Goal: Task Accomplishment & Management: Use online tool/utility

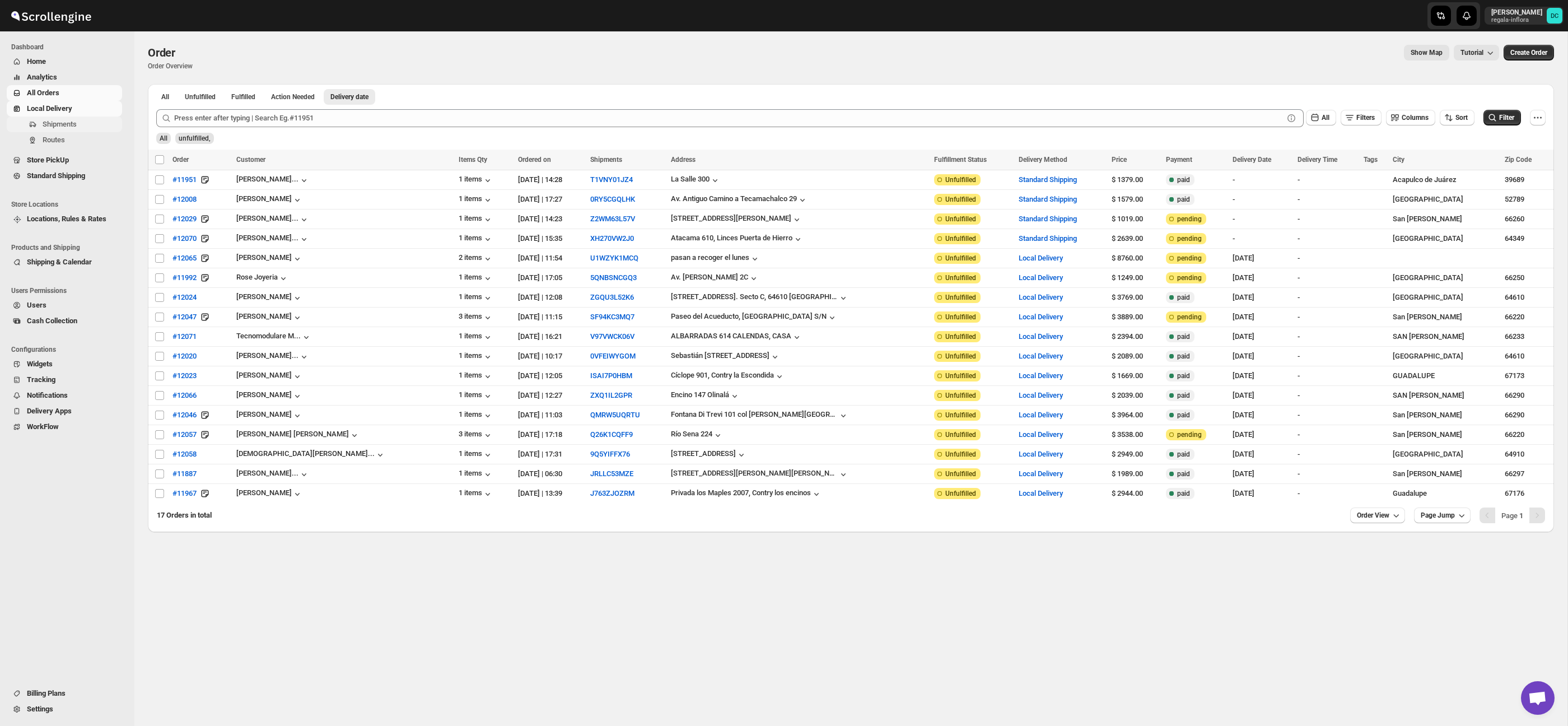
click at [75, 125] on span "Shipments" at bounding box center [59, 124] width 34 height 8
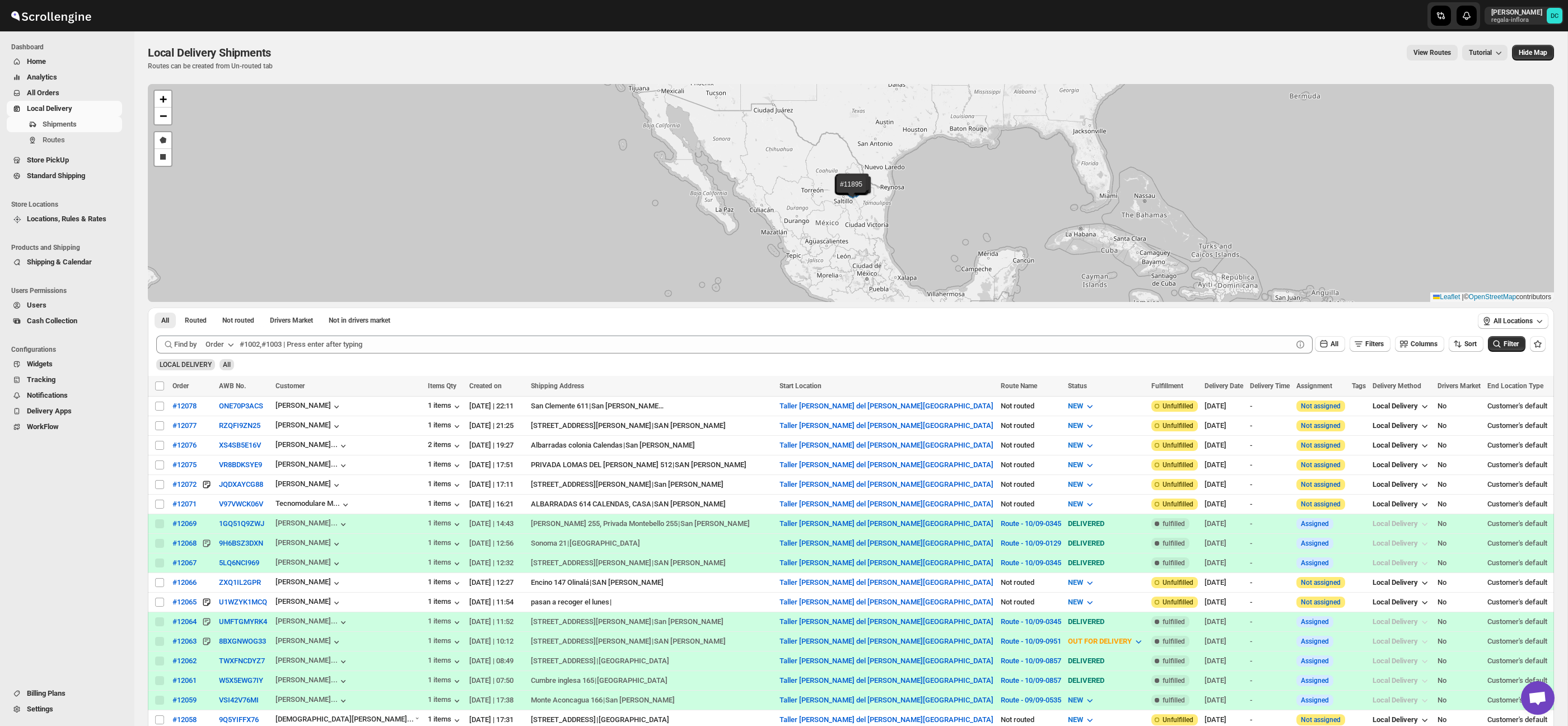
click at [59, 91] on span "All Orders" at bounding box center [43, 93] width 32 height 8
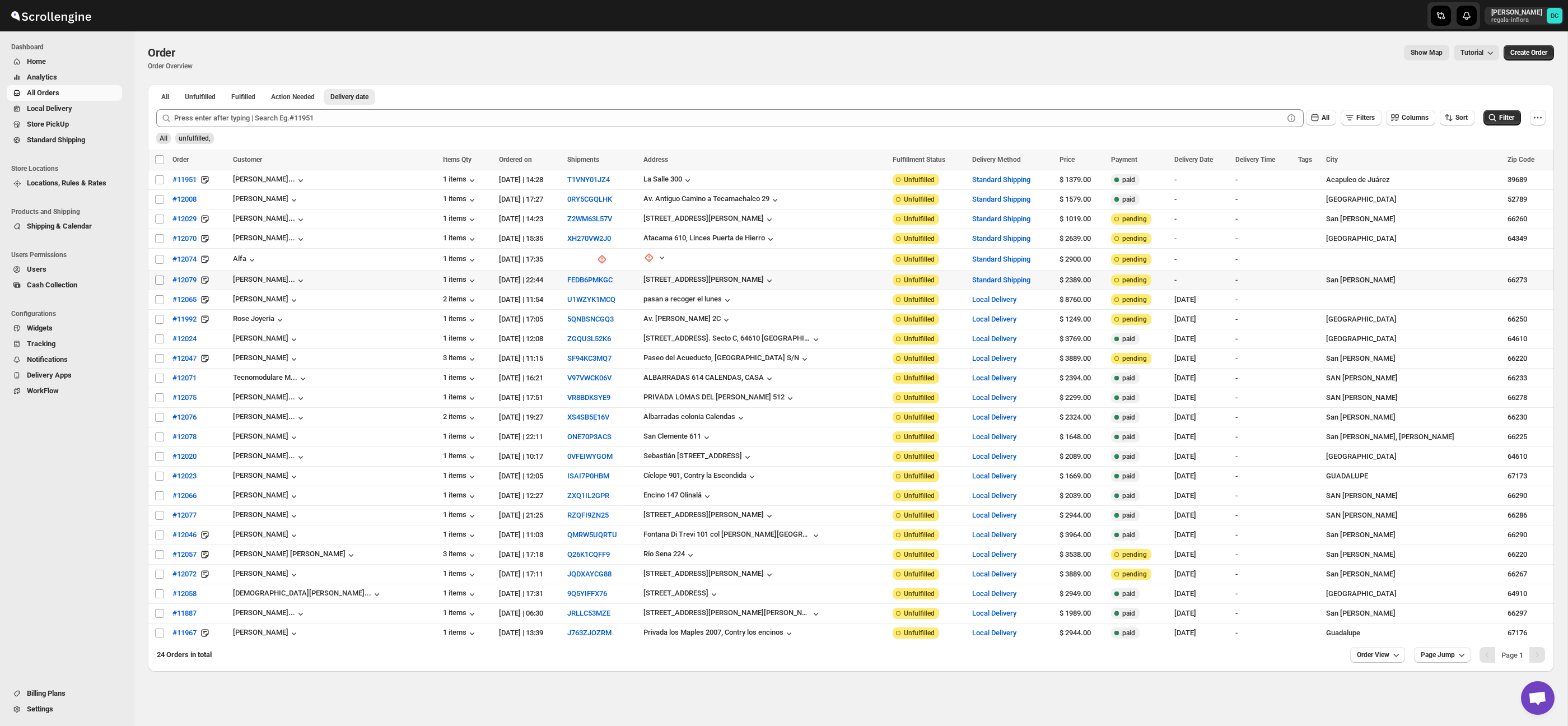
click at [160, 280] on input "Select order" at bounding box center [159, 280] width 9 height 9
checkbox input "true"
click at [157, 261] on input "Select order" at bounding box center [159, 259] width 9 height 9
checkbox input "true"
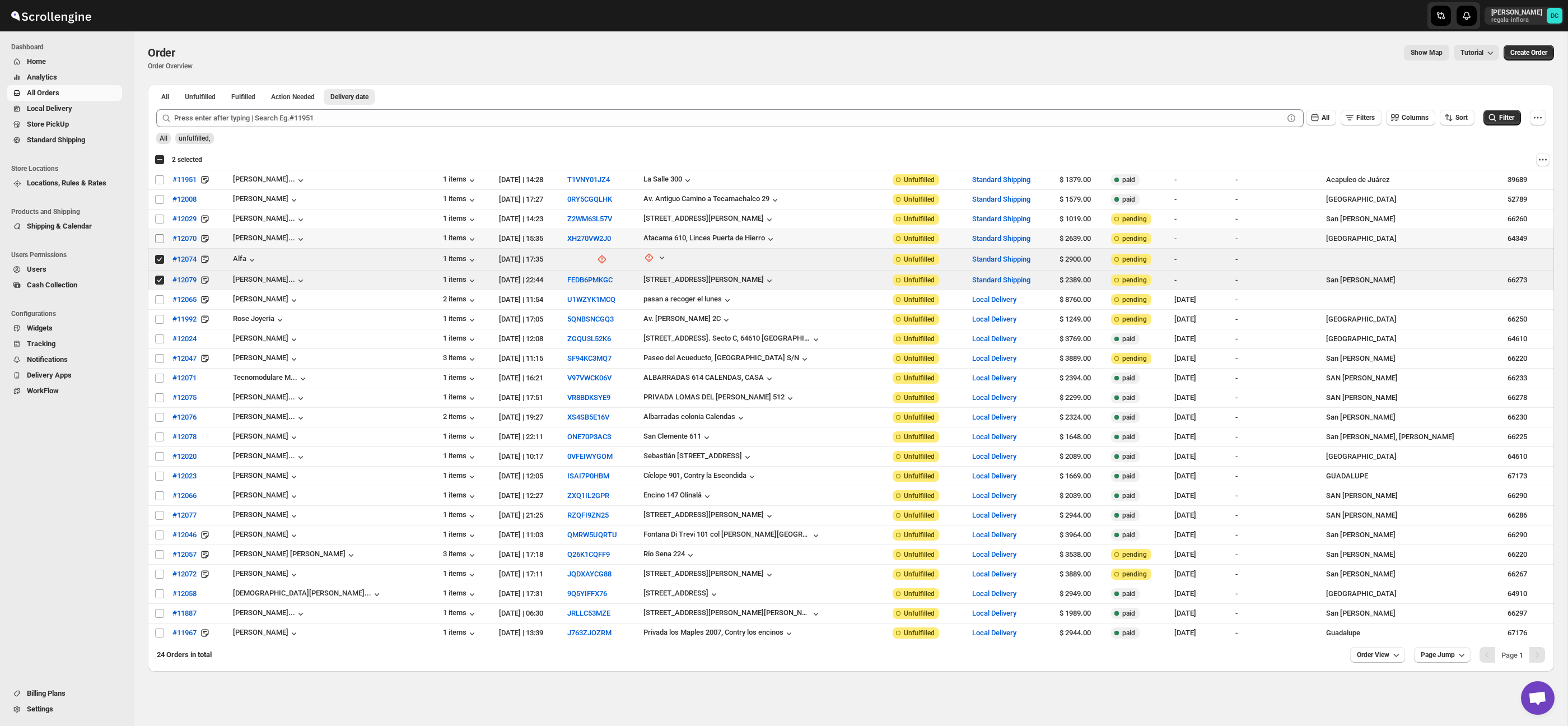
click at [156, 239] on input "Select order" at bounding box center [159, 239] width 9 height 9
checkbox input "true"
click at [160, 218] on input "Select order" at bounding box center [159, 219] width 9 height 9
checkbox input "true"
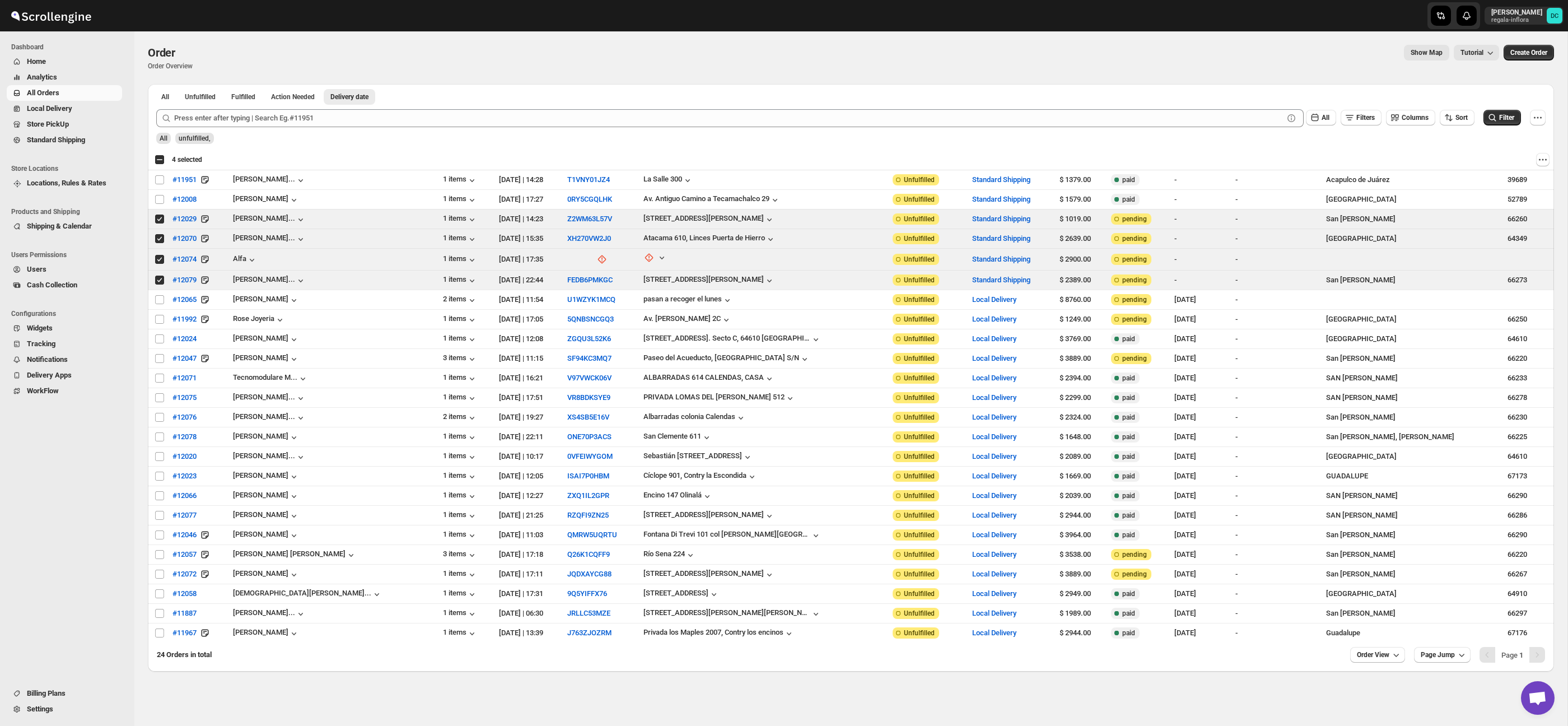
click at [159, 162] on div "Select all 24 orders 4 selected" at bounding box center [178, 160] width 47 height 10
checkbox input "true"
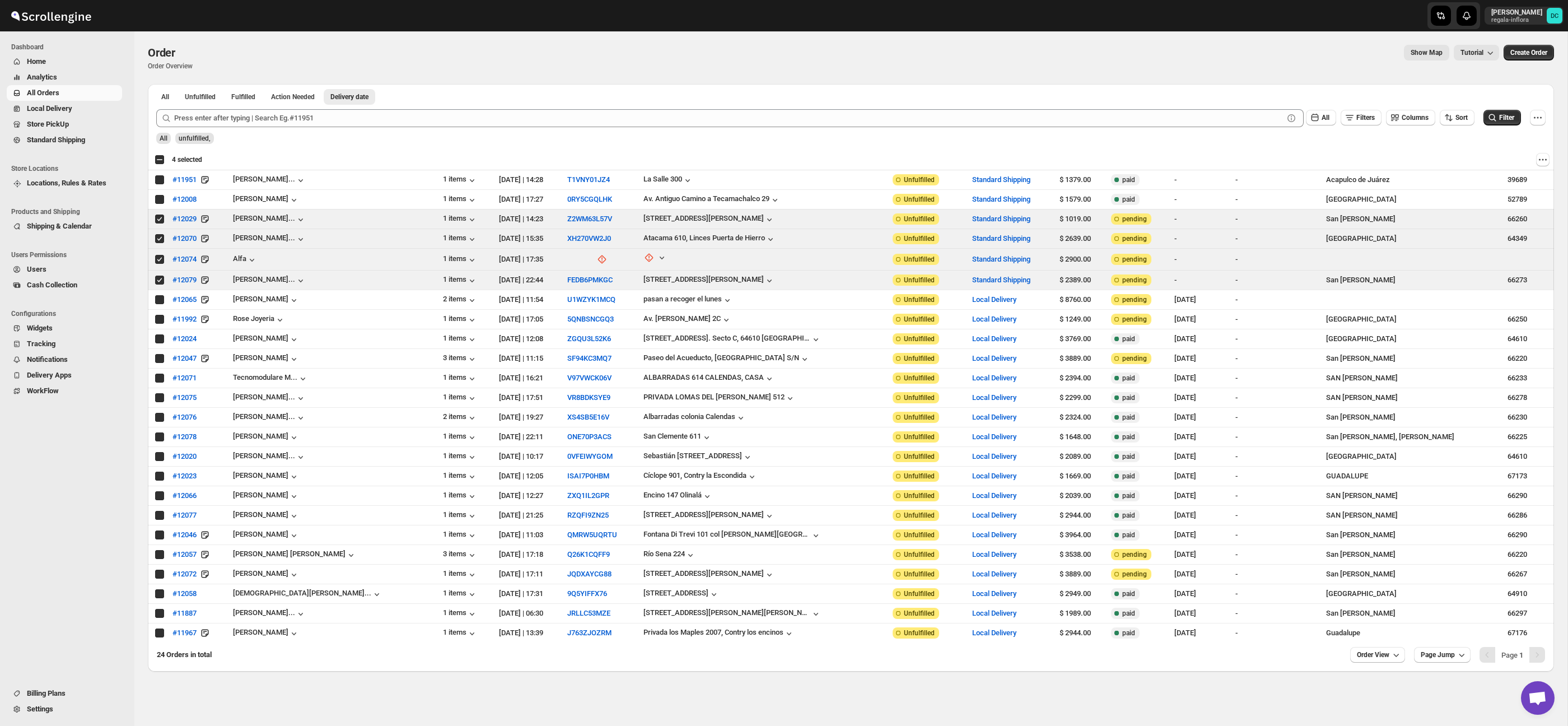
checkbox input "true"
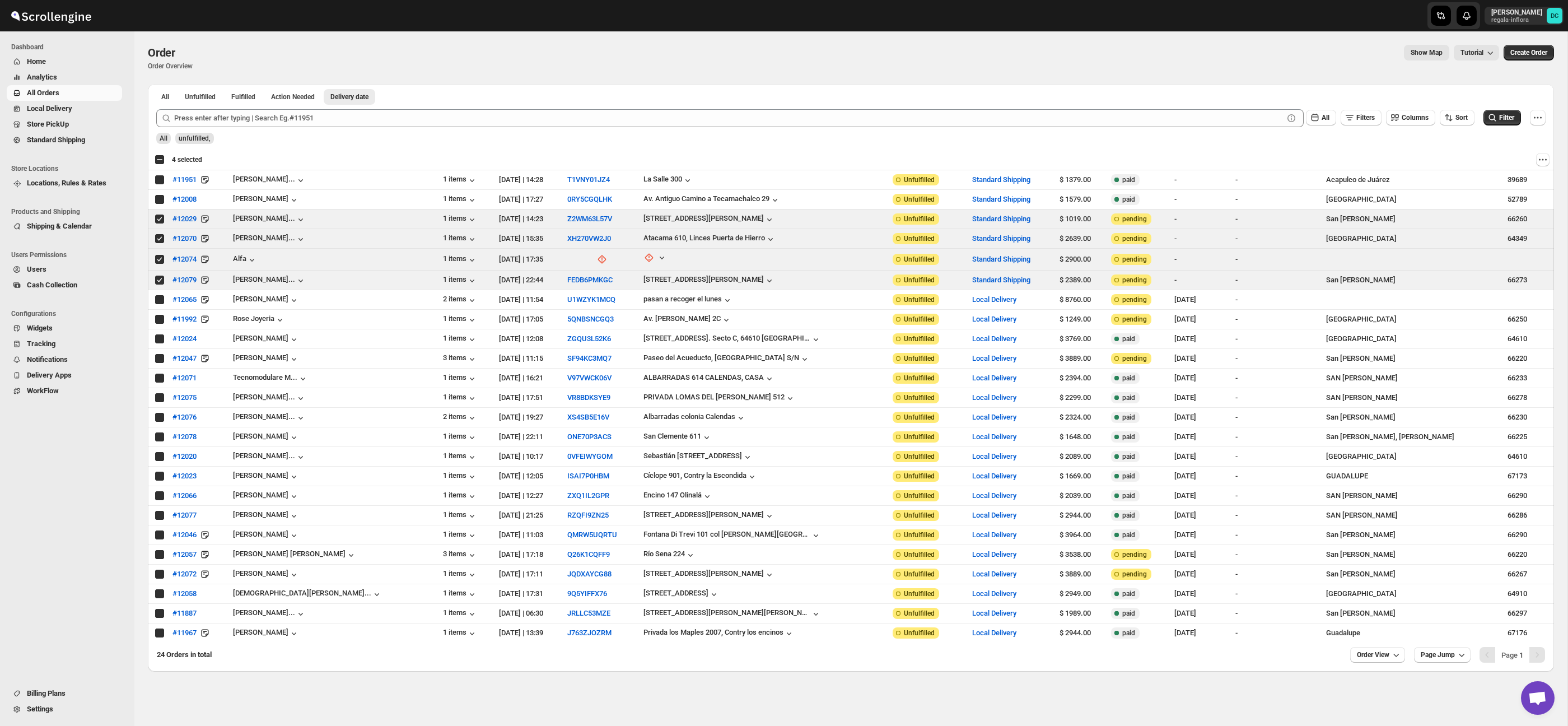
checkbox input "true"
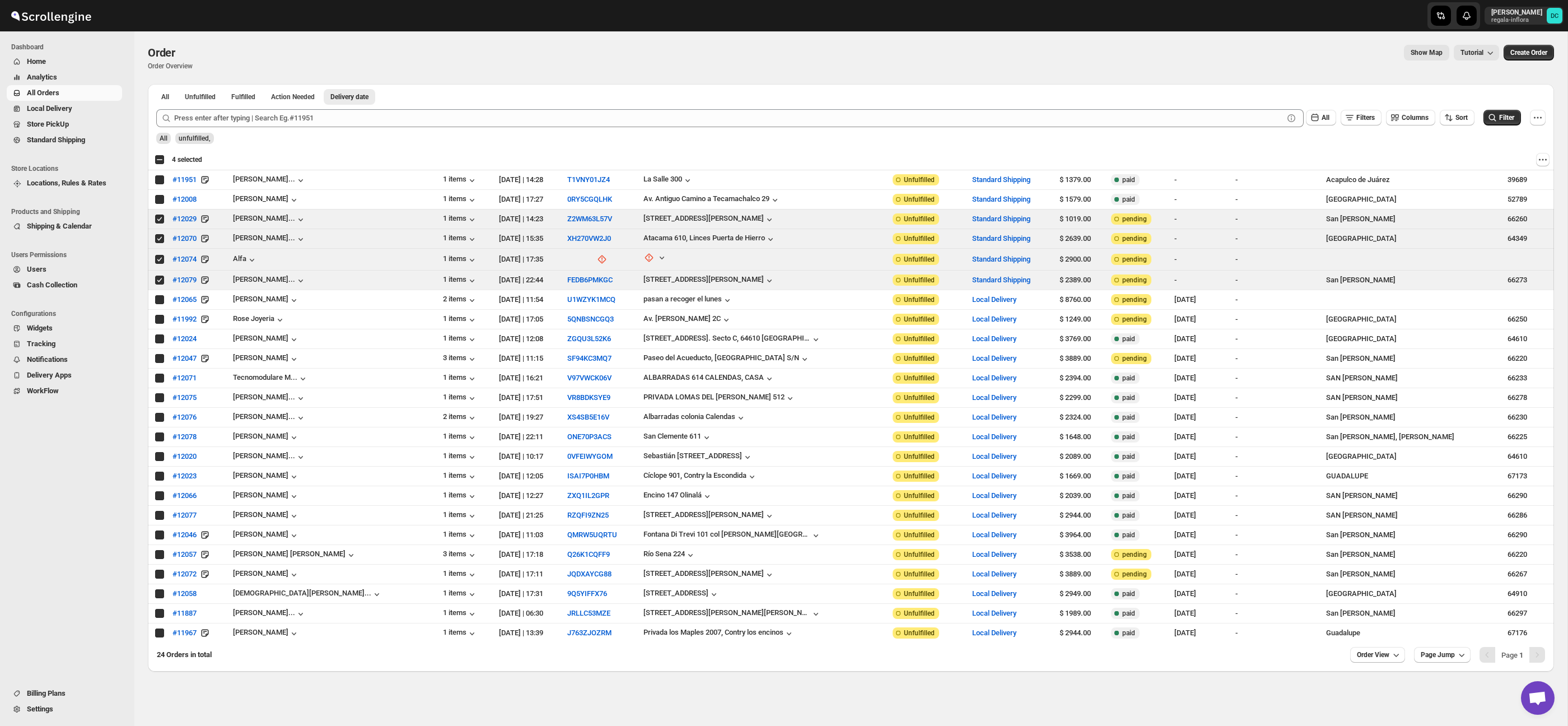
checkbox input "true"
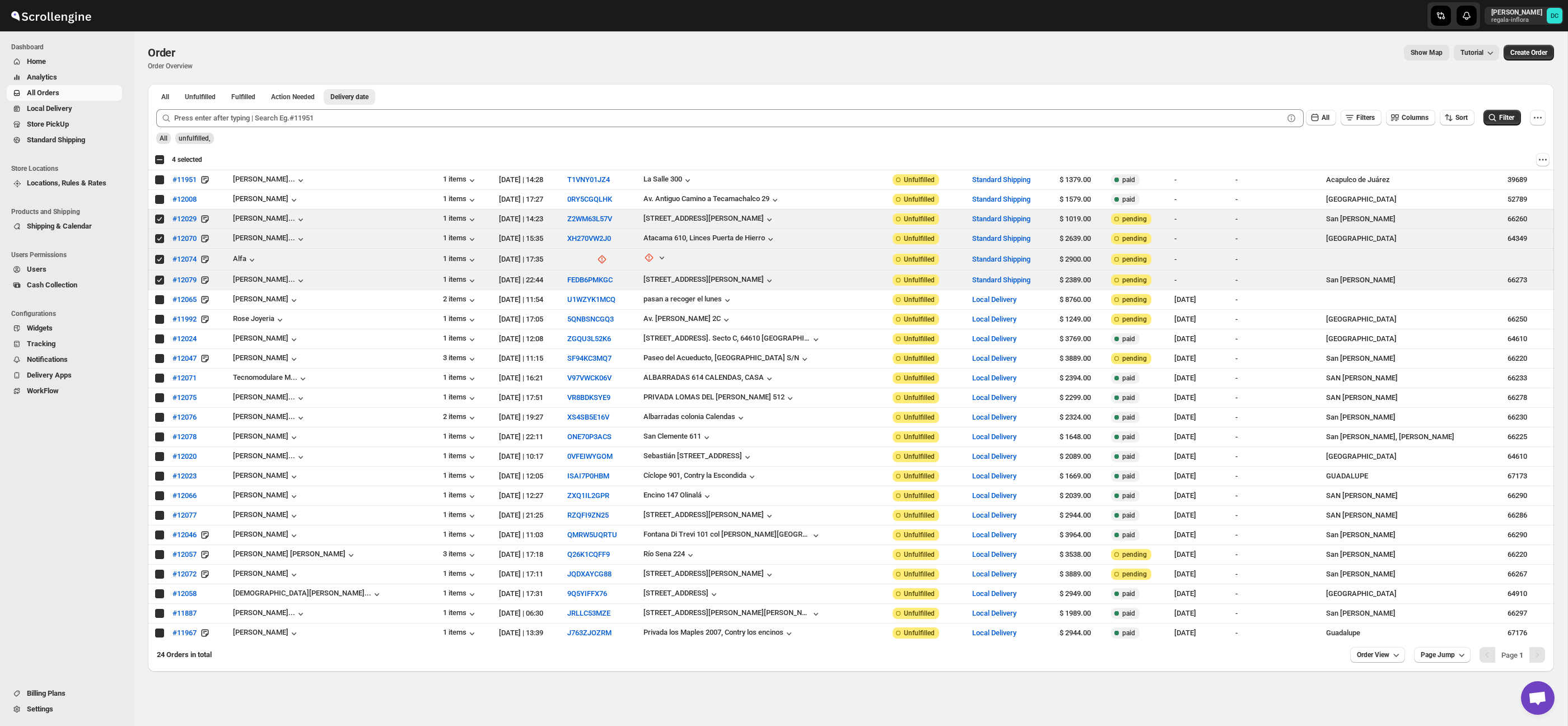
checkbox input "true"
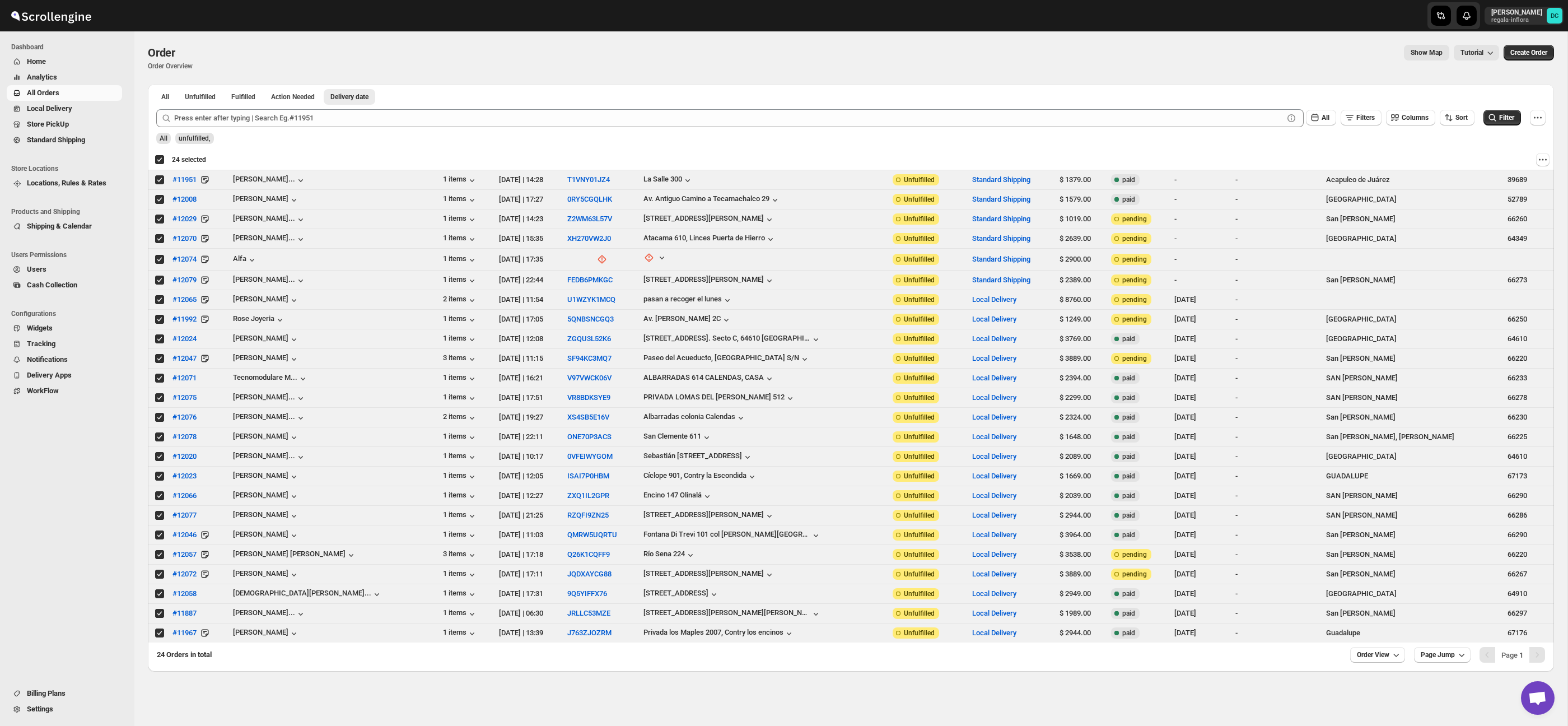
click at [159, 162] on div "Deselect all 24 orders 24 selected" at bounding box center [180, 160] width 52 height 10
checkbox input "false"
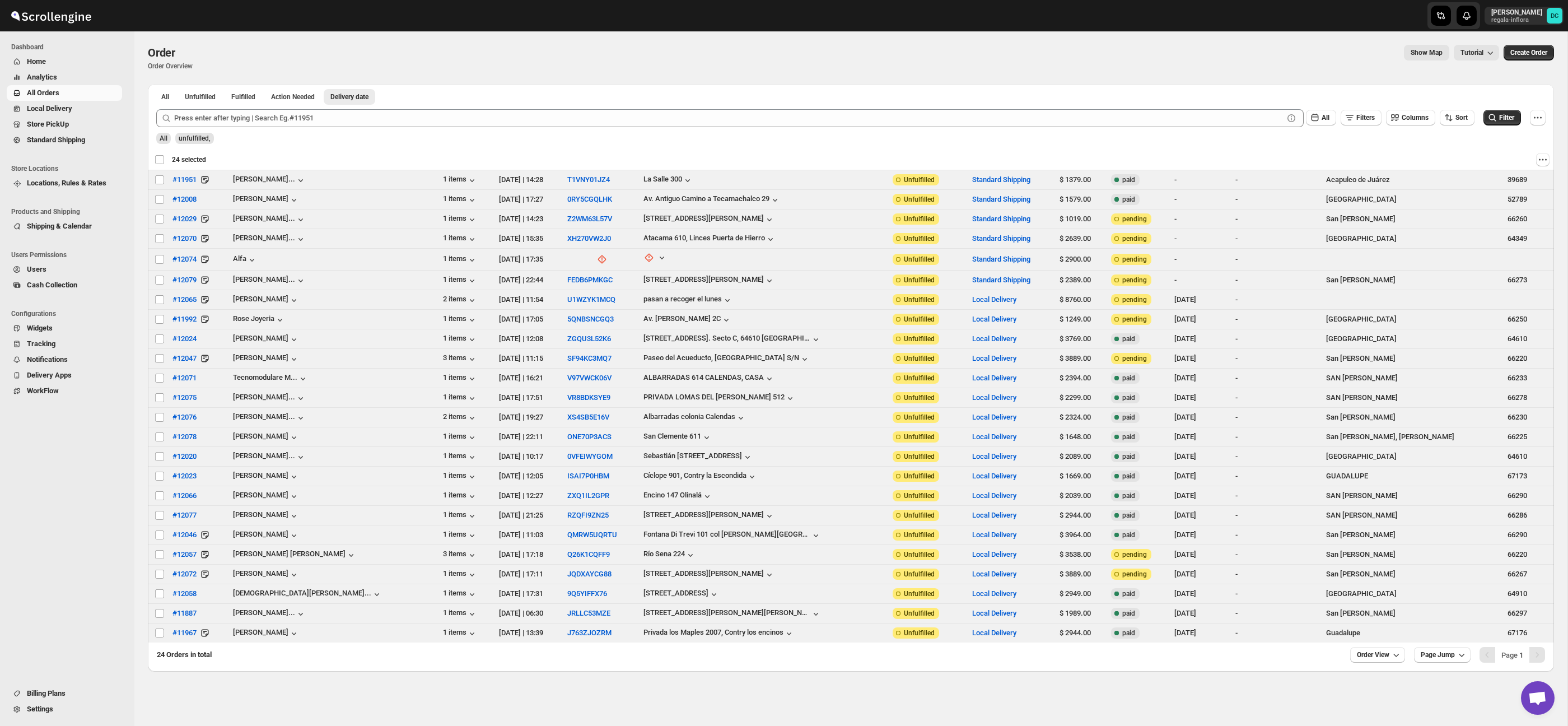
checkbox input "false"
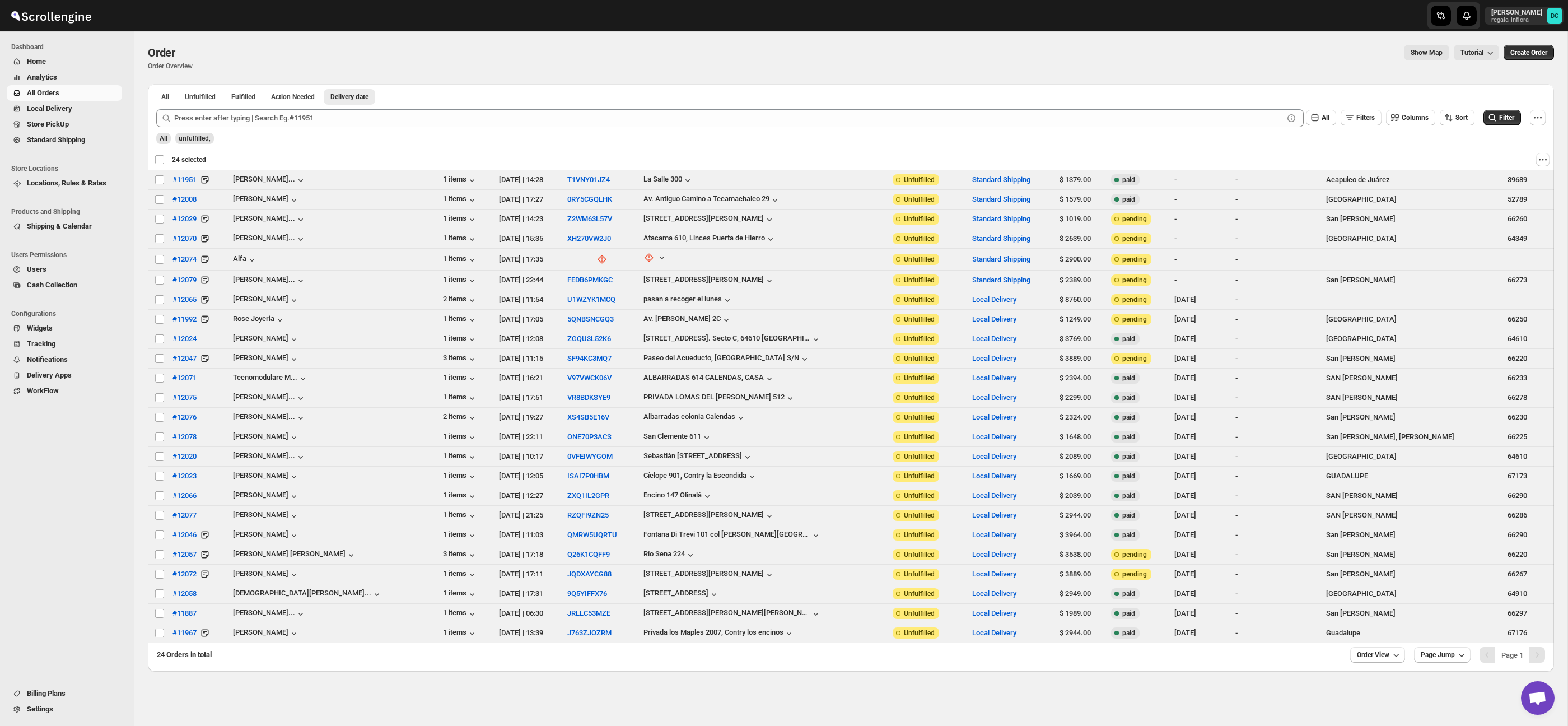
checkbox input "false"
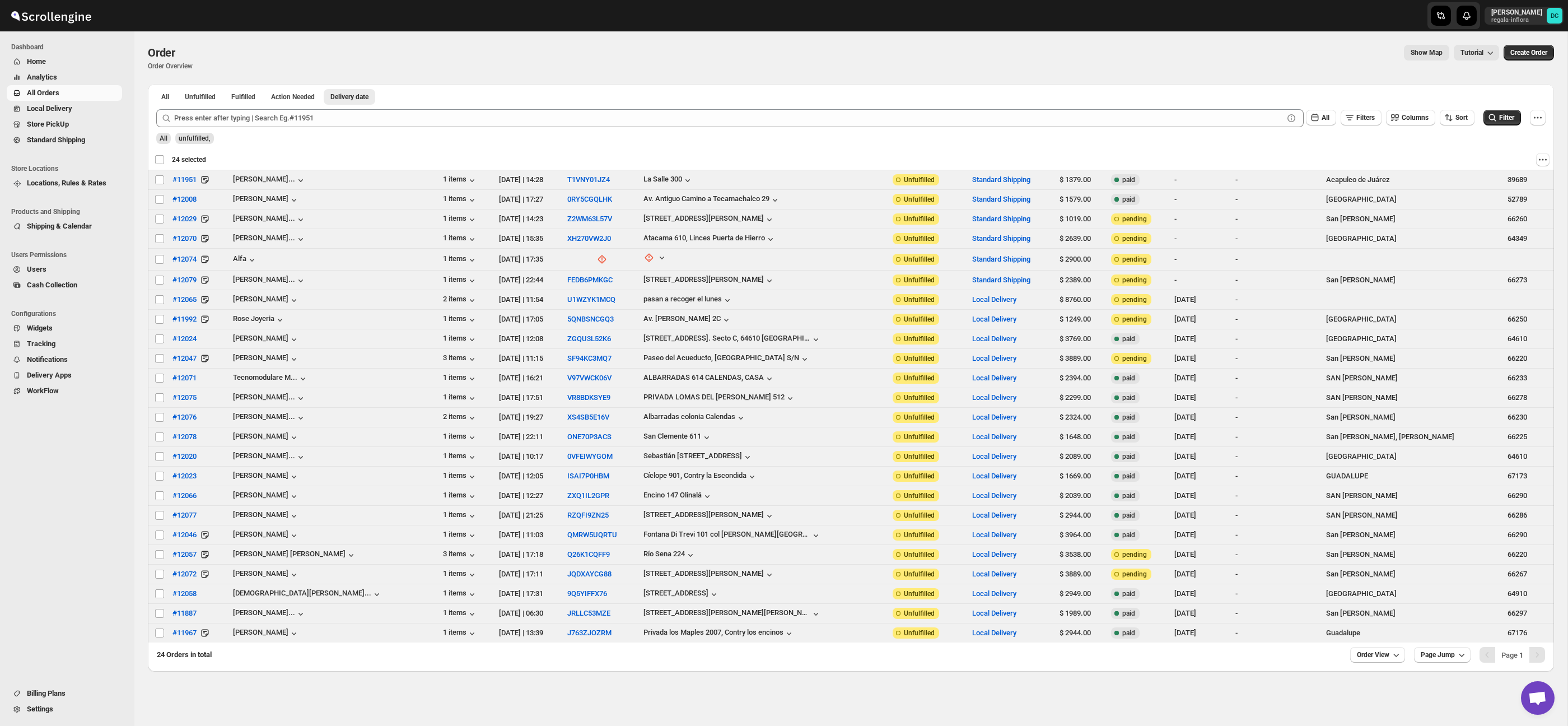
checkbox input "false"
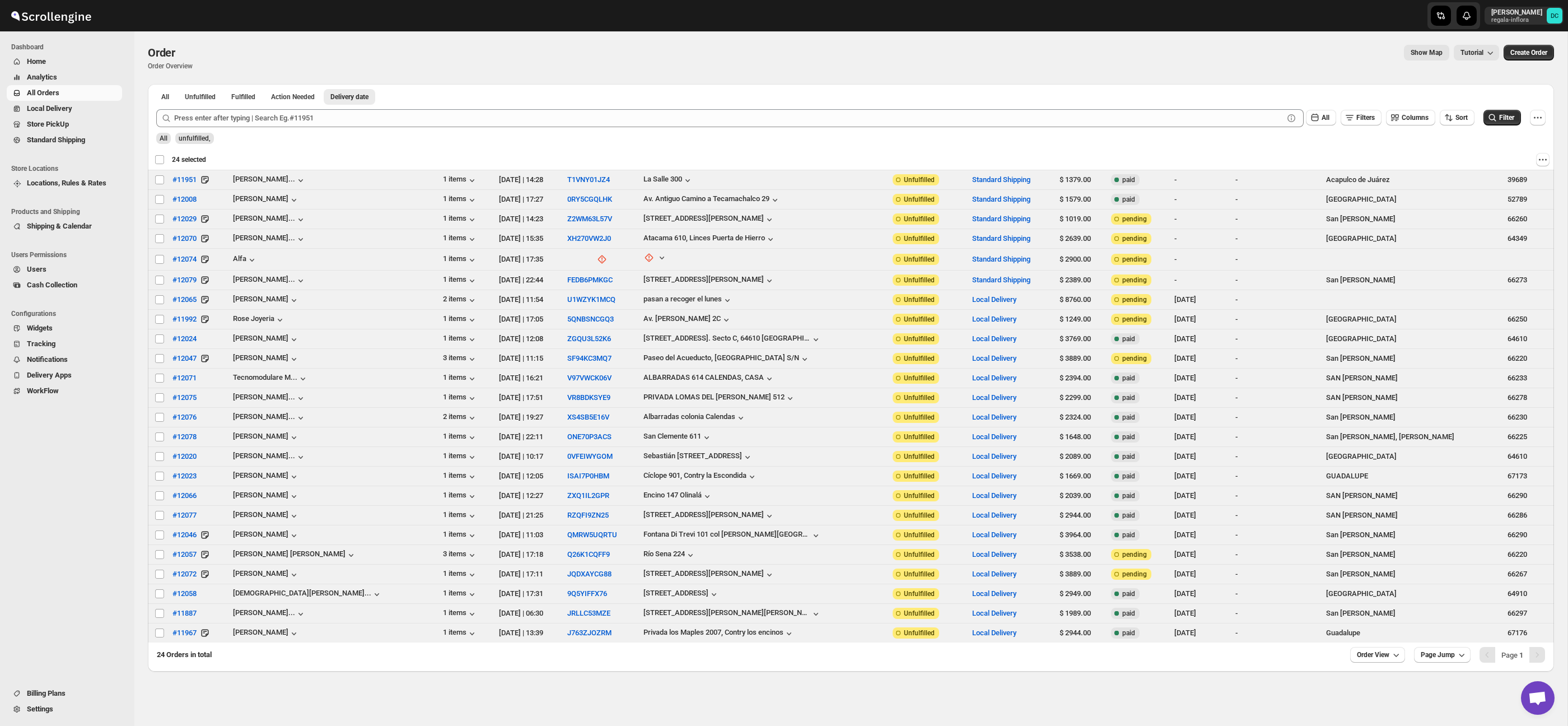
checkbox input "false"
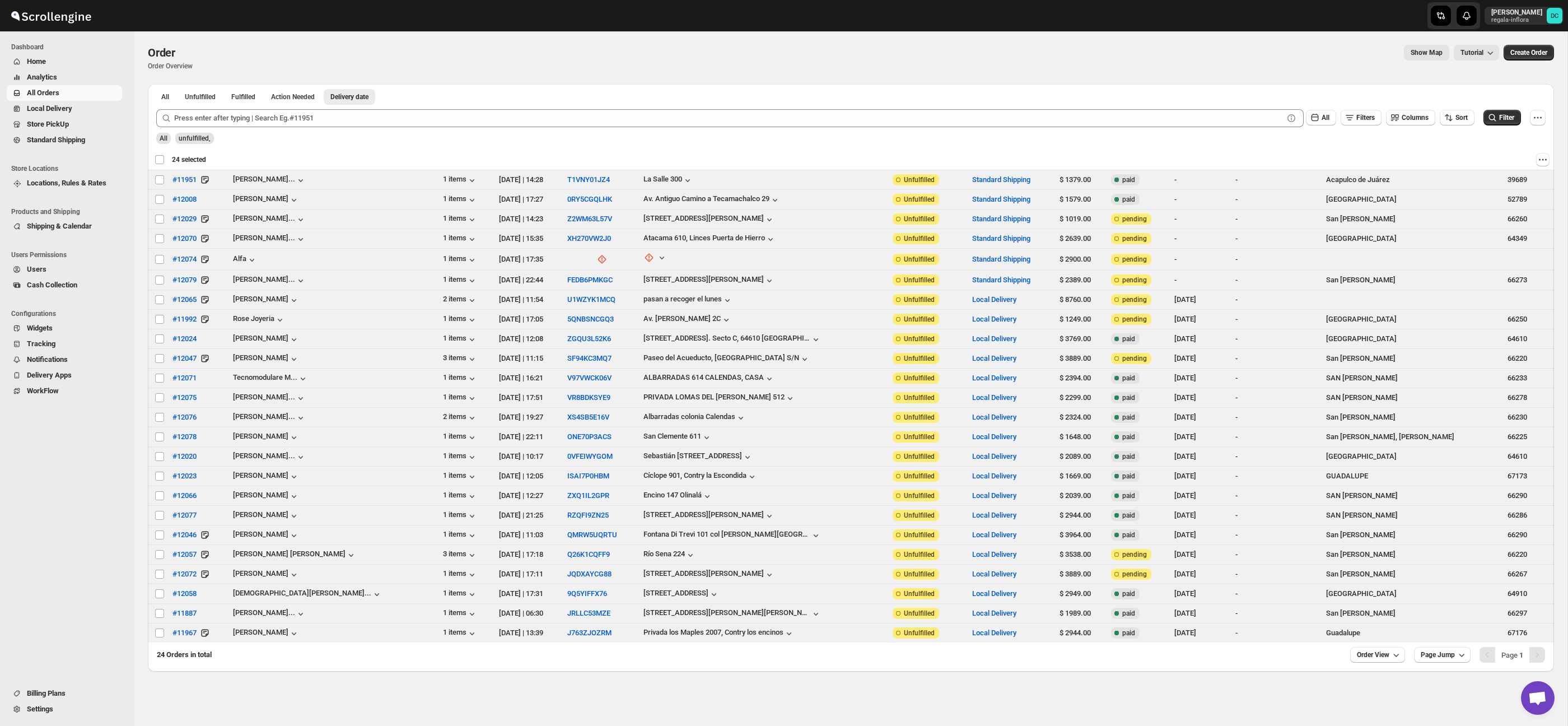
checkbox input "false"
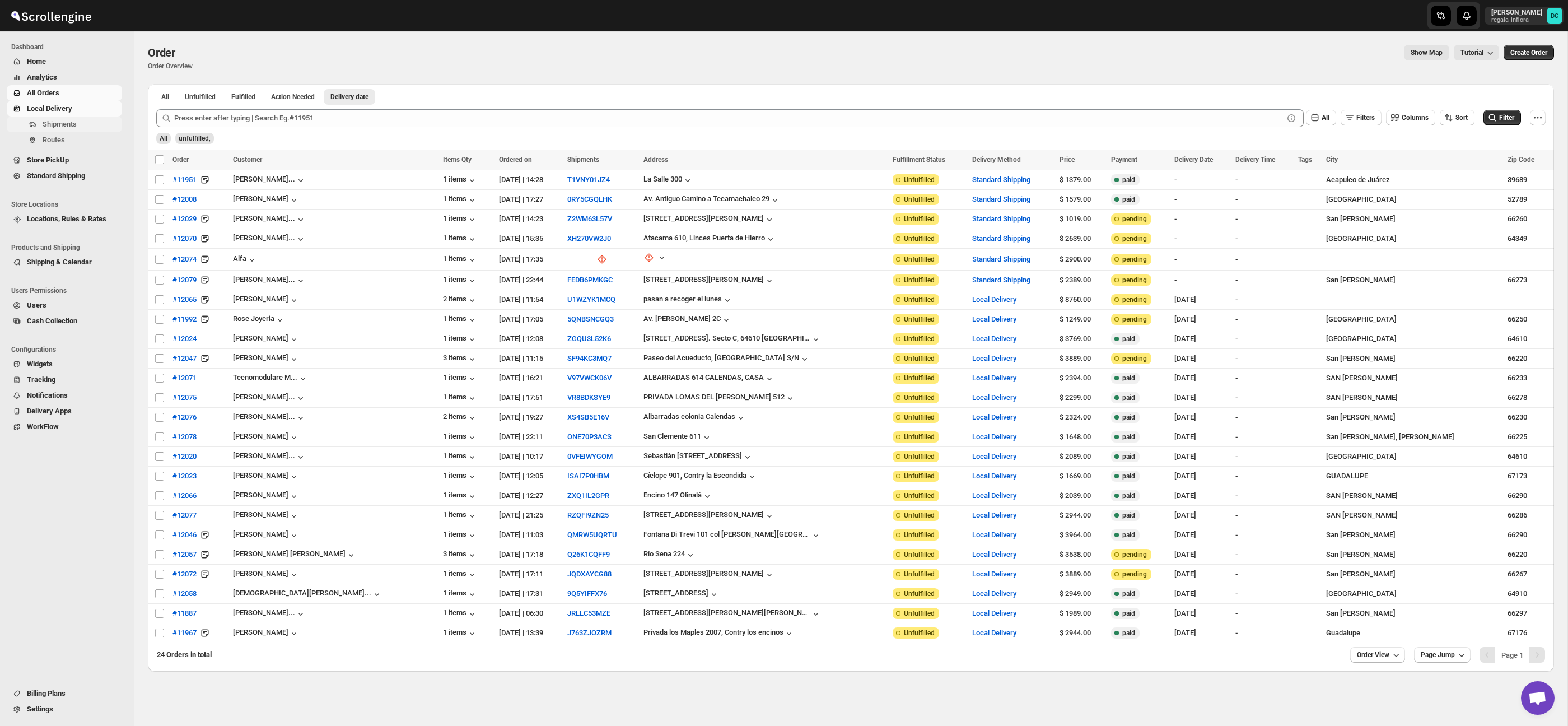
click at [79, 129] on span "Shipments" at bounding box center [80, 124] width 77 height 11
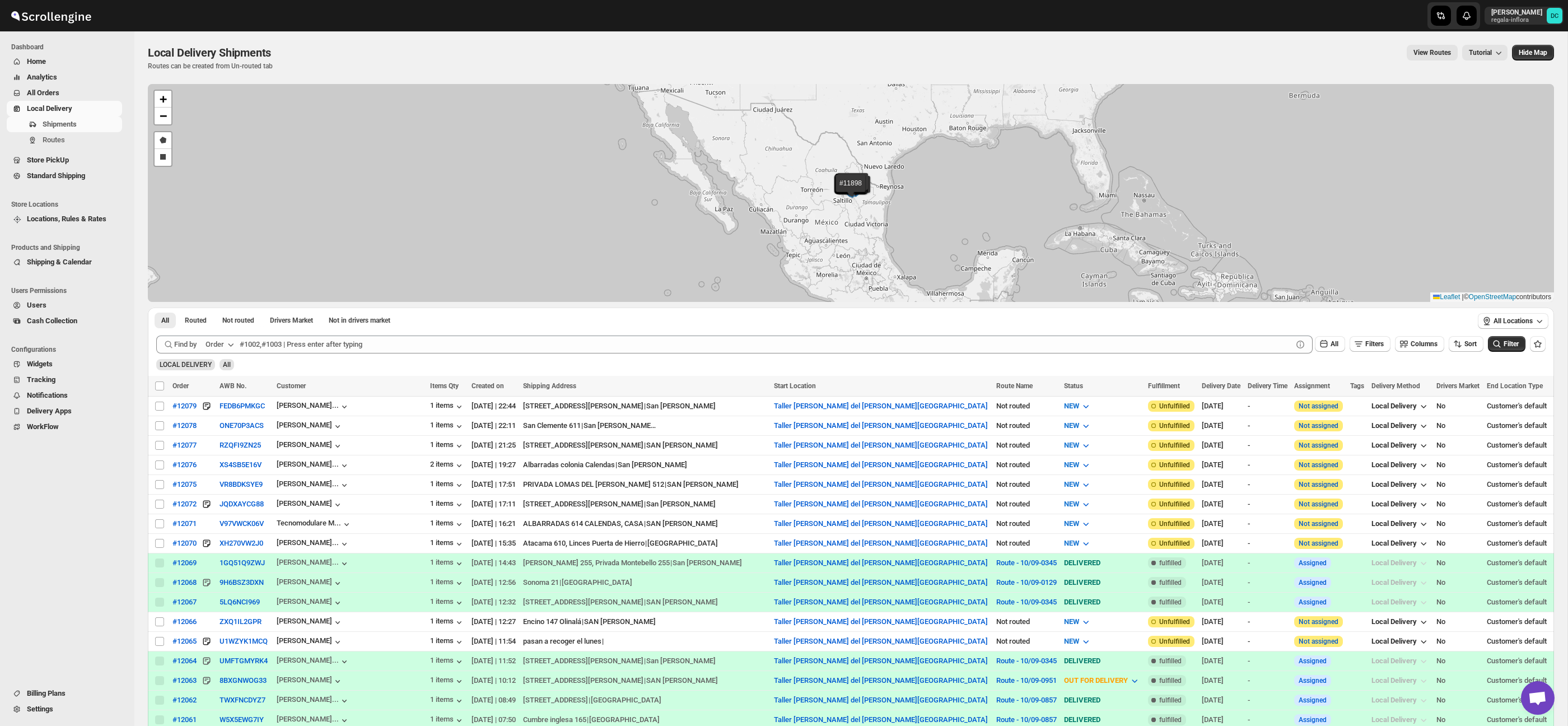
click at [52, 91] on span "All Orders" at bounding box center [43, 93] width 32 height 8
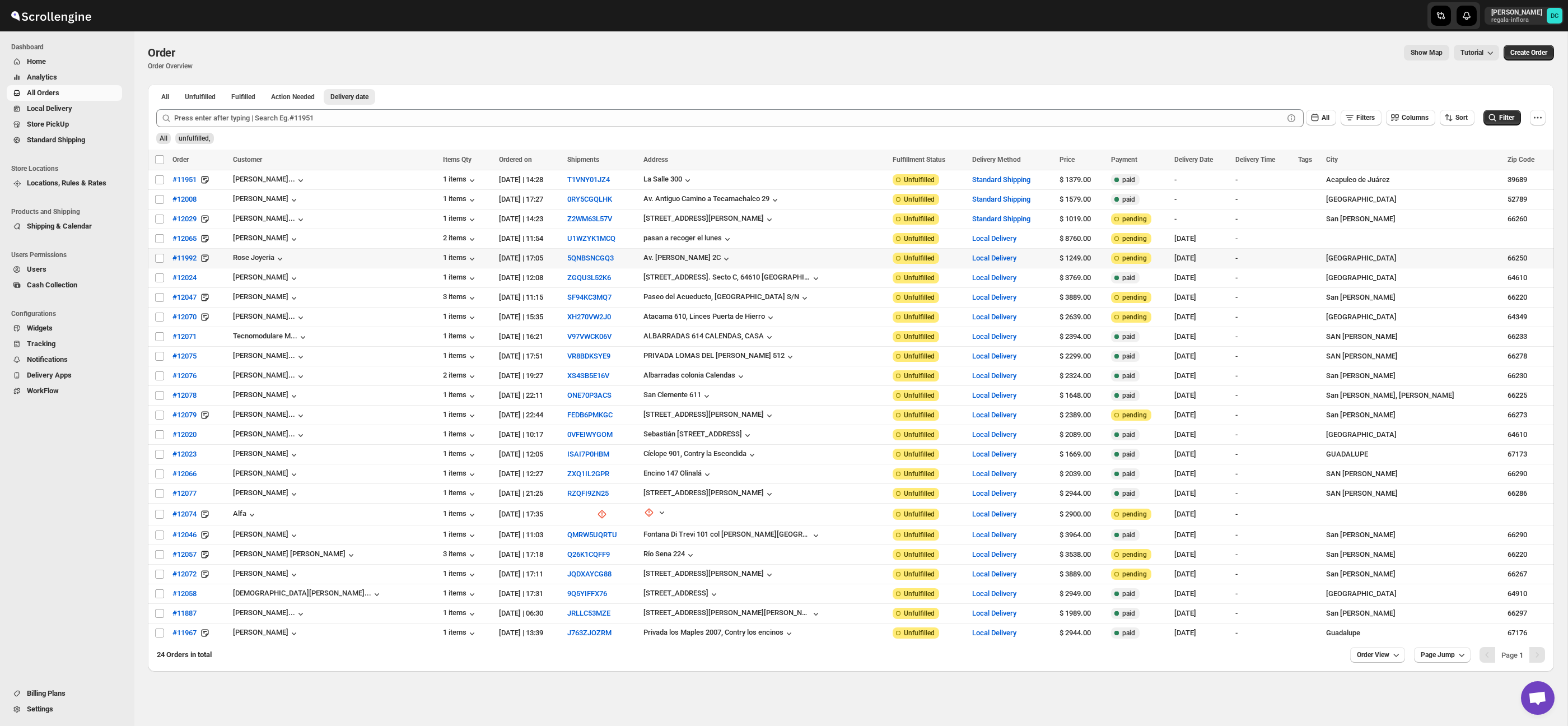
drag, startPoint x: 158, startPoint y: 260, endPoint x: 159, endPoint y: 268, distance: 8.1
click at [158, 260] on input "Select order" at bounding box center [159, 258] width 9 height 9
checkbox input "true"
click at [160, 282] on input "Select order" at bounding box center [159, 278] width 9 height 9
checkbox input "true"
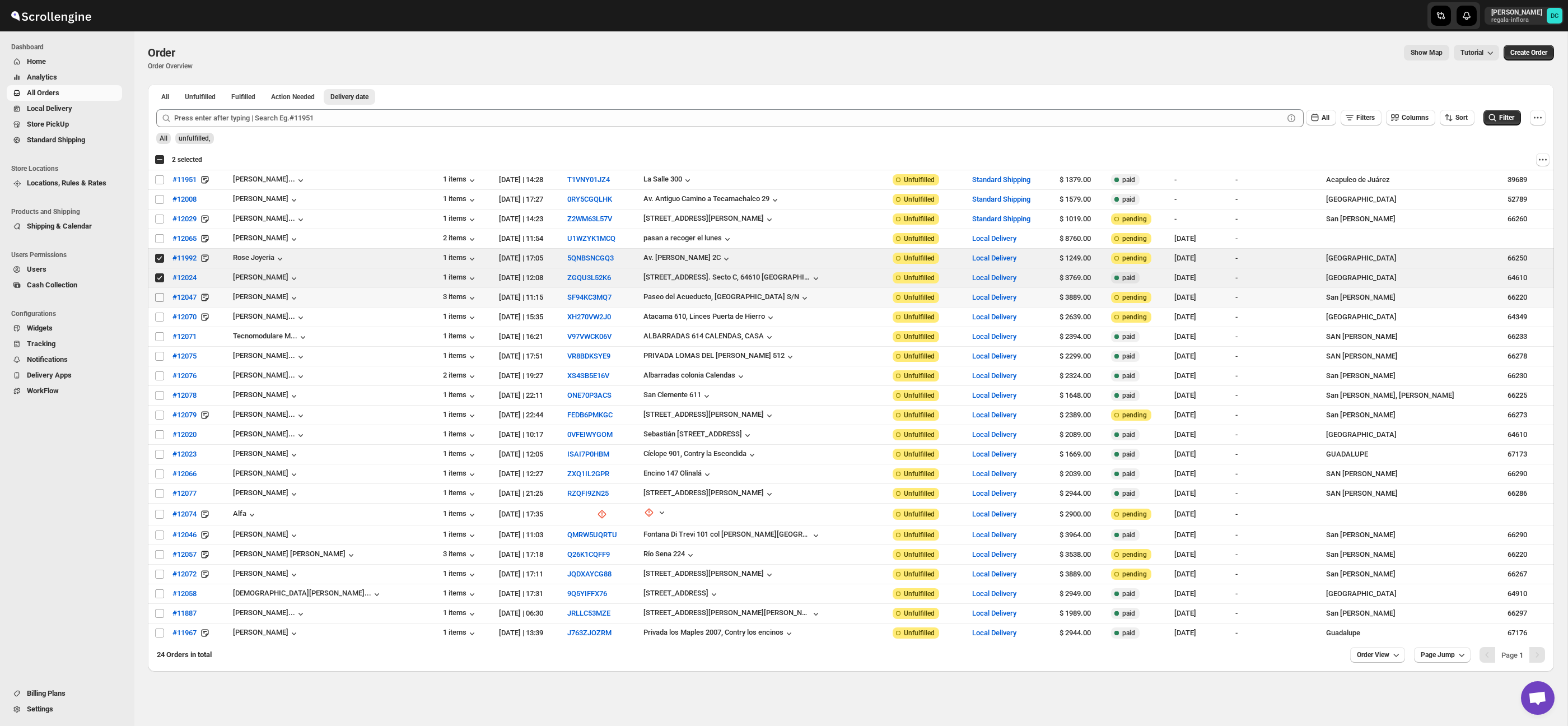
click at [159, 296] on input "Select order" at bounding box center [159, 297] width 9 height 9
checkbox input "true"
click at [160, 321] on input "Select order" at bounding box center [159, 316] width 9 height 9
checkbox input "true"
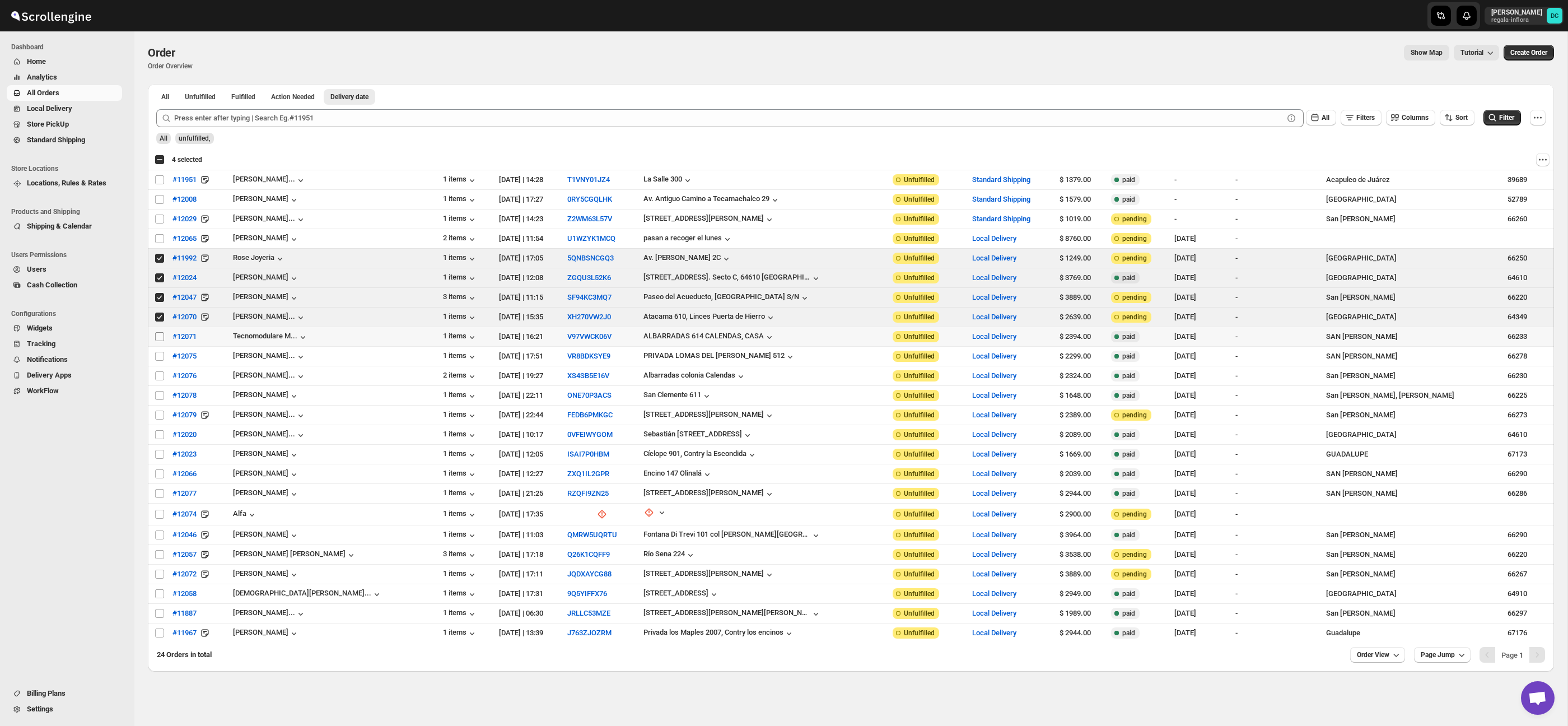
click at [160, 338] on input "Select order" at bounding box center [159, 337] width 9 height 9
checkbox input "true"
click at [160, 355] on input "Select order" at bounding box center [159, 356] width 9 height 9
checkbox input "true"
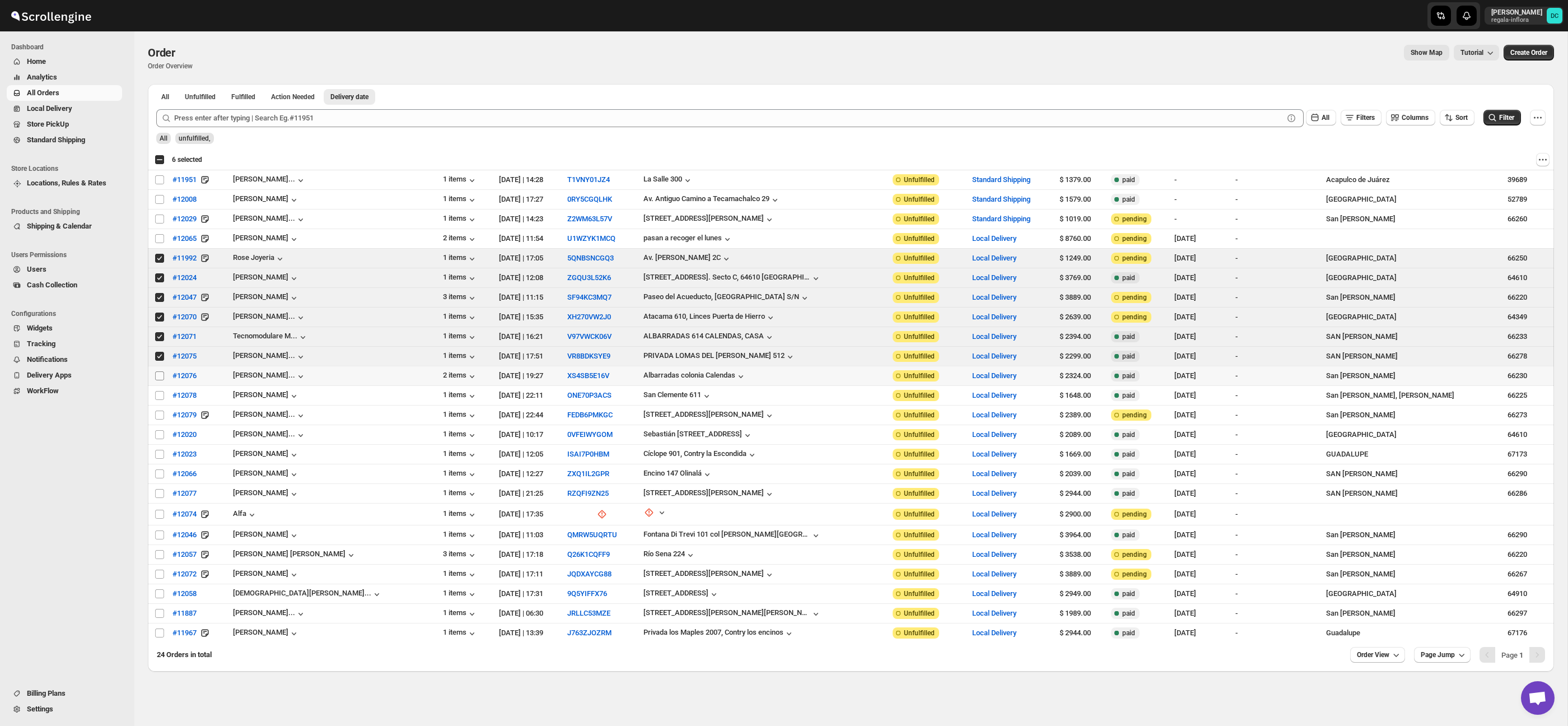
click at [158, 379] on input "Select order" at bounding box center [159, 376] width 9 height 9
checkbox input "true"
click at [159, 397] on input "Select order" at bounding box center [159, 395] width 9 height 9
checkbox input "true"
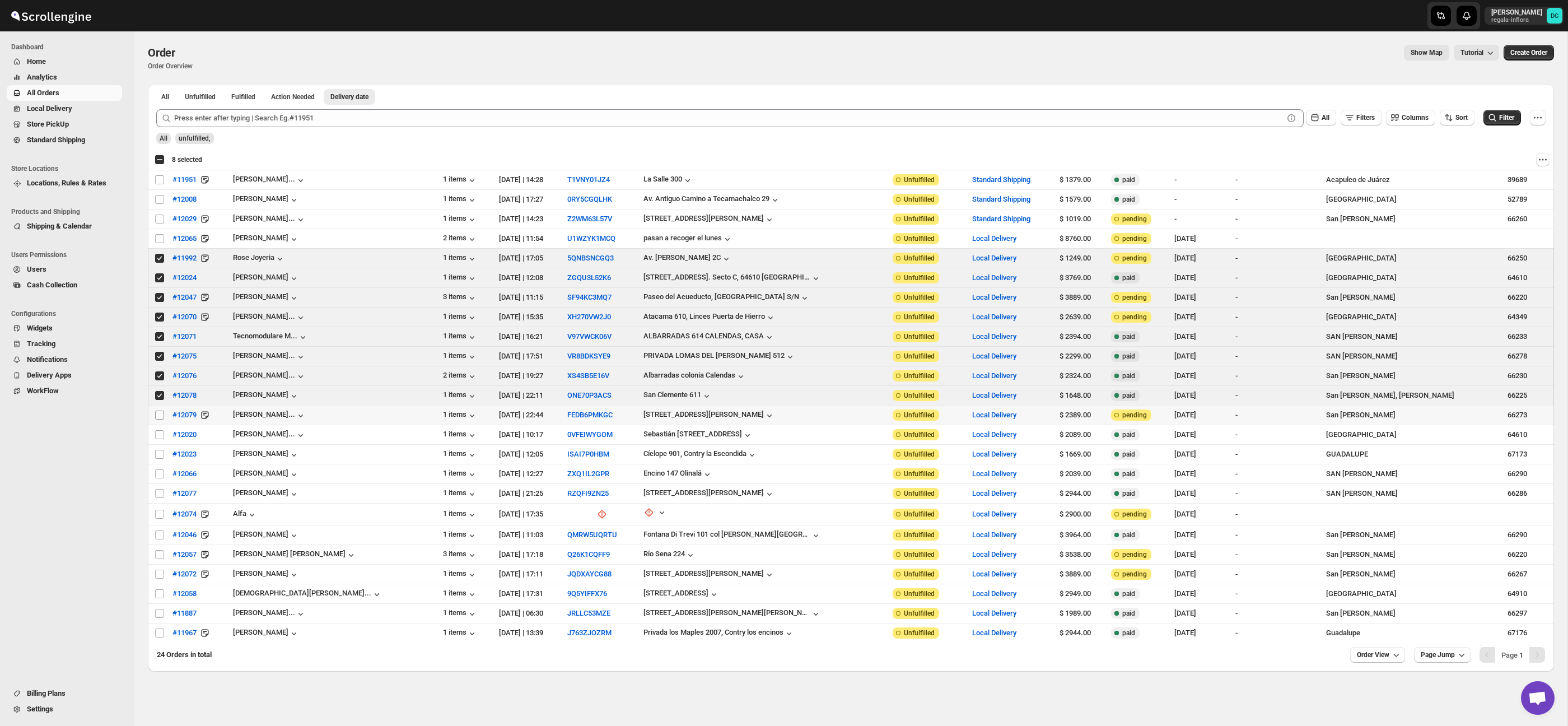
click at [157, 417] on input "Select order" at bounding box center [159, 415] width 9 height 9
drag, startPoint x: 156, startPoint y: 419, endPoint x: 158, endPoint y: 402, distance: 17.1
click at [156, 419] on td "Select order" at bounding box center [158, 415] width 21 height 19
checkbox input "false"
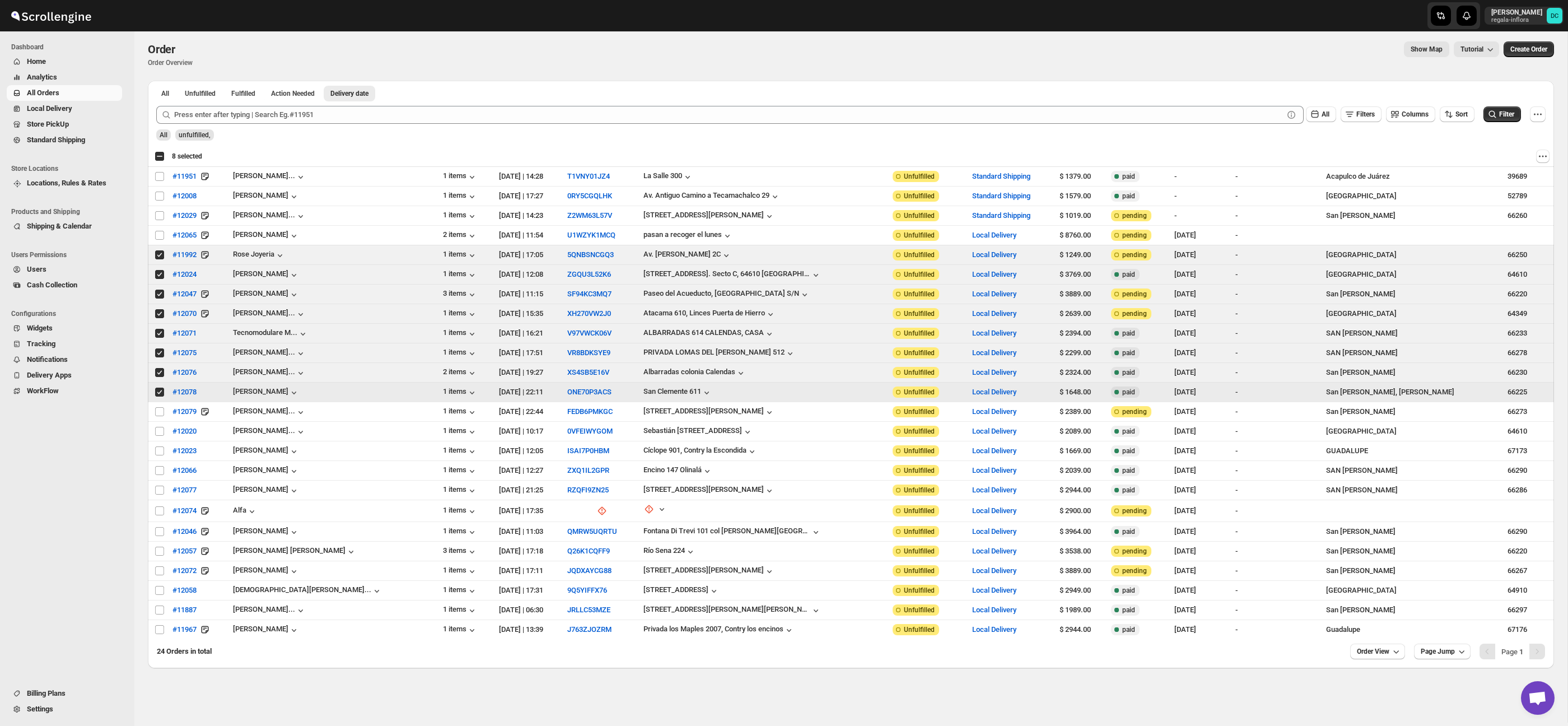
click at [159, 395] on input "Select order" at bounding box center [159, 392] width 9 height 9
checkbox input "false"
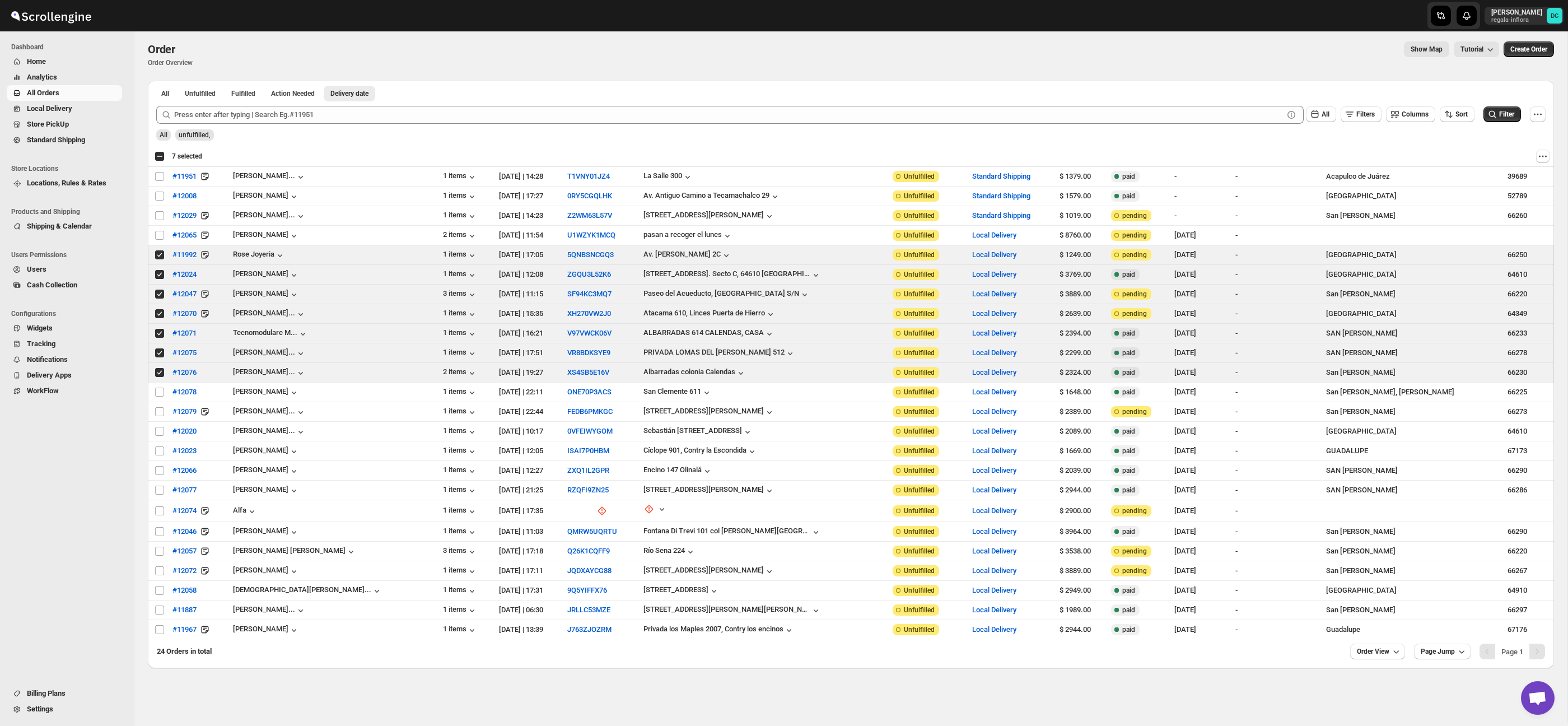
scroll to position [0, 0]
drag, startPoint x: 157, startPoint y: 377, endPoint x: 158, endPoint y: 368, distance: 9.1
click at [157, 377] on input "Select order" at bounding box center [159, 376] width 9 height 9
checkbox input "false"
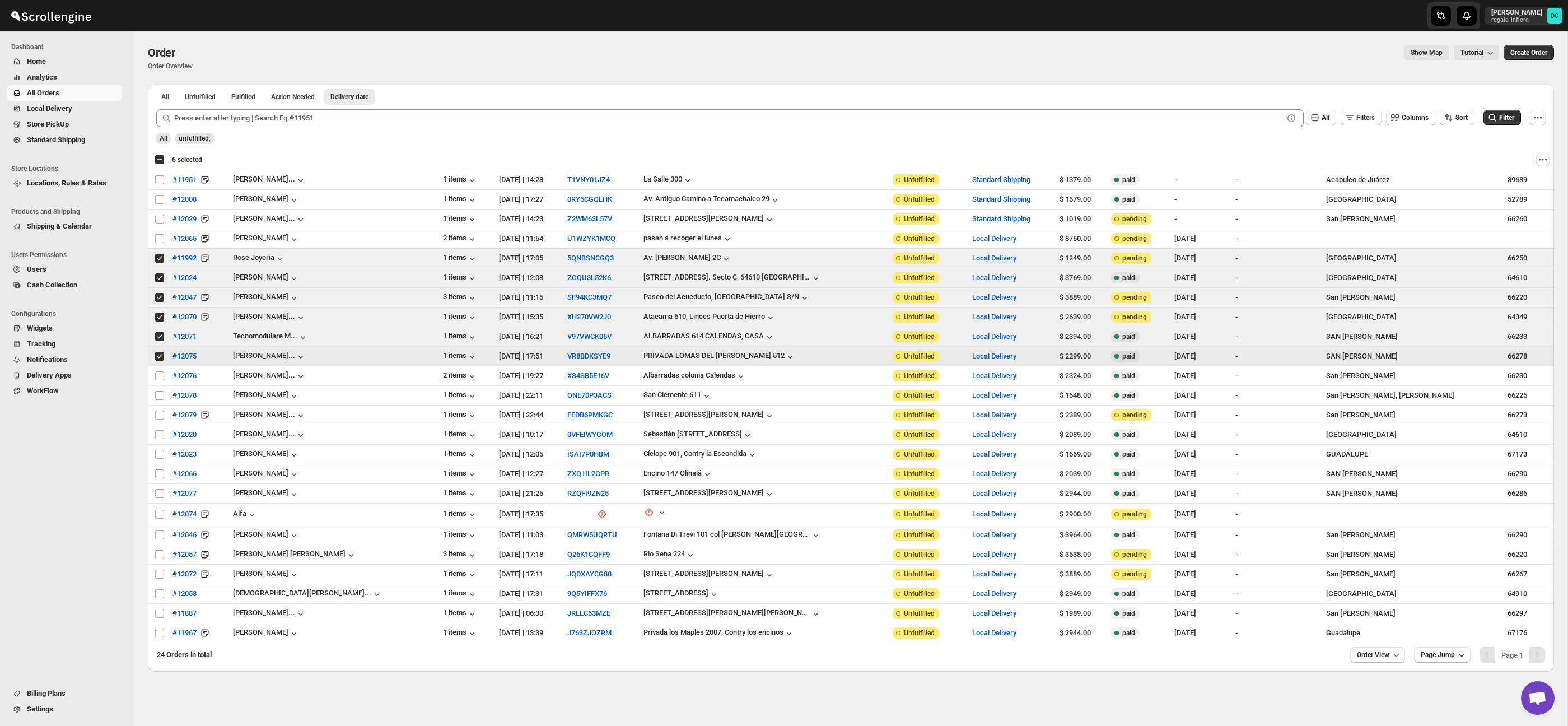
click at [159, 360] on input "Select order" at bounding box center [159, 356] width 9 height 9
checkbox input "false"
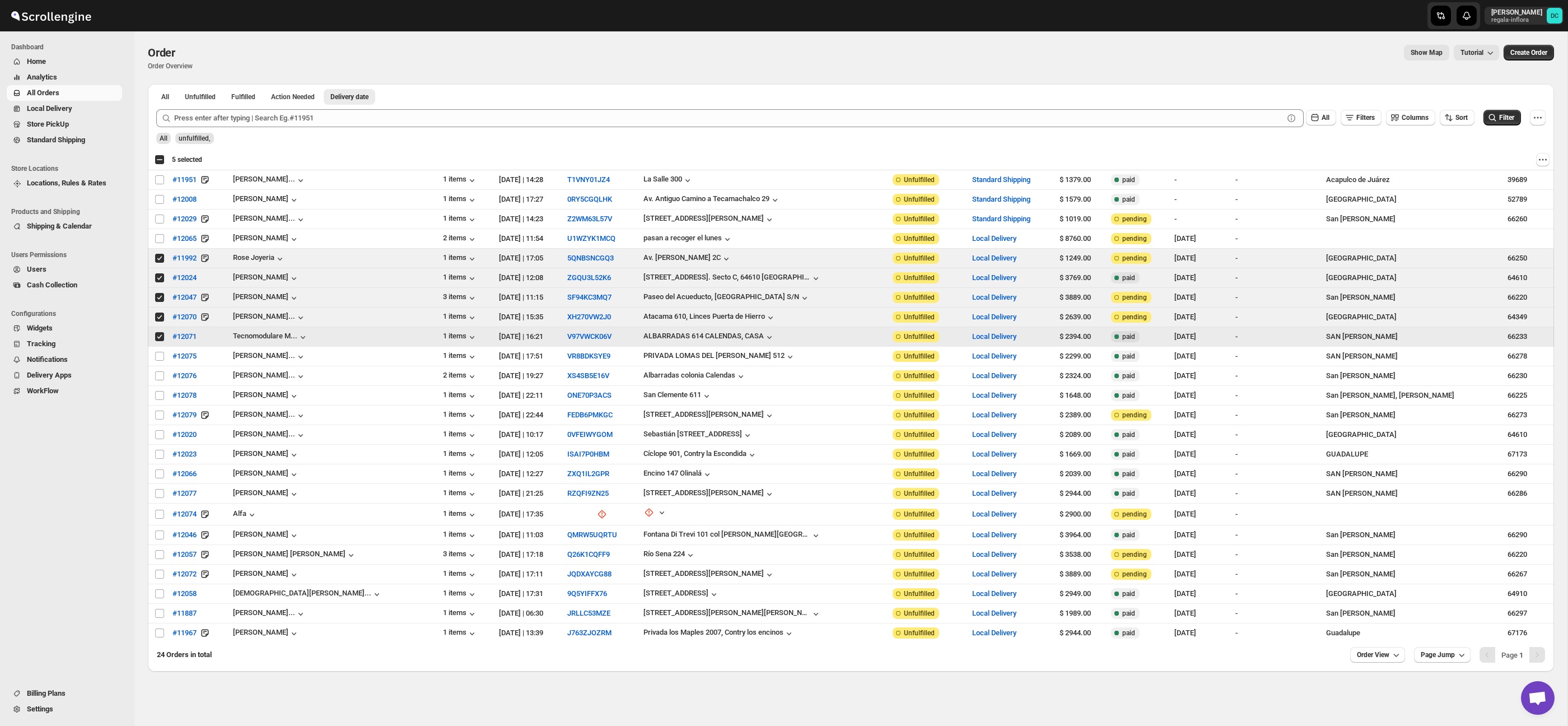
click at [155, 337] on input "Select order" at bounding box center [159, 337] width 9 height 9
checkbox input "false"
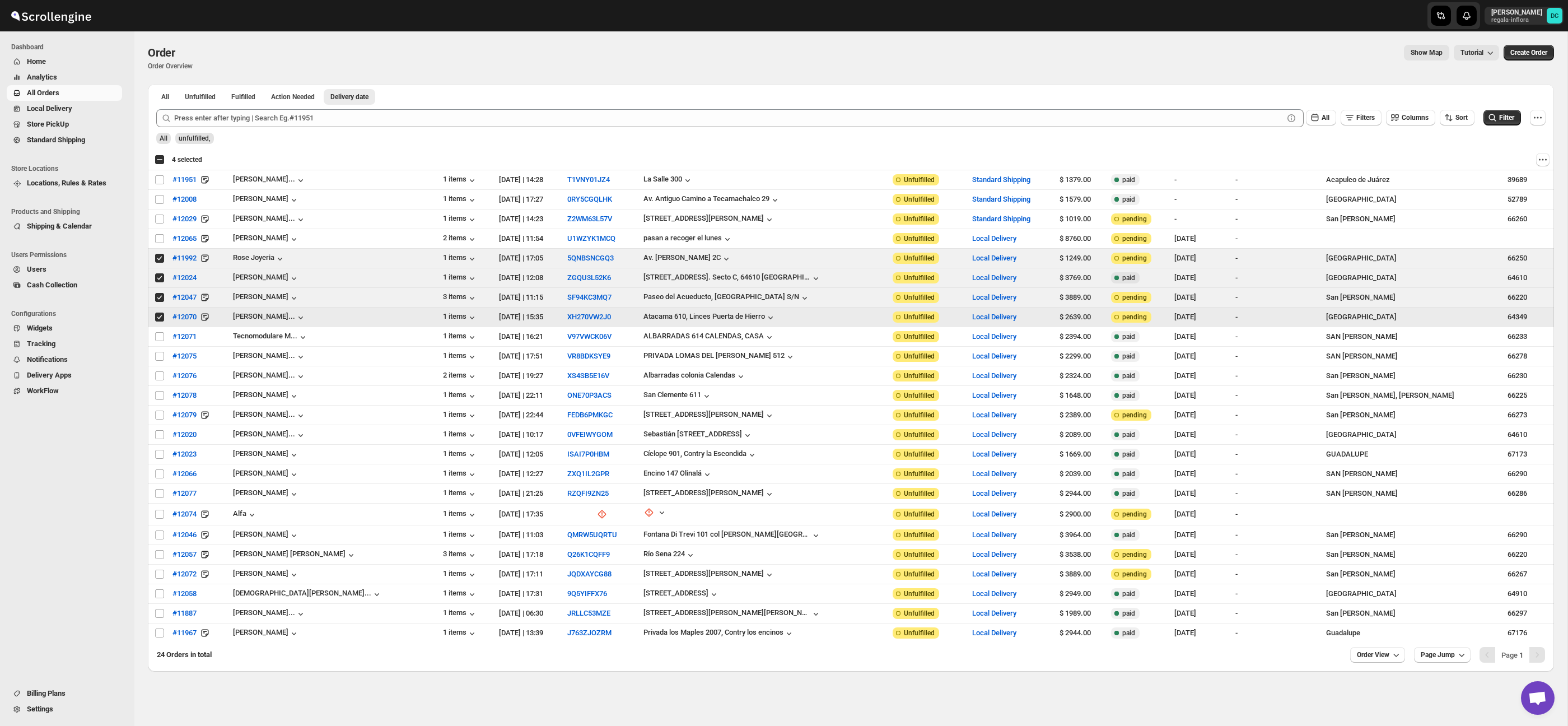
click at [156, 319] on input "Select order" at bounding box center [159, 316] width 9 height 9
checkbox input "false"
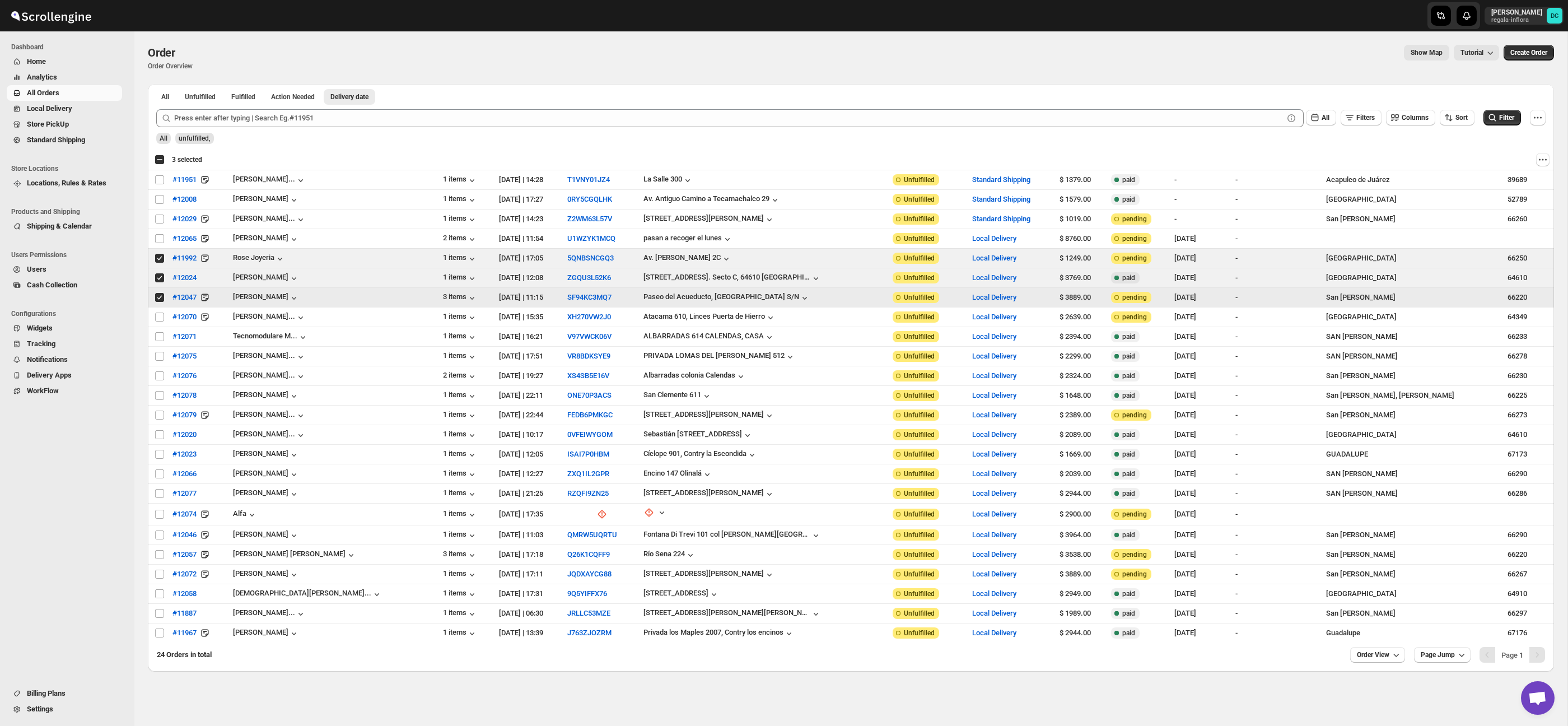
drag, startPoint x: 160, startPoint y: 300, endPoint x: 160, endPoint y: 283, distance: 17.0
click at [160, 300] on input "Select order" at bounding box center [159, 297] width 9 height 9
checkbox input "false"
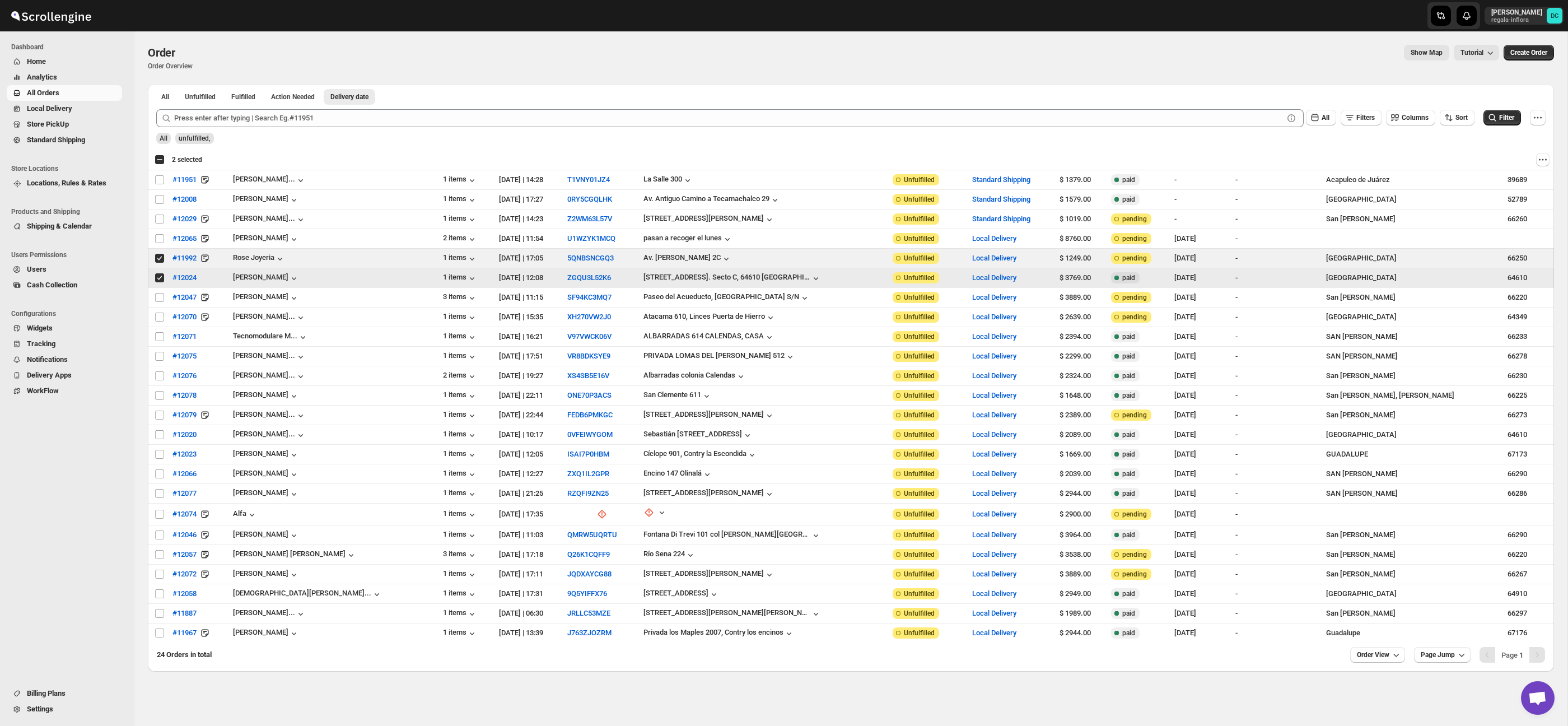
click at [160, 279] on input "Select order" at bounding box center [159, 278] width 9 height 9
checkbox input "false"
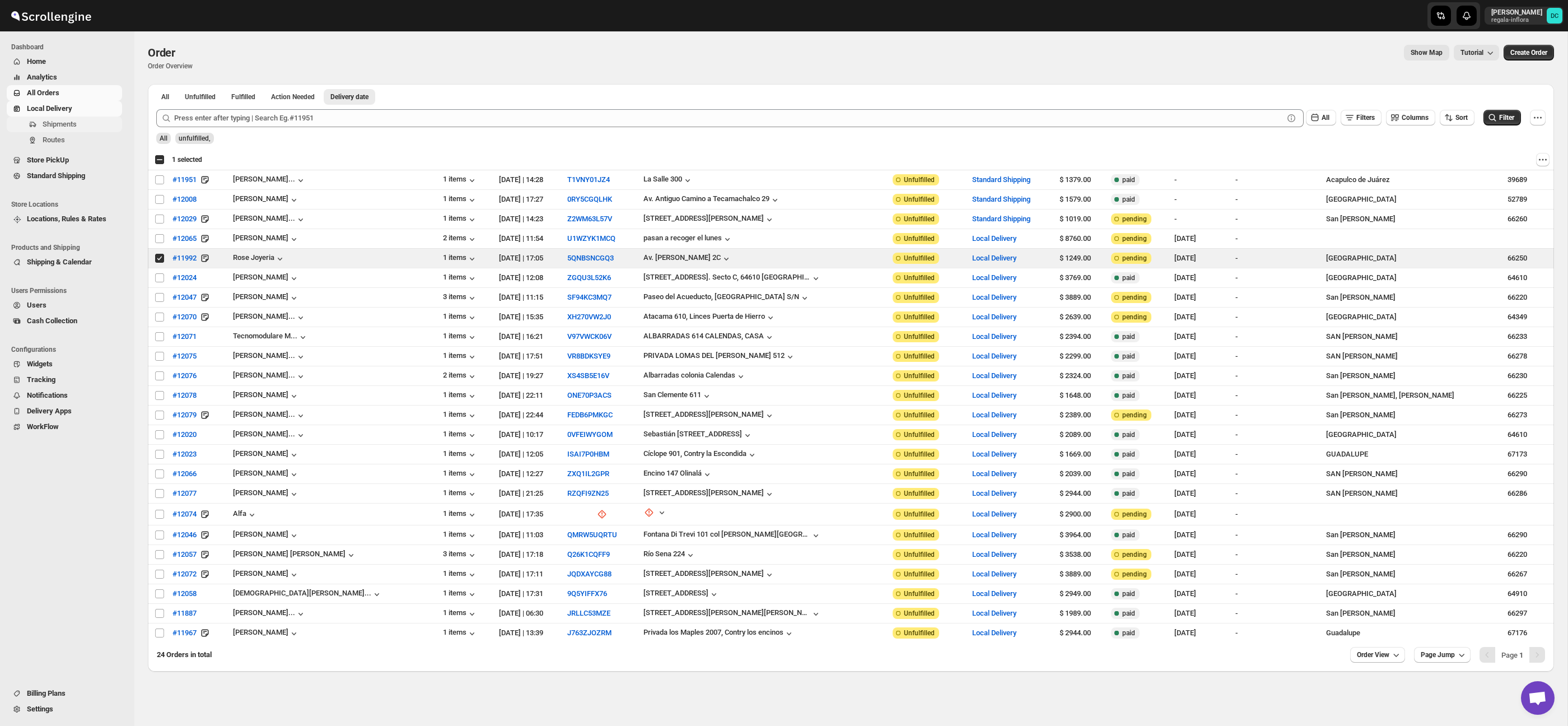
click at [82, 122] on span "Shipments" at bounding box center [80, 124] width 77 height 11
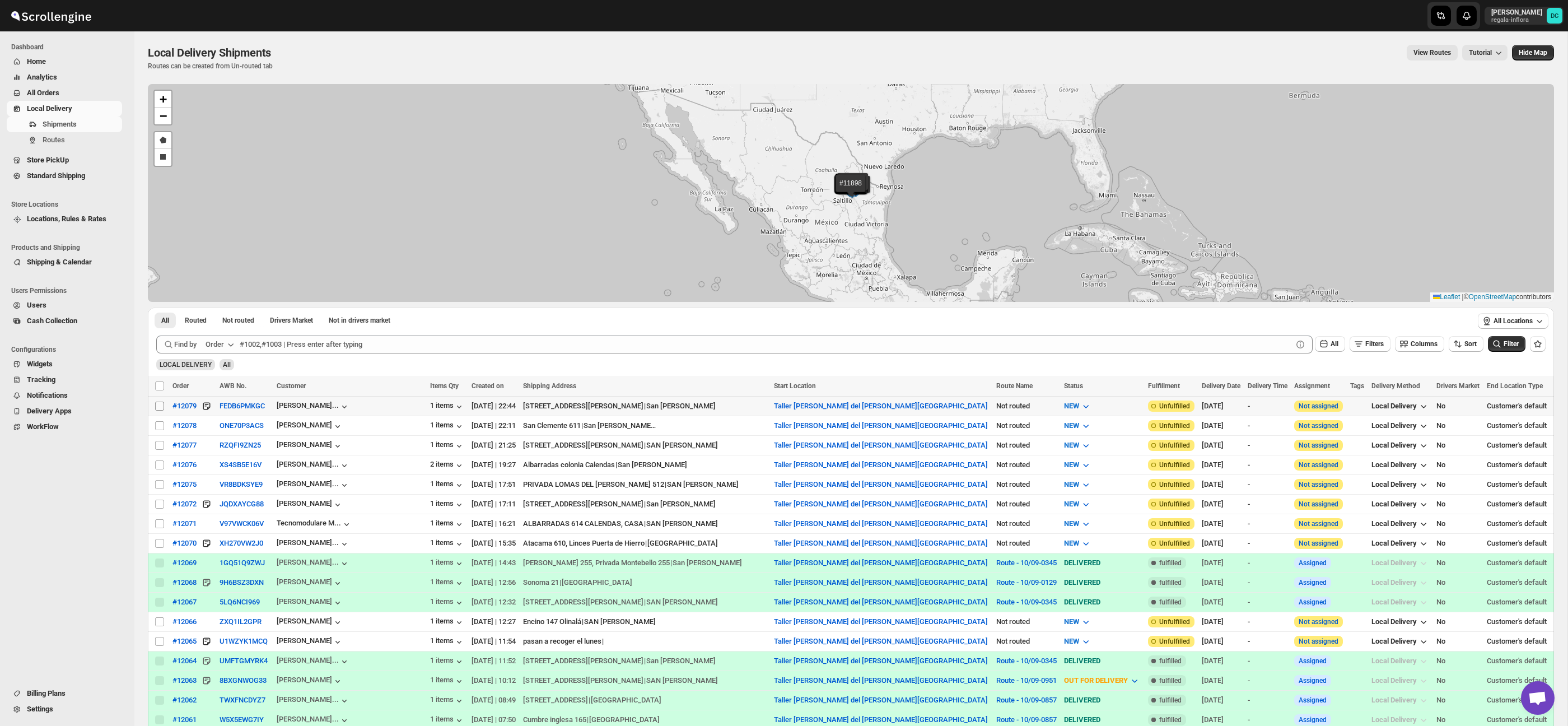
click at [162, 407] on input "Select shipment" at bounding box center [159, 406] width 9 height 9
checkbox input "true"
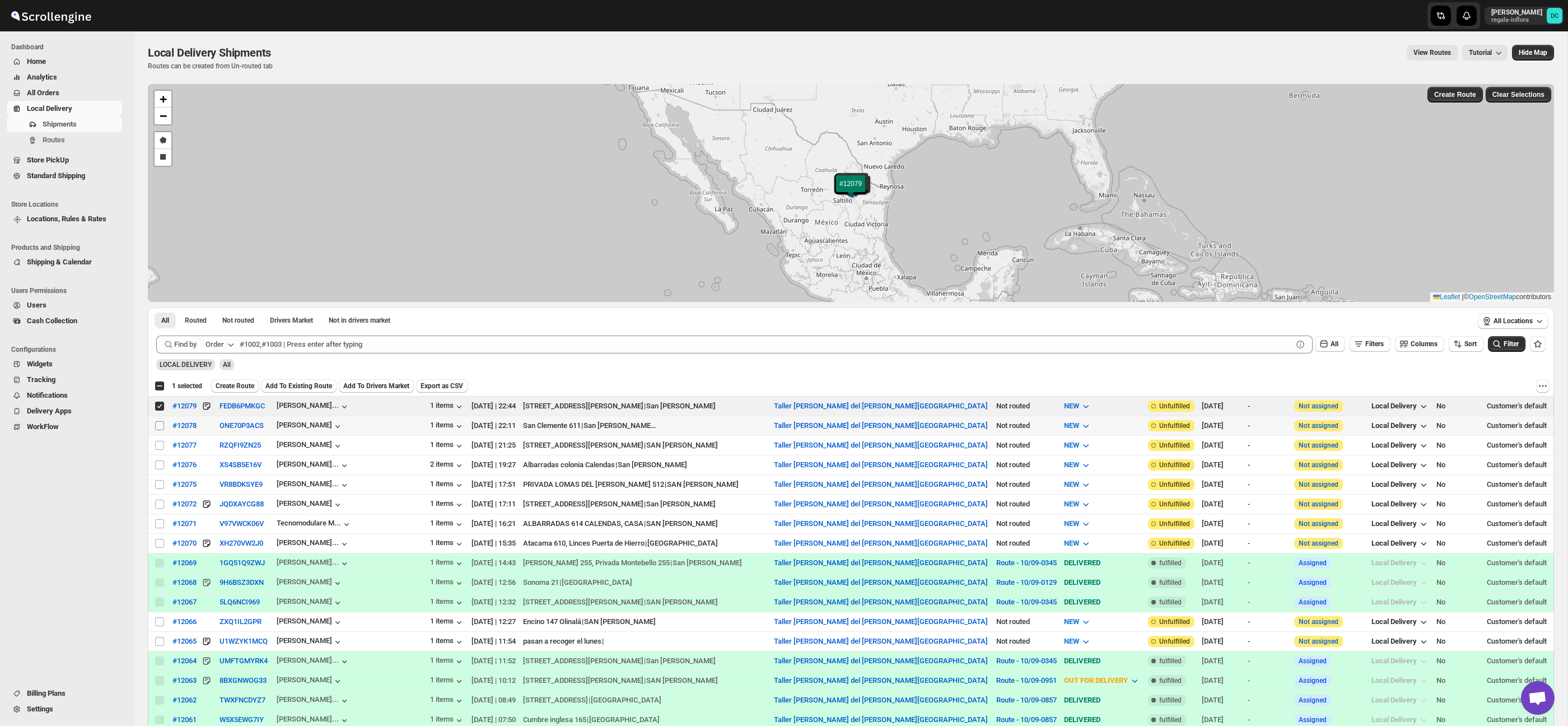
click at [162, 427] on input "Select shipment" at bounding box center [159, 426] width 9 height 9
checkbox input "true"
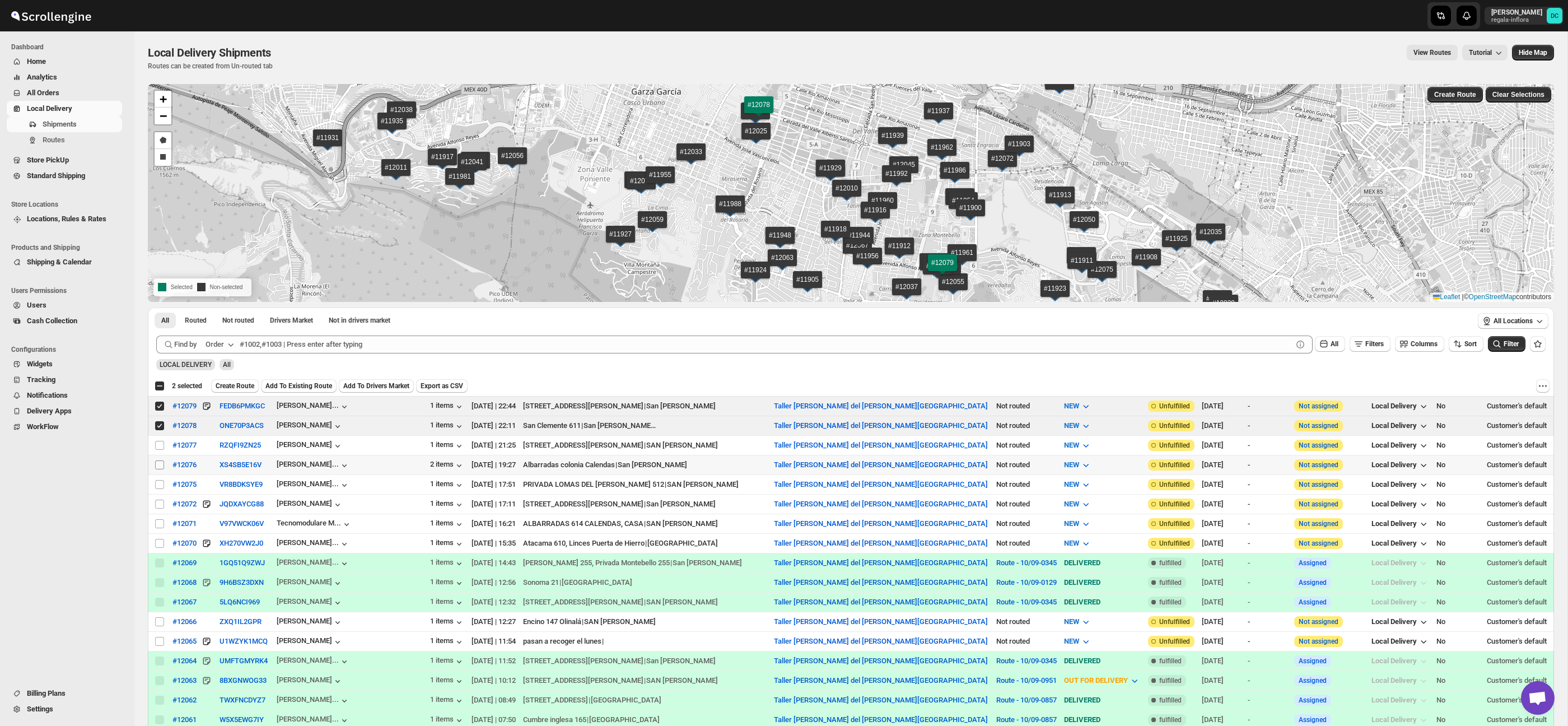
click at [160, 467] on input "Select shipment" at bounding box center [159, 465] width 9 height 9
checkbox input "true"
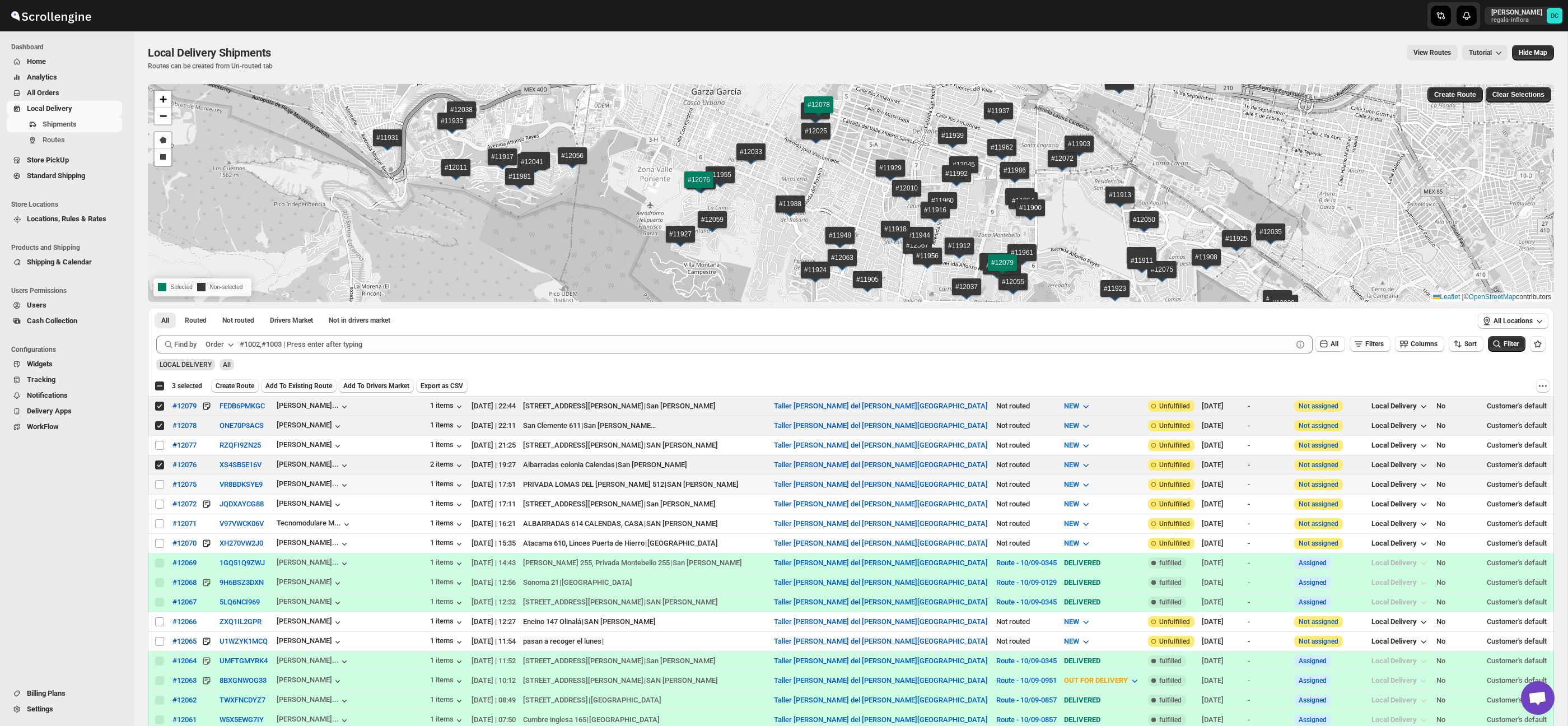
click at [162, 490] on td "Select shipment" at bounding box center [158, 484] width 21 height 19
checkbox input "true"
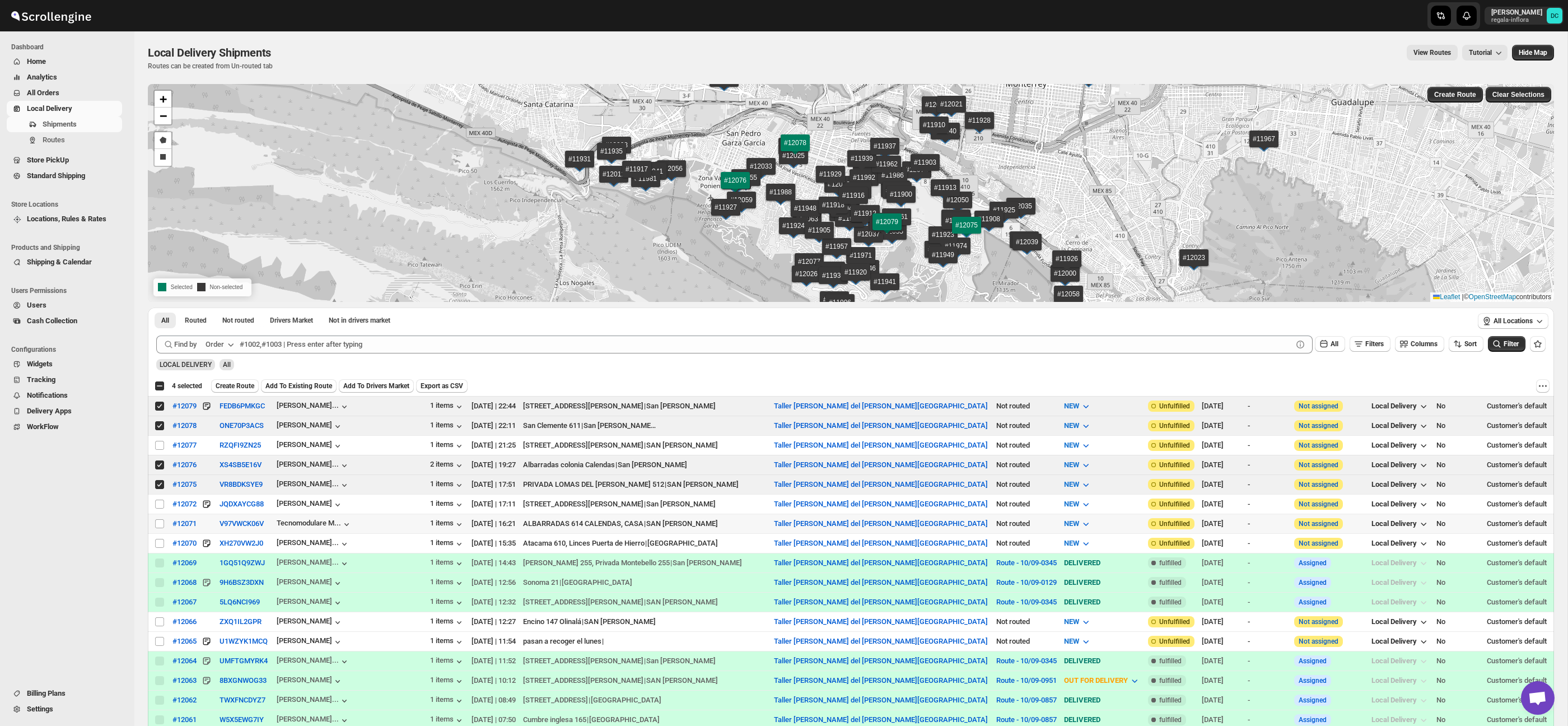
drag, startPoint x: 162, startPoint y: 526, endPoint x: 160, endPoint y: 536, distance: 10.2
click at [162, 526] on input "Select shipment" at bounding box center [159, 524] width 9 height 9
checkbox input "true"
drag, startPoint x: 159, startPoint y: 543, endPoint x: 249, endPoint y: 507, distance: 96.9
click at [159, 543] on input "Select shipment" at bounding box center [159, 543] width 9 height 9
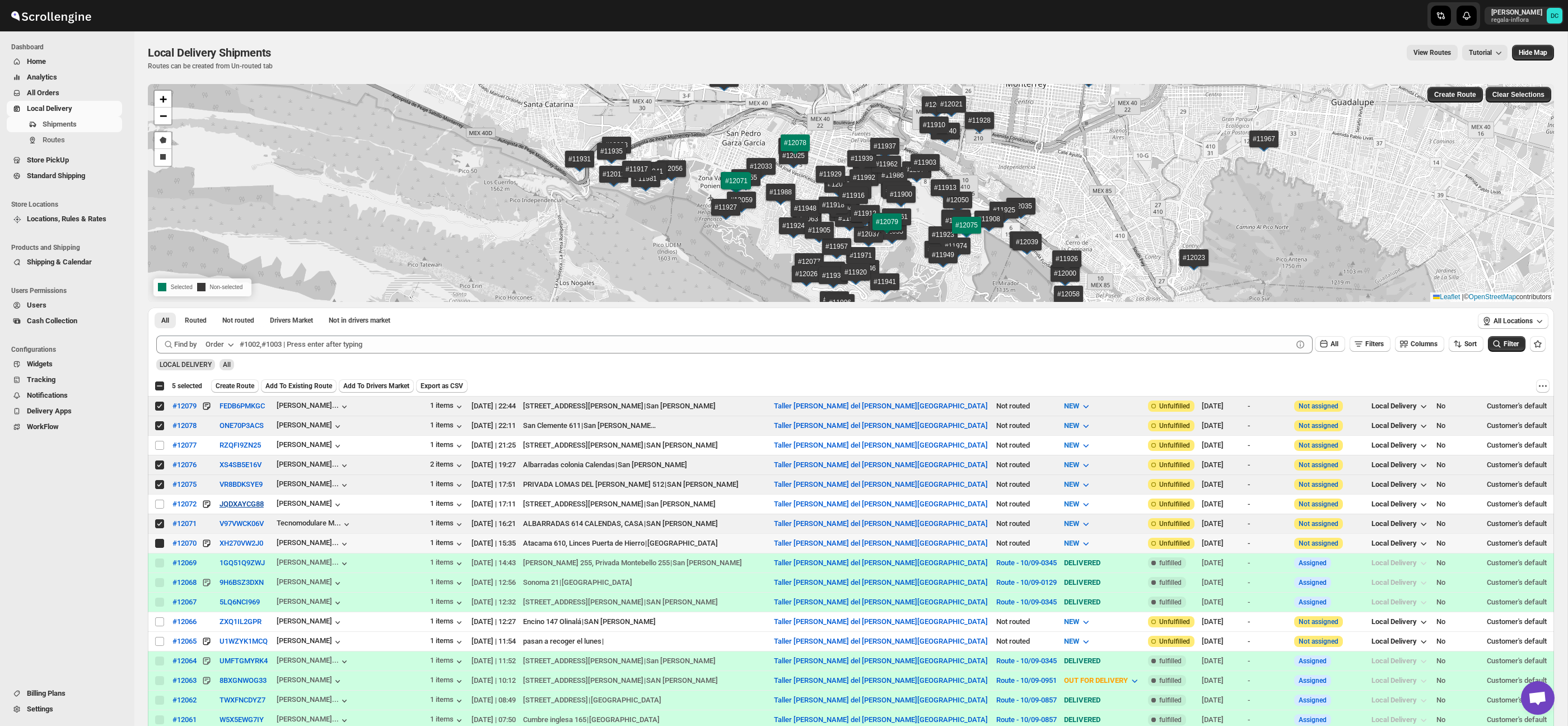
checkbox input "true"
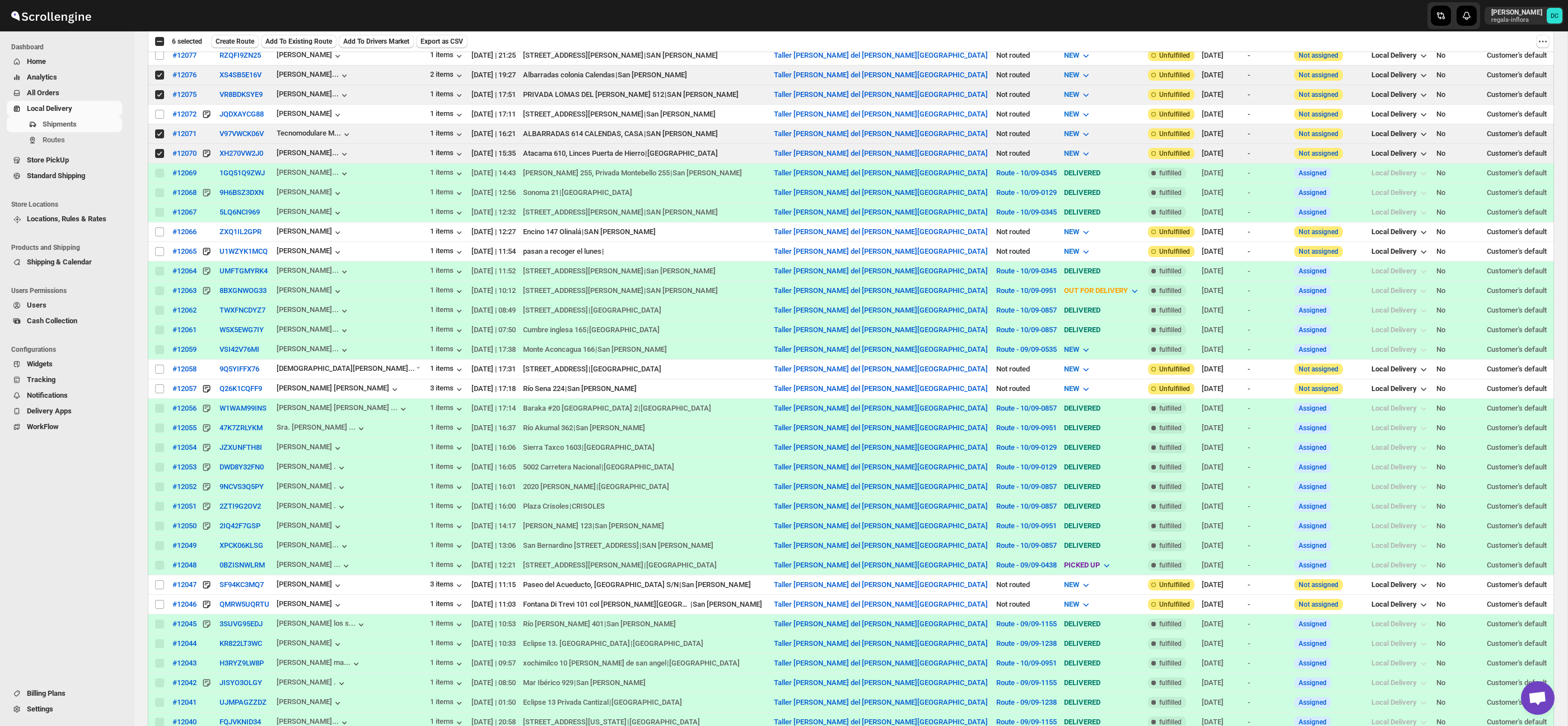
scroll to position [395, 0]
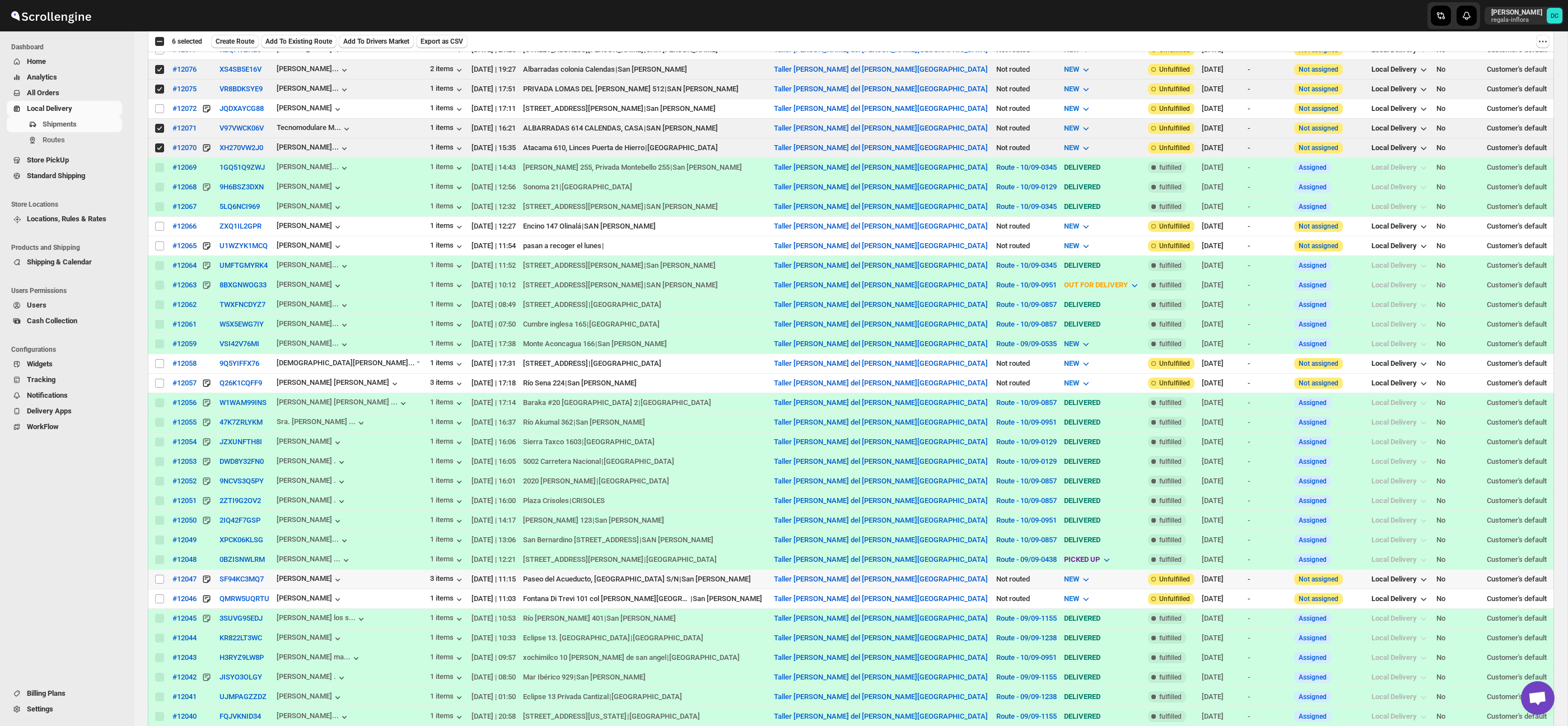
click at [161, 583] on input "Select shipment" at bounding box center [159, 579] width 9 height 9
checkbox input "true"
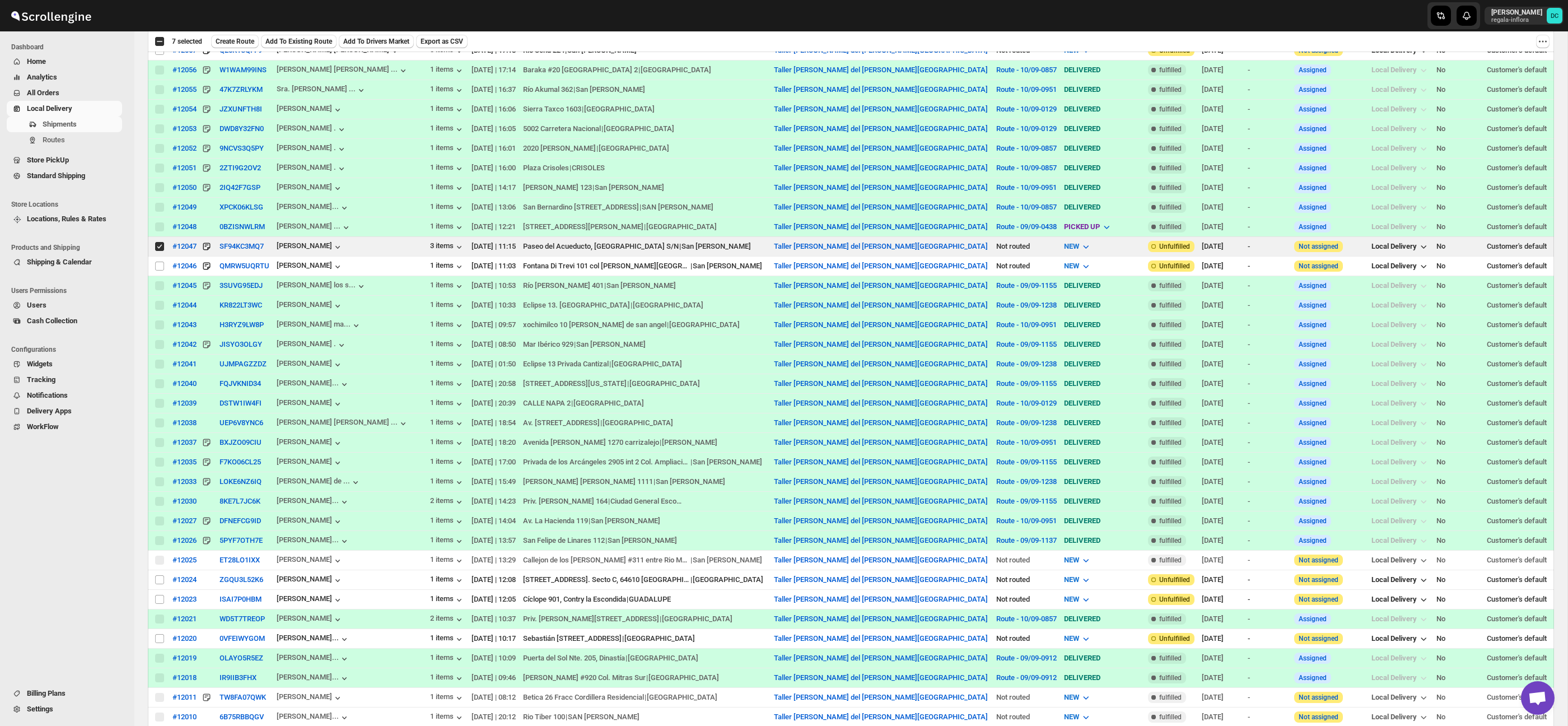
scroll to position [733, 0]
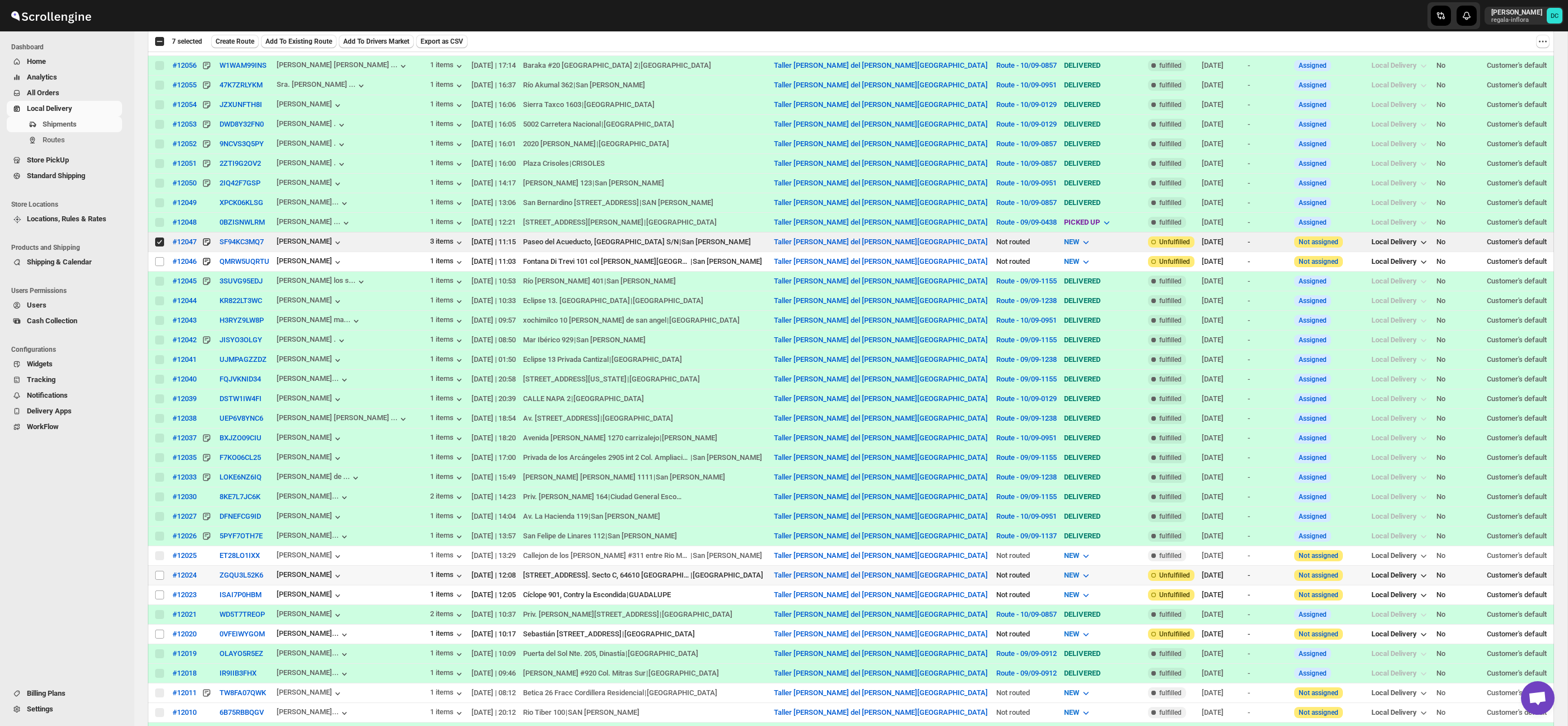
drag, startPoint x: 160, startPoint y: 580, endPoint x: 512, endPoint y: 545, distance: 353.7
click at [160, 580] on input "Select shipment" at bounding box center [159, 575] width 9 height 9
checkbox input "true"
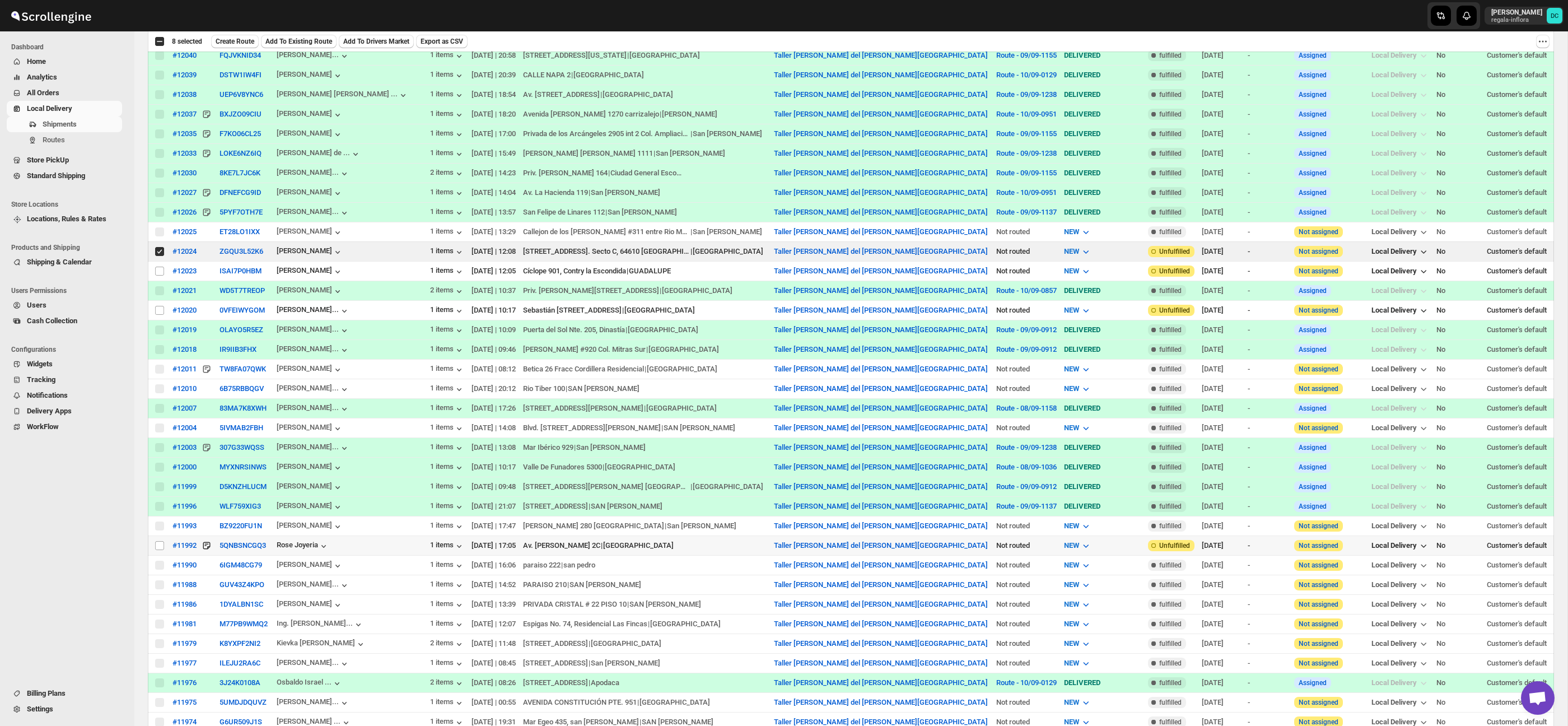
scroll to position [1057, 0]
drag, startPoint x: 158, startPoint y: 547, endPoint x: 412, endPoint y: 483, distance: 261.9
click at [158, 547] on input "Select shipment" at bounding box center [159, 545] width 9 height 9
checkbox input "true"
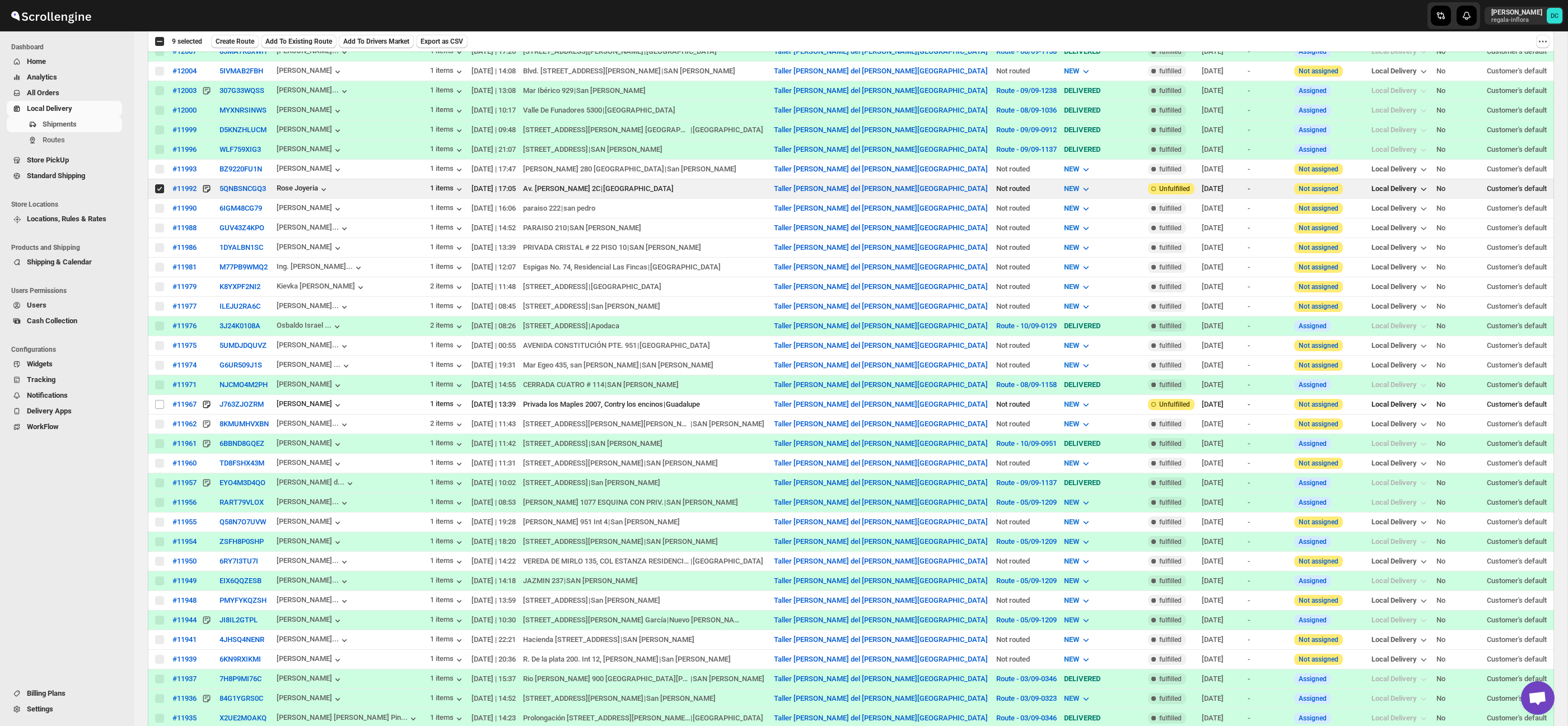
scroll to position [0, 0]
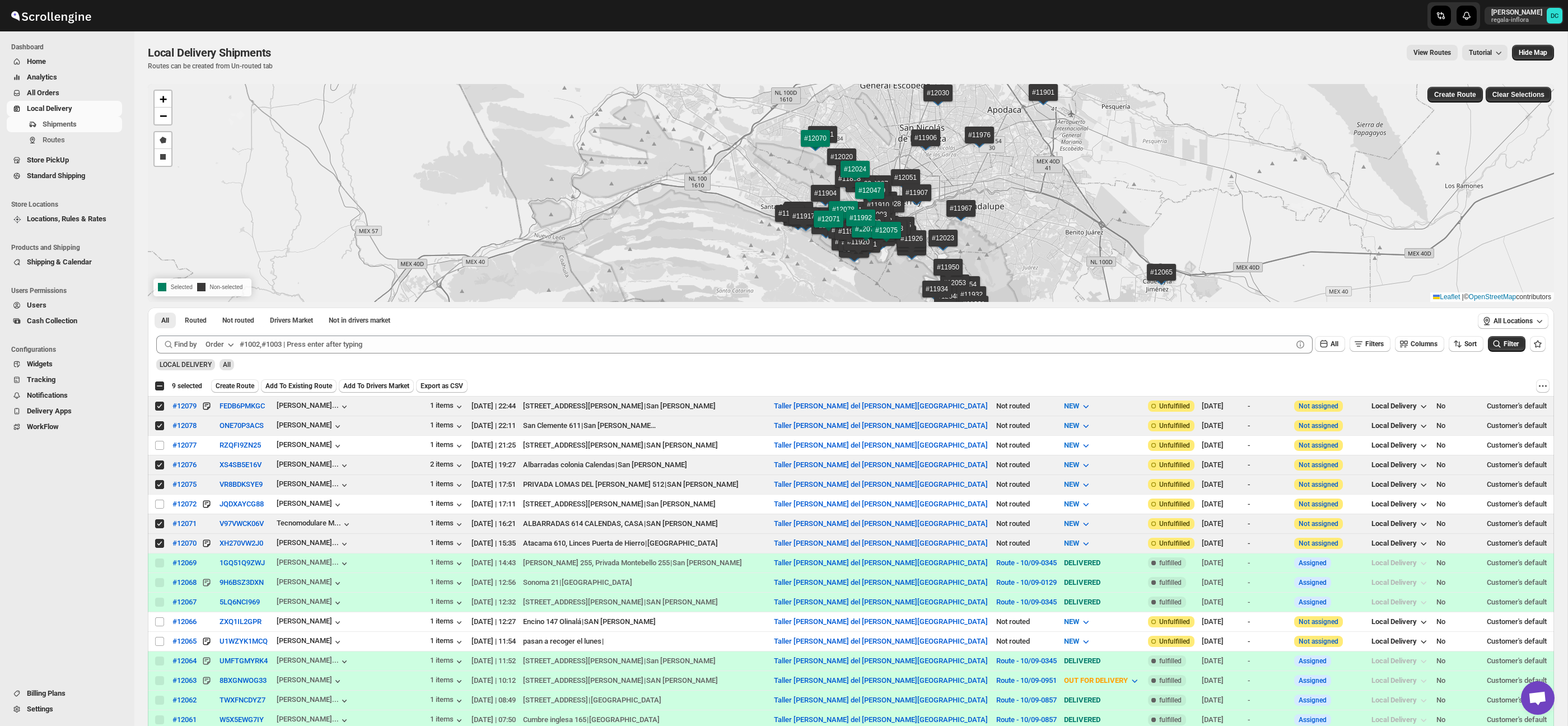
click at [249, 384] on span "Create Route" at bounding box center [235, 386] width 39 height 9
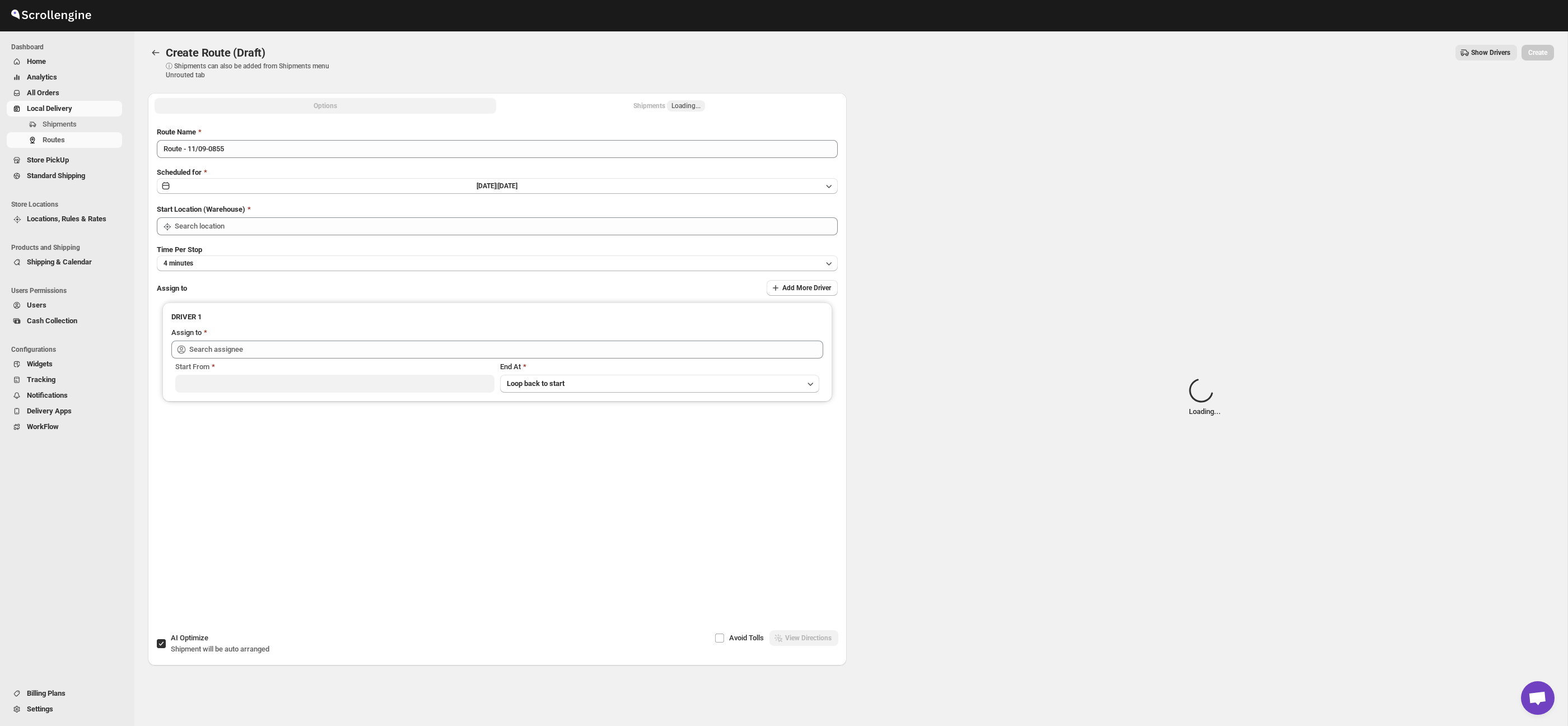
type input "Taller [PERSON_NAME] del [PERSON_NAME][GEOGRAPHIC_DATA]"
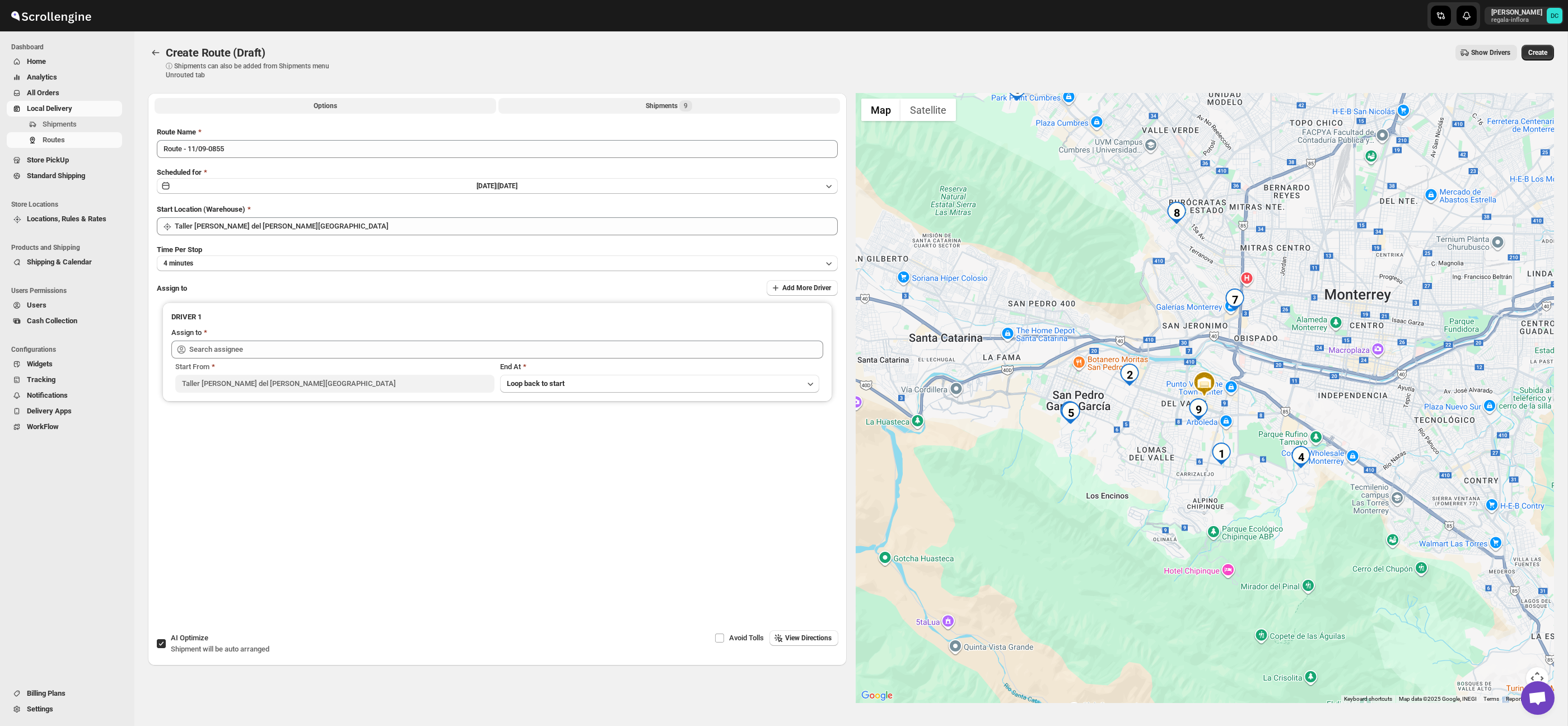
click at [679, 106] on div "Shipments 9" at bounding box center [668, 106] width 47 height 11
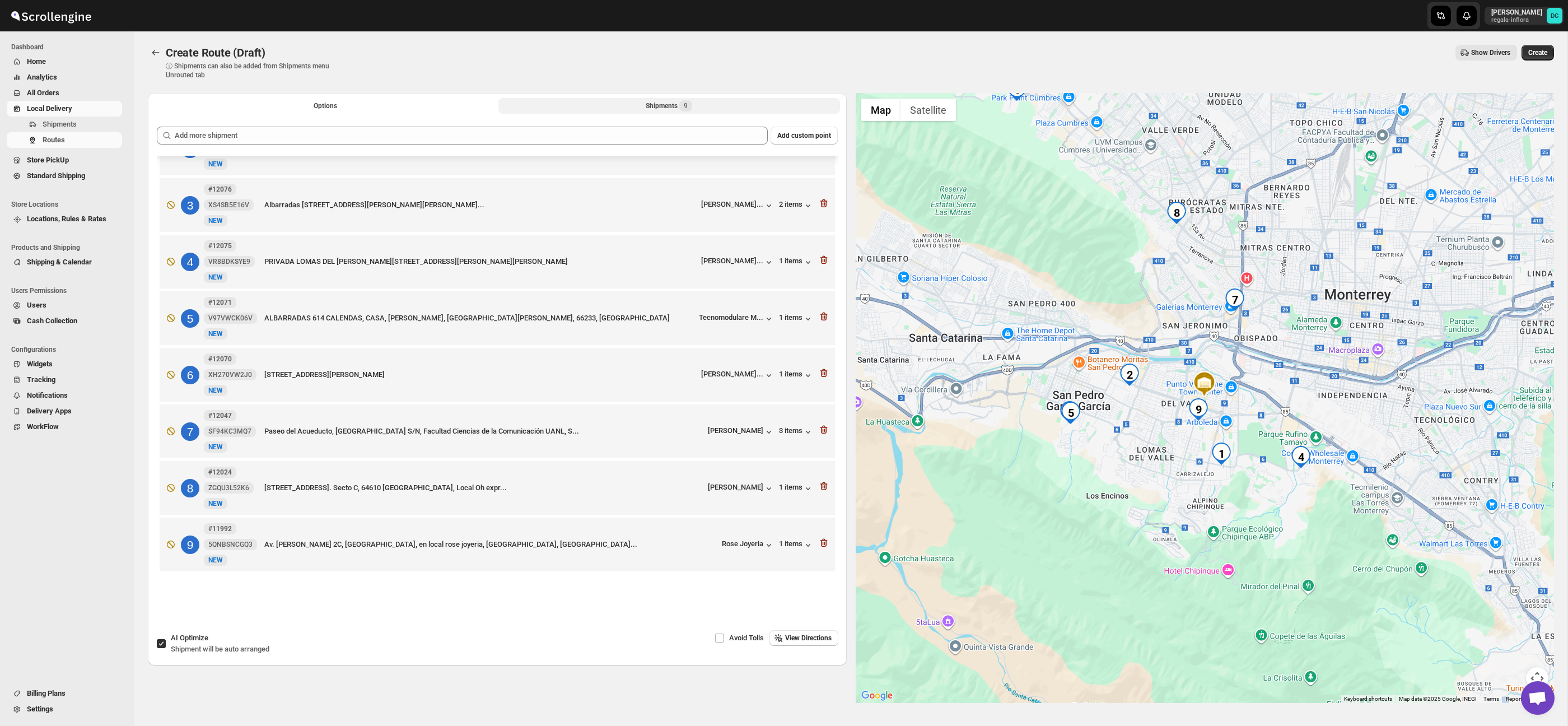
scroll to position [32, 0]
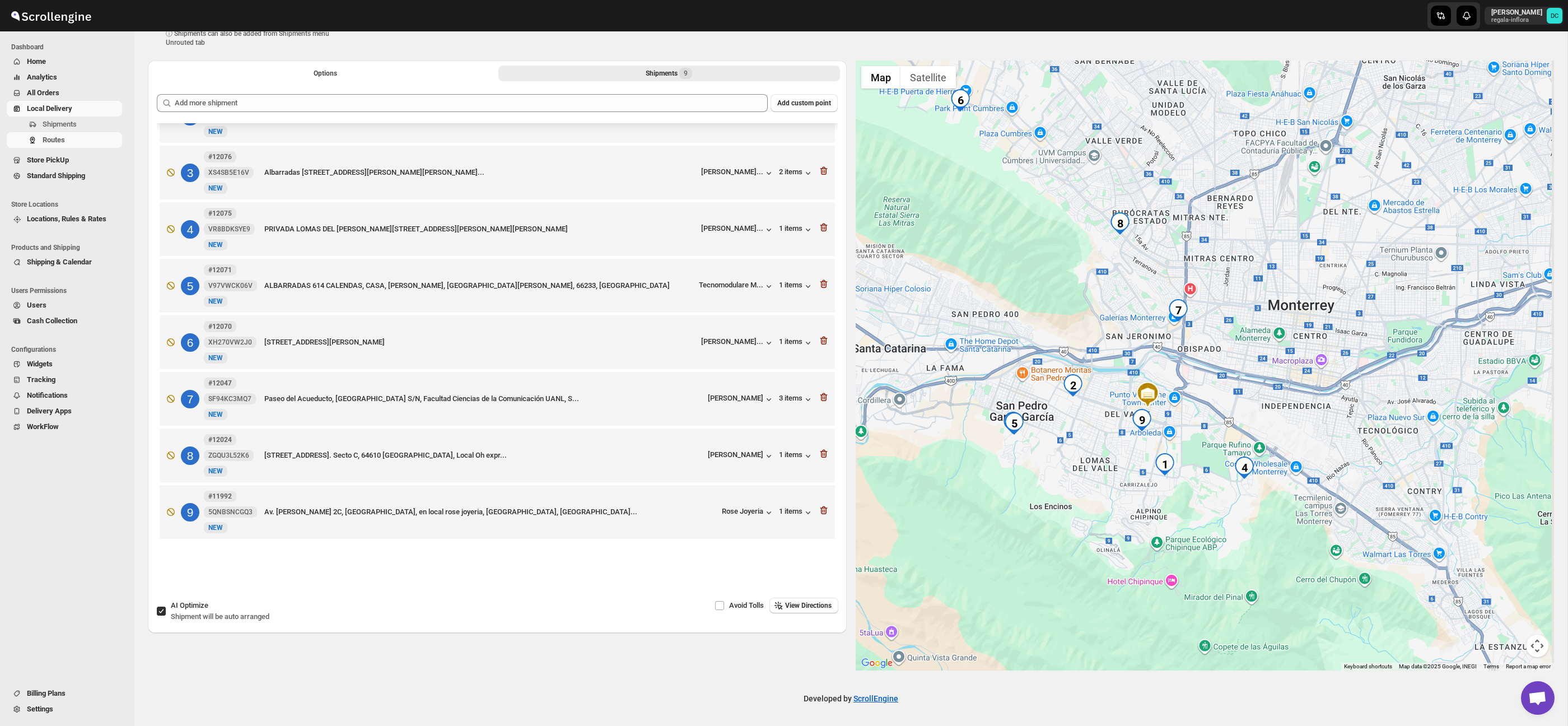
drag, startPoint x: 1369, startPoint y: 345, endPoint x: 1253, endPoint y: 415, distance: 135.5
click at [1254, 415] on div at bounding box center [1205, 366] width 699 height 610
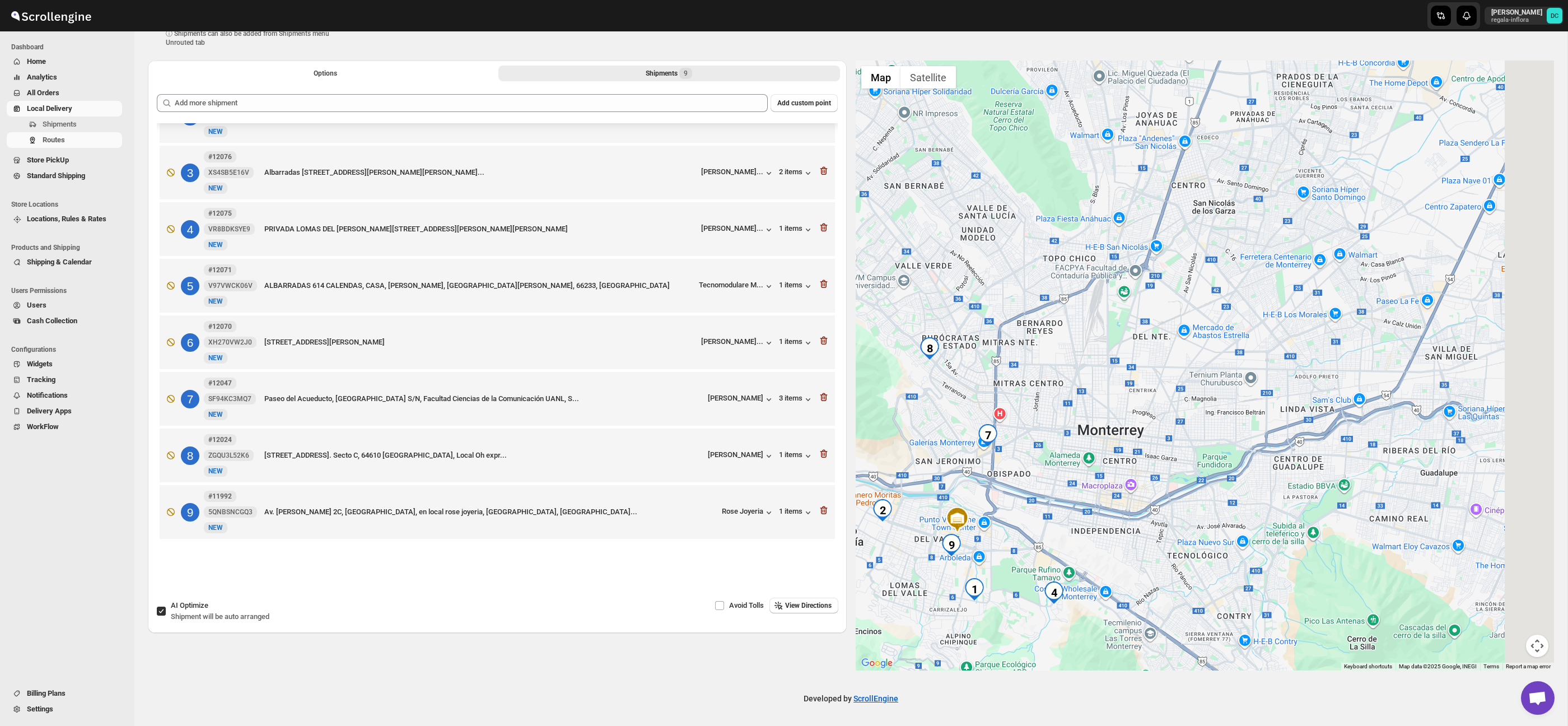
drag, startPoint x: 1329, startPoint y: 341, endPoint x: 1156, endPoint y: 462, distance: 211.1
click at [1156, 462] on div at bounding box center [1205, 366] width 699 height 610
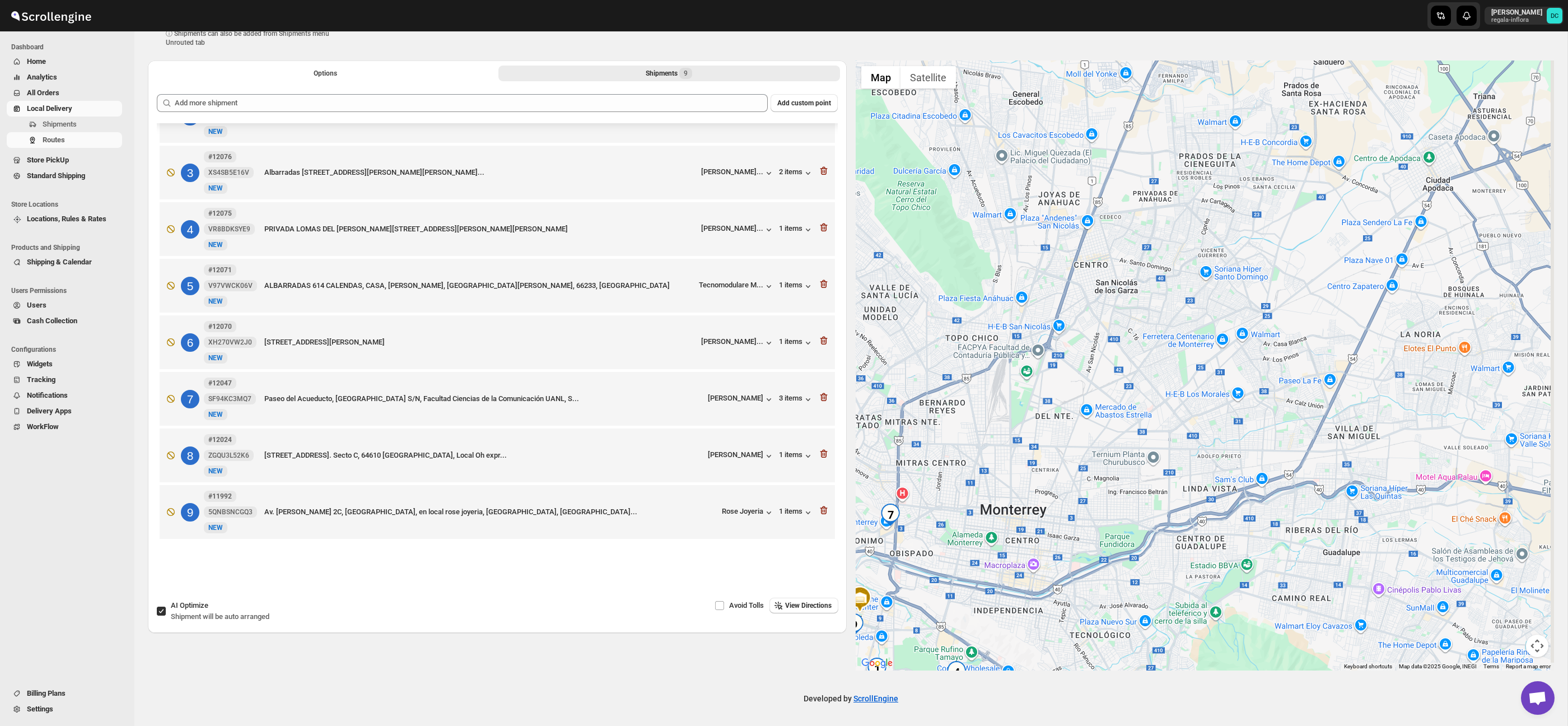
drag, startPoint x: 1226, startPoint y: 421, endPoint x: 1240, endPoint y: 453, distance: 34.9
click at [1240, 453] on div at bounding box center [1205, 366] width 699 height 610
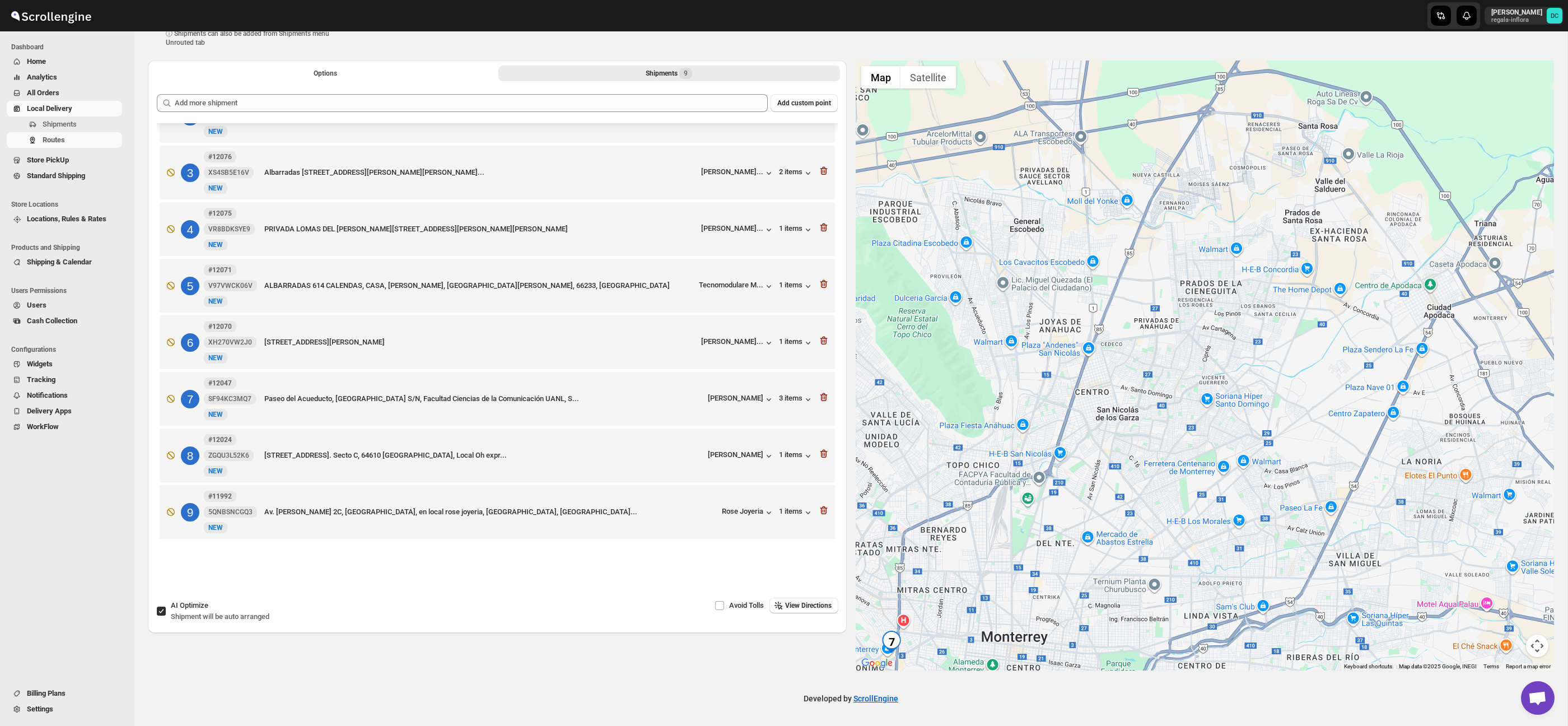
drag, startPoint x: 1230, startPoint y: 349, endPoint x: 1308, endPoint y: 272, distance: 109.6
click at [1308, 272] on div at bounding box center [1205, 366] width 699 height 610
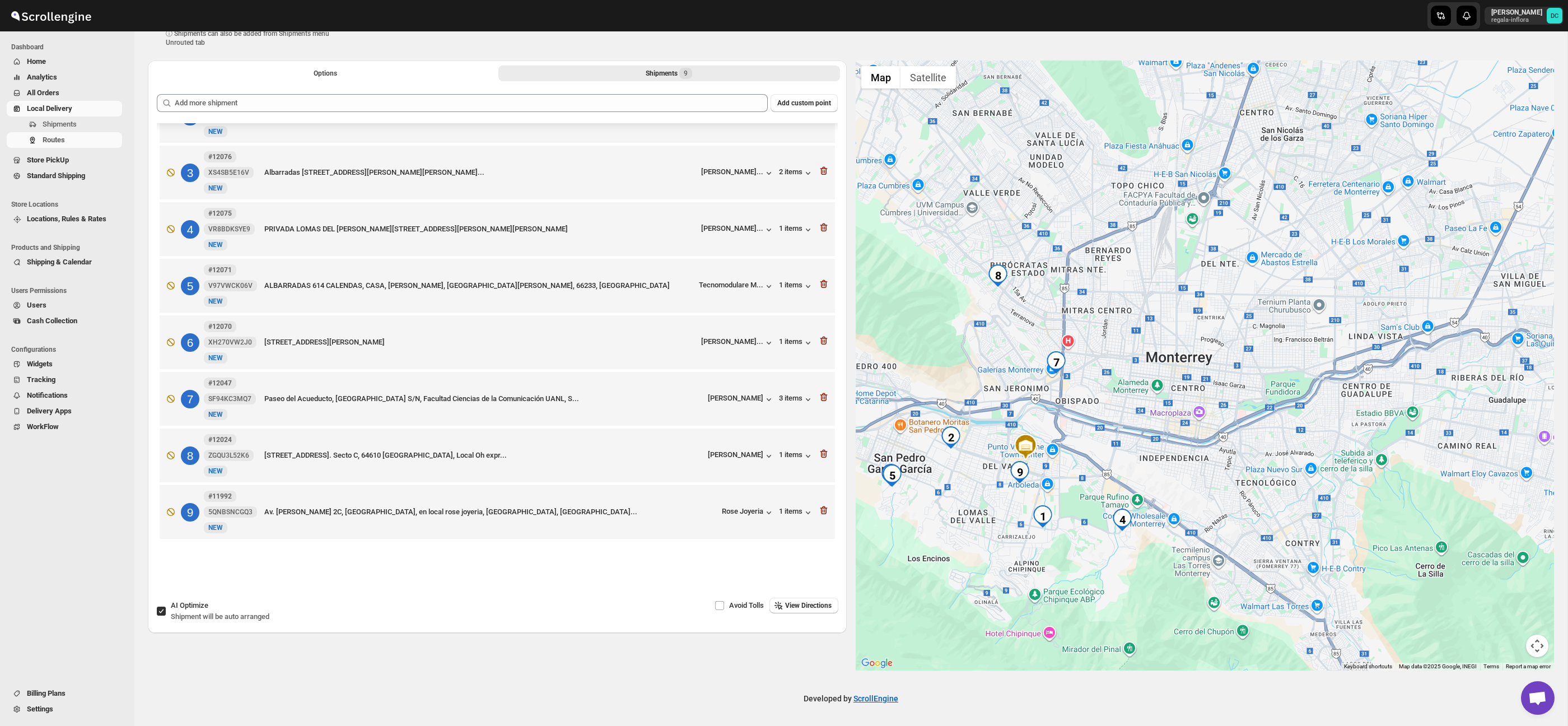
drag, startPoint x: 1274, startPoint y: 372, endPoint x: 1335, endPoint y: 337, distance: 70.3
click at [1334, 337] on div at bounding box center [1205, 366] width 699 height 610
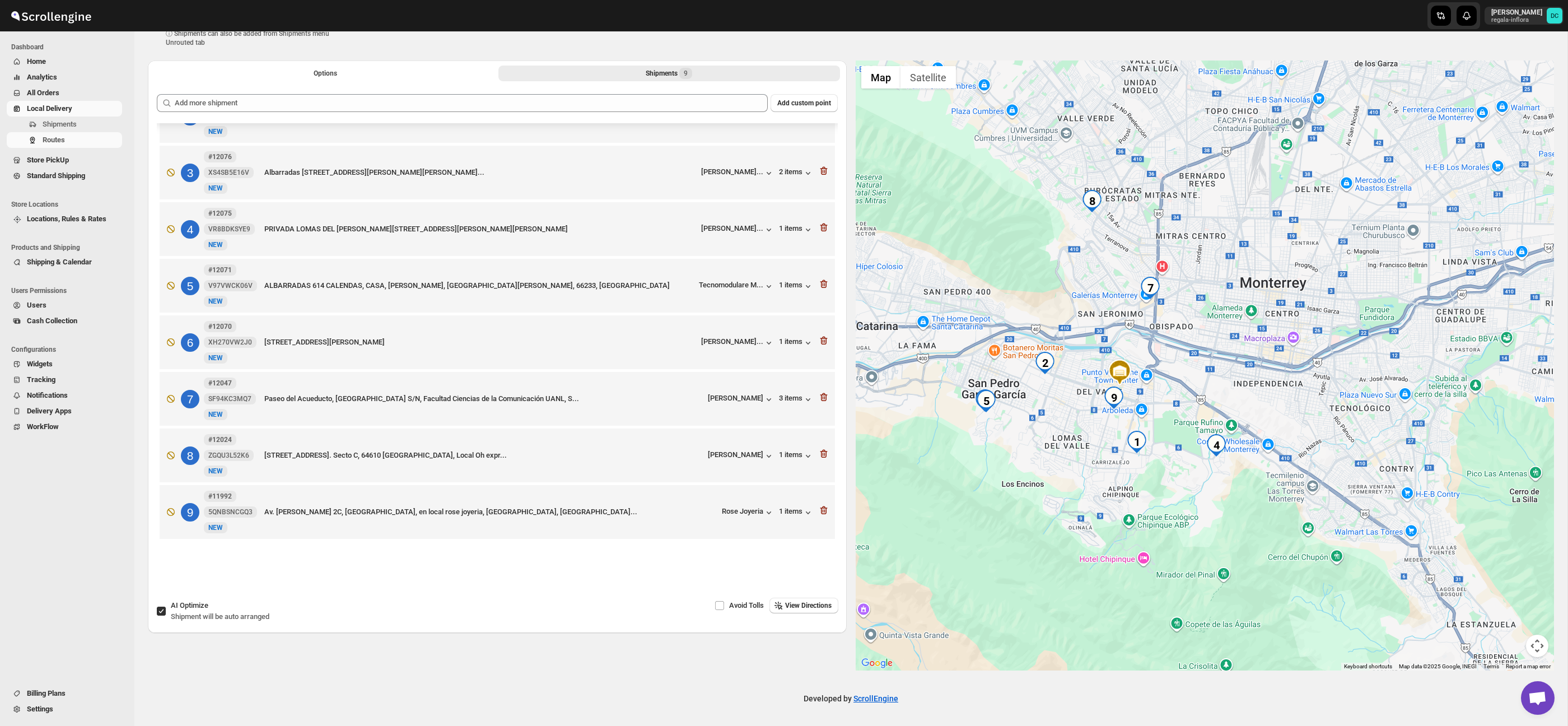
drag, startPoint x: 1223, startPoint y: 362, endPoint x: 1309, endPoint y: 303, distance: 104.3
click at [1318, 287] on div at bounding box center [1205, 366] width 699 height 610
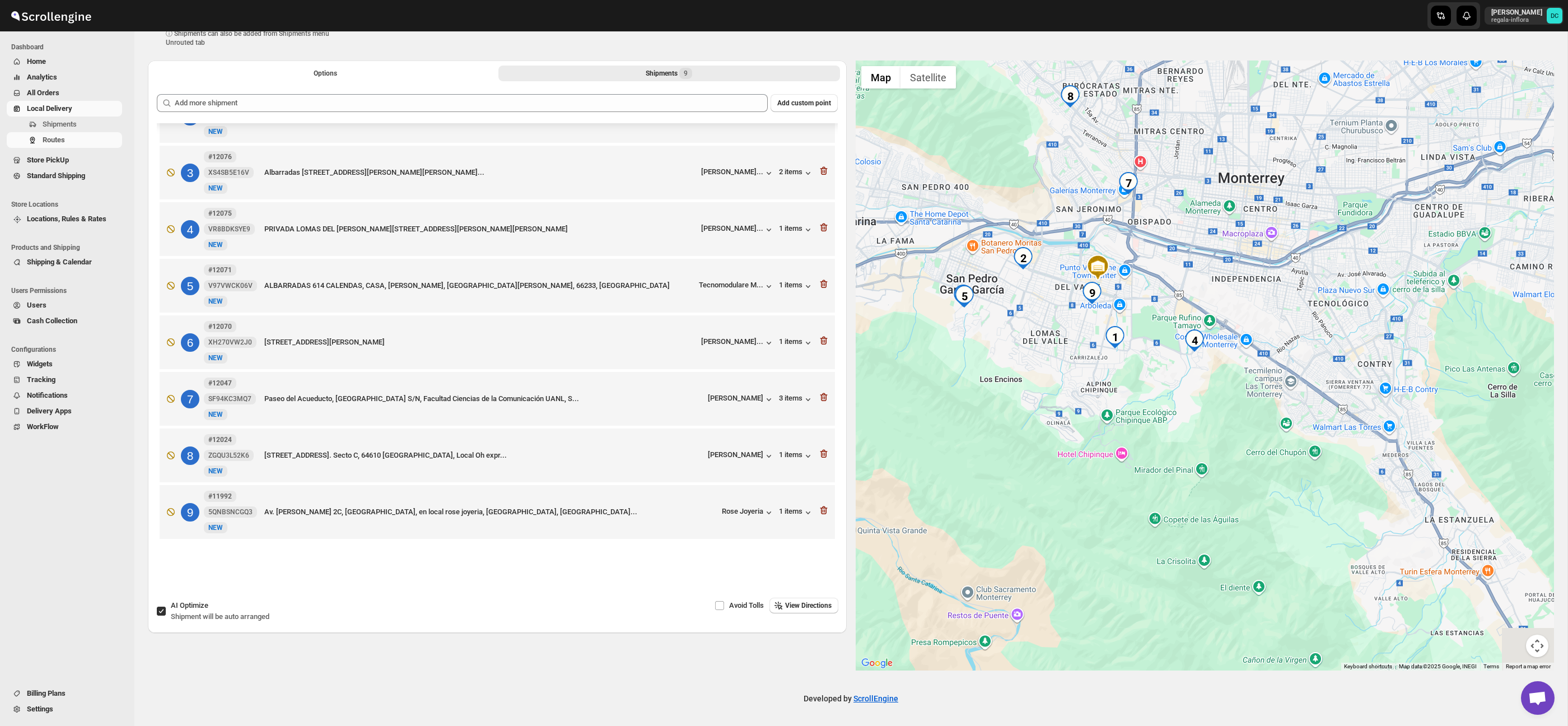
drag, startPoint x: 1304, startPoint y: 384, endPoint x: 1282, endPoint y: 278, distance: 108.3
click at [1282, 278] on div at bounding box center [1205, 366] width 699 height 610
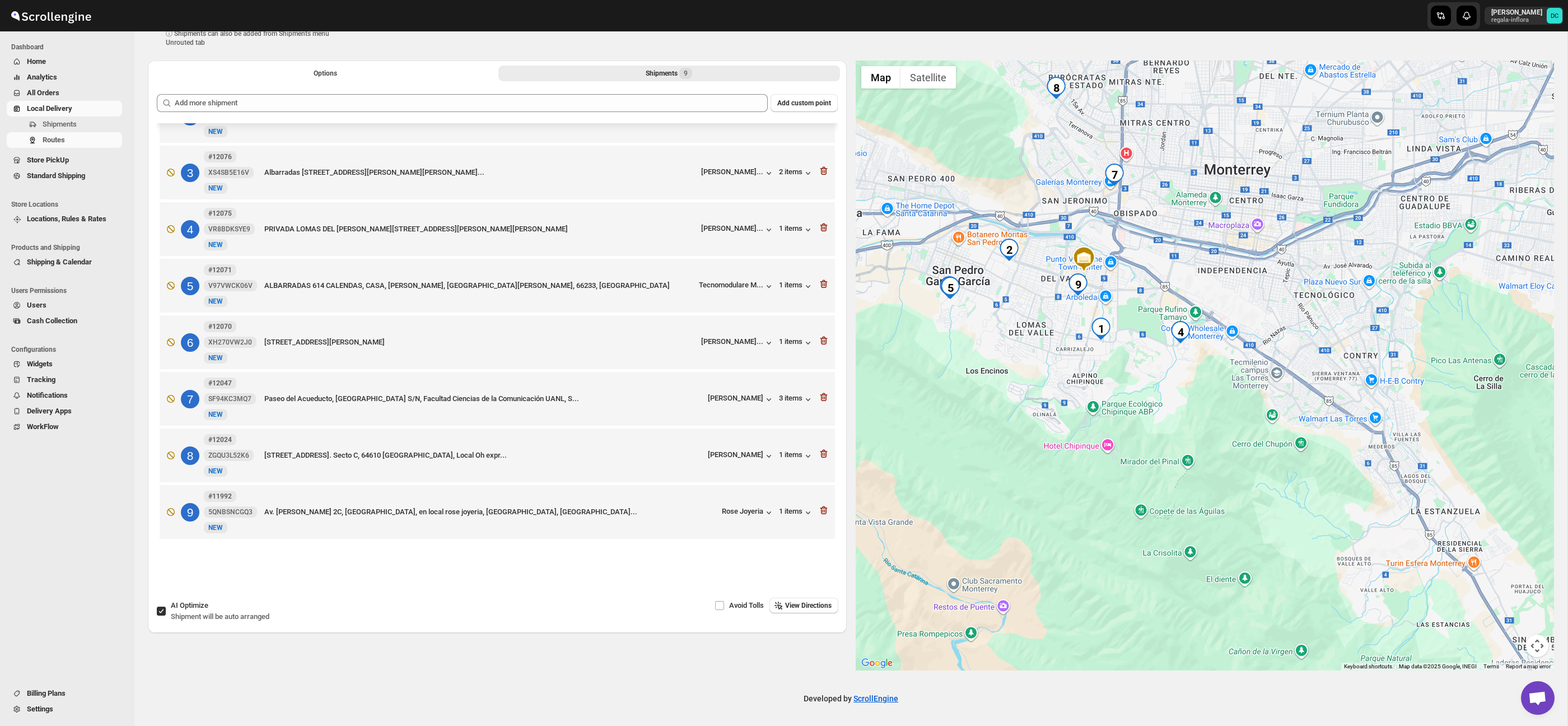
drag, startPoint x: 1352, startPoint y: 454, endPoint x: 1336, endPoint y: 452, distance: 16.1
click at [1336, 452] on div at bounding box center [1205, 366] width 699 height 610
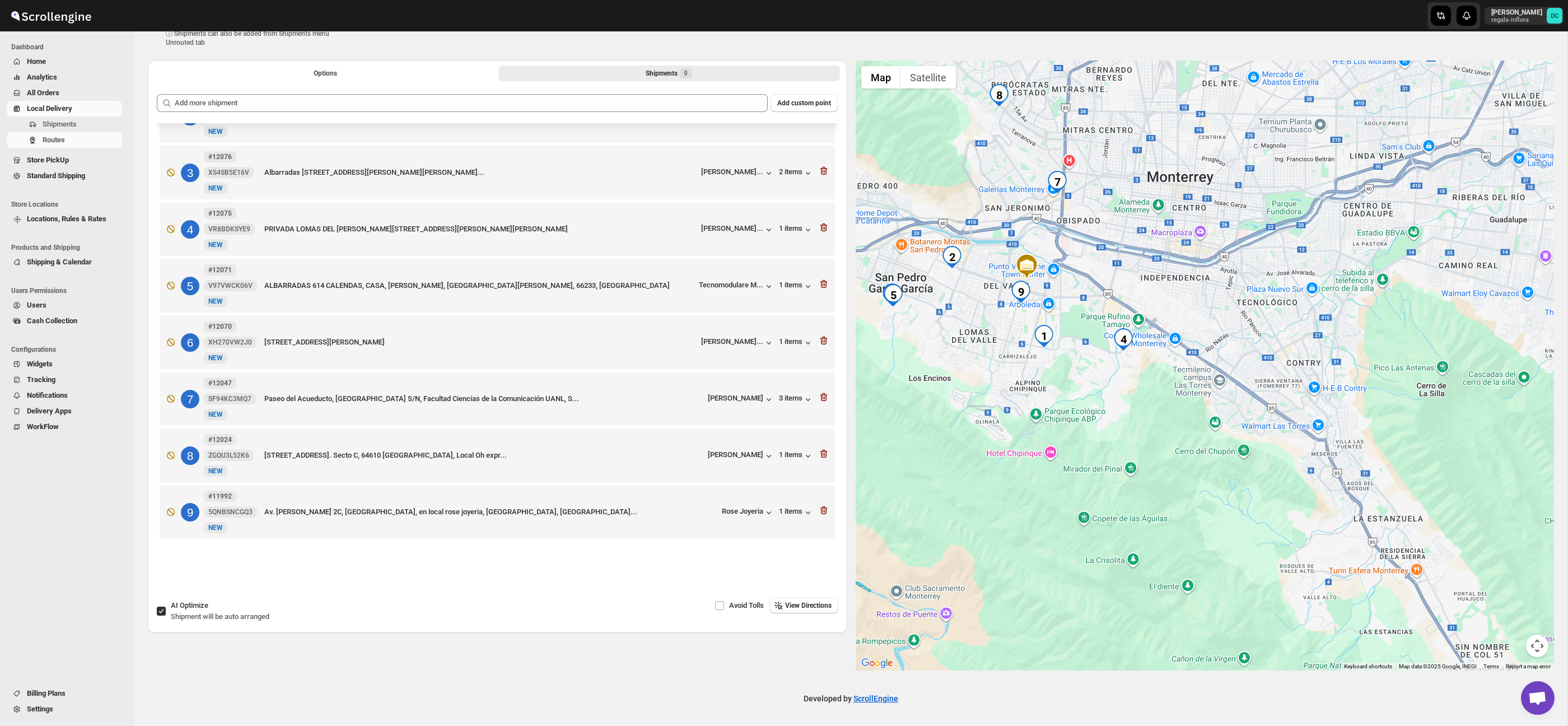
drag, startPoint x: 1307, startPoint y: 438, endPoint x: 1249, endPoint y: 438, distance: 58.0
click at [1249, 438] on div at bounding box center [1205, 366] width 699 height 610
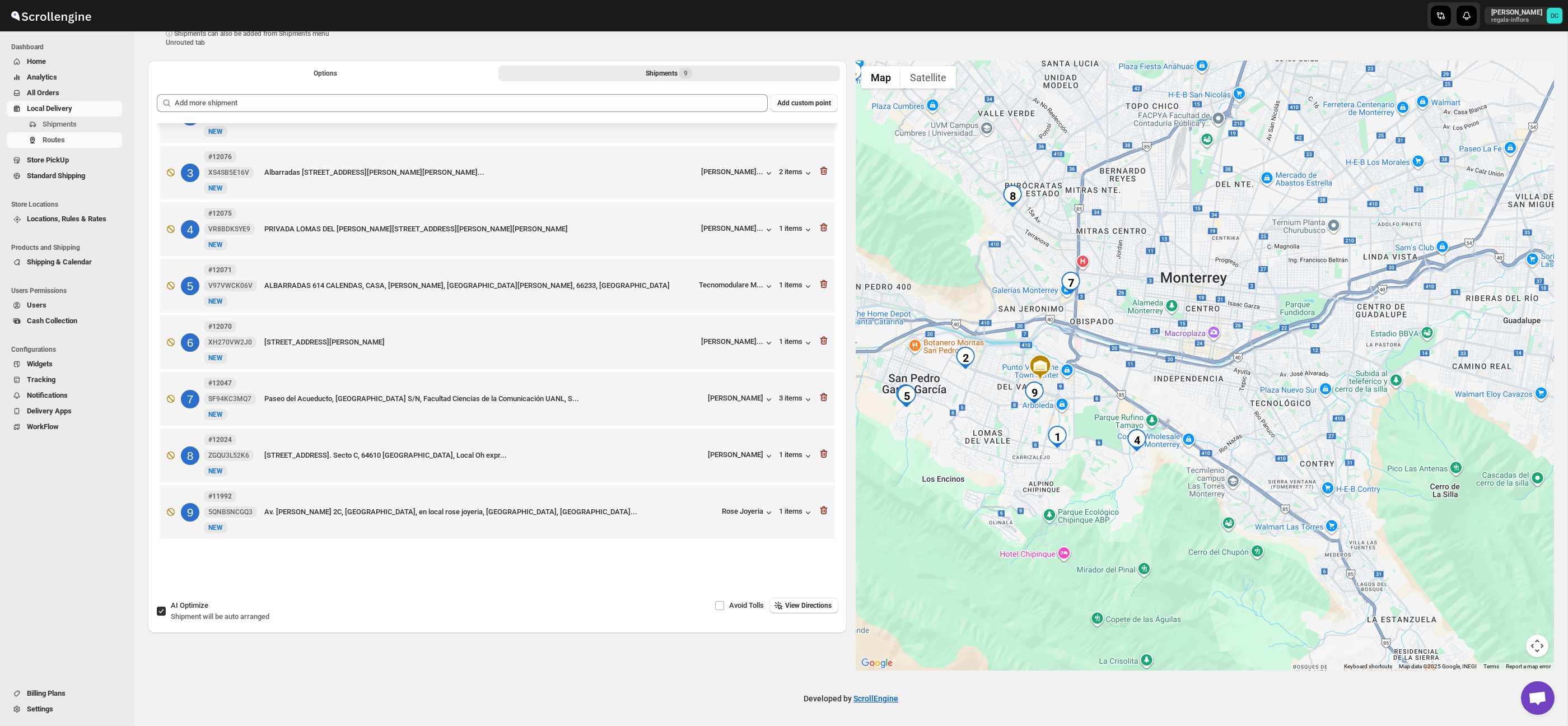
drag, startPoint x: 1206, startPoint y: 283, endPoint x: 1235, endPoint y: 387, distance: 108.0
click at [1234, 388] on div at bounding box center [1205, 366] width 699 height 610
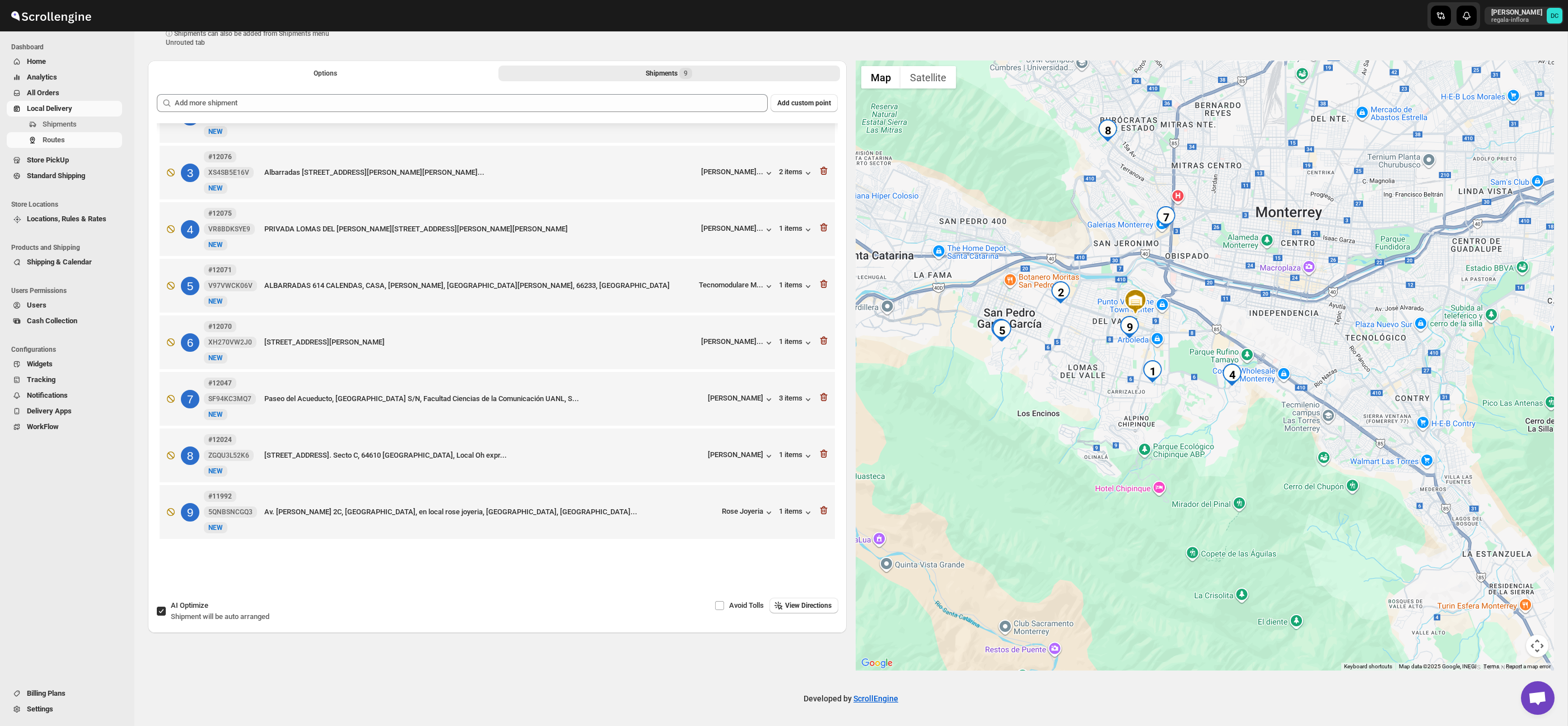
drag, startPoint x: 1305, startPoint y: 557, endPoint x: 1373, endPoint y: 505, distance: 85.6
click at [1373, 505] on div at bounding box center [1205, 366] width 699 height 610
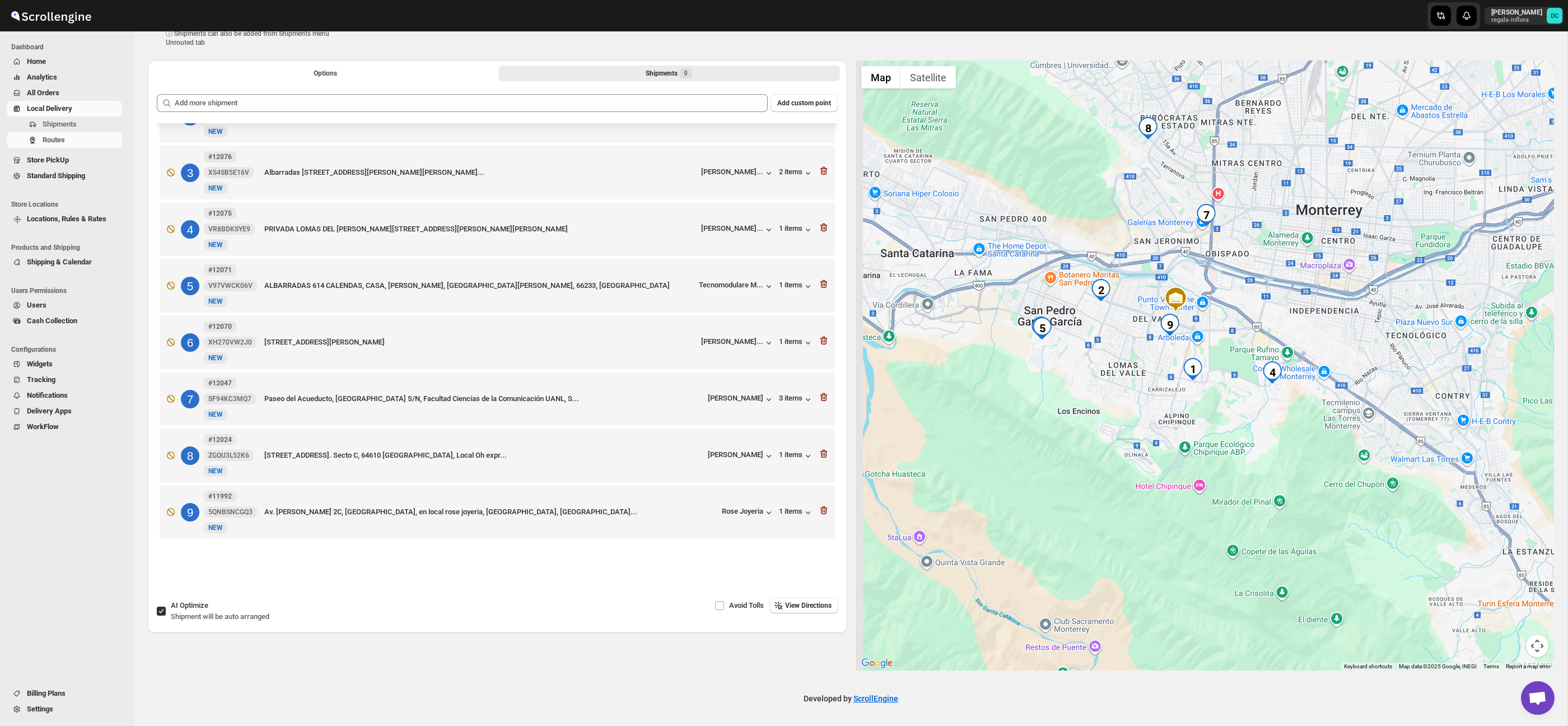
drag, startPoint x: 1242, startPoint y: 472, endPoint x: 1279, endPoint y: 474, distance: 37.1
click at [1279, 474] on div at bounding box center [1205, 366] width 699 height 610
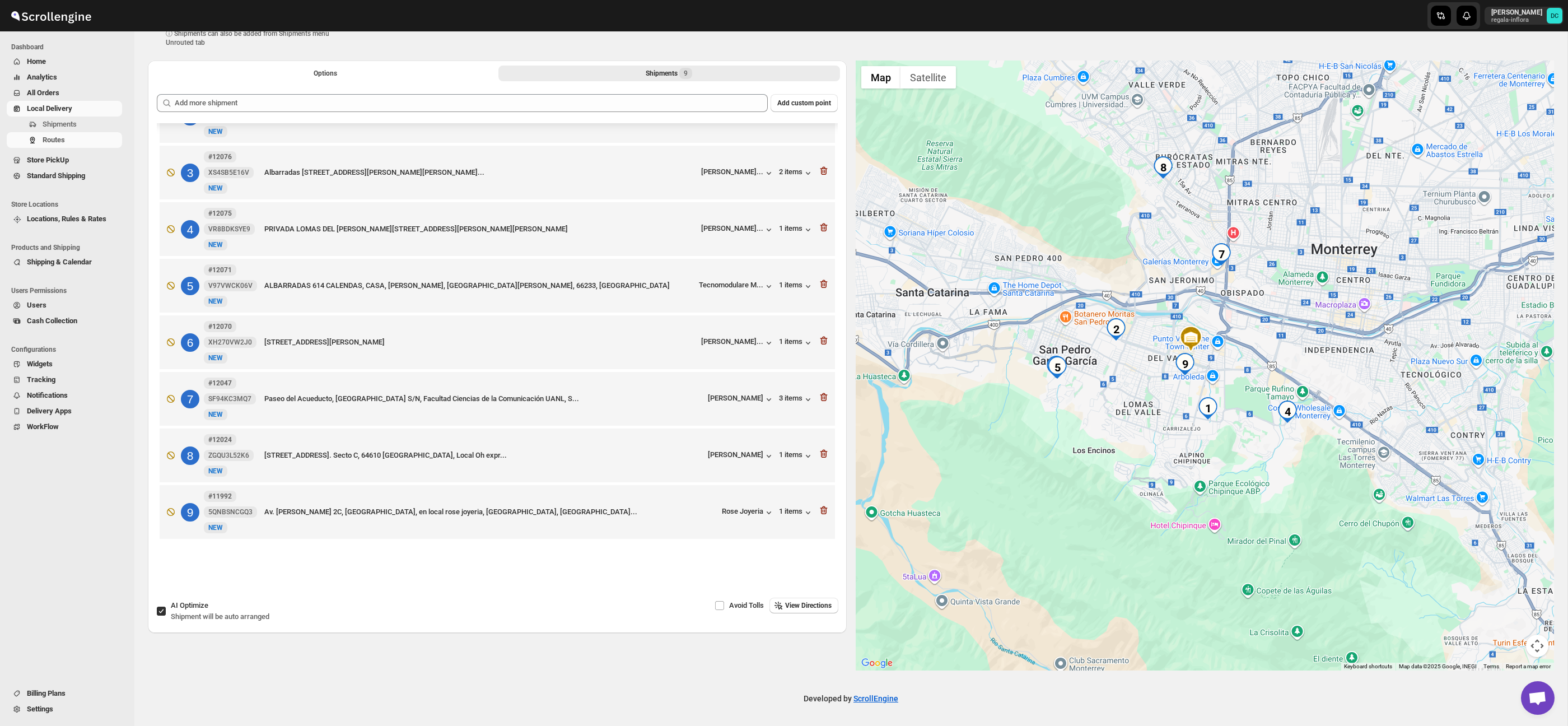
drag, startPoint x: 1274, startPoint y: 456, endPoint x: 1267, endPoint y: 495, distance: 39.6
click at [1267, 495] on div at bounding box center [1205, 366] width 699 height 610
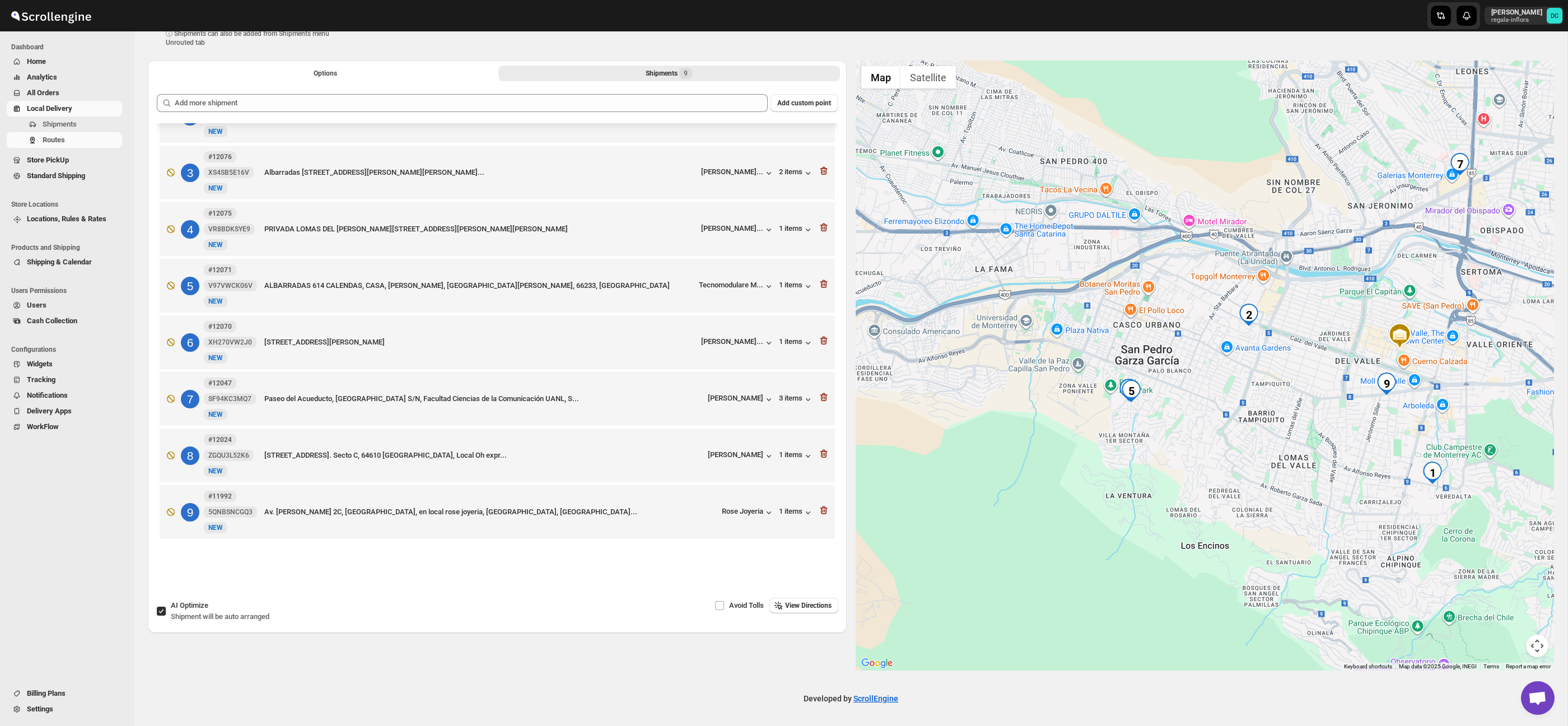
drag, startPoint x: 1310, startPoint y: 448, endPoint x: 1224, endPoint y: 442, distance: 86.2
click at [1225, 442] on div at bounding box center [1205, 366] width 699 height 610
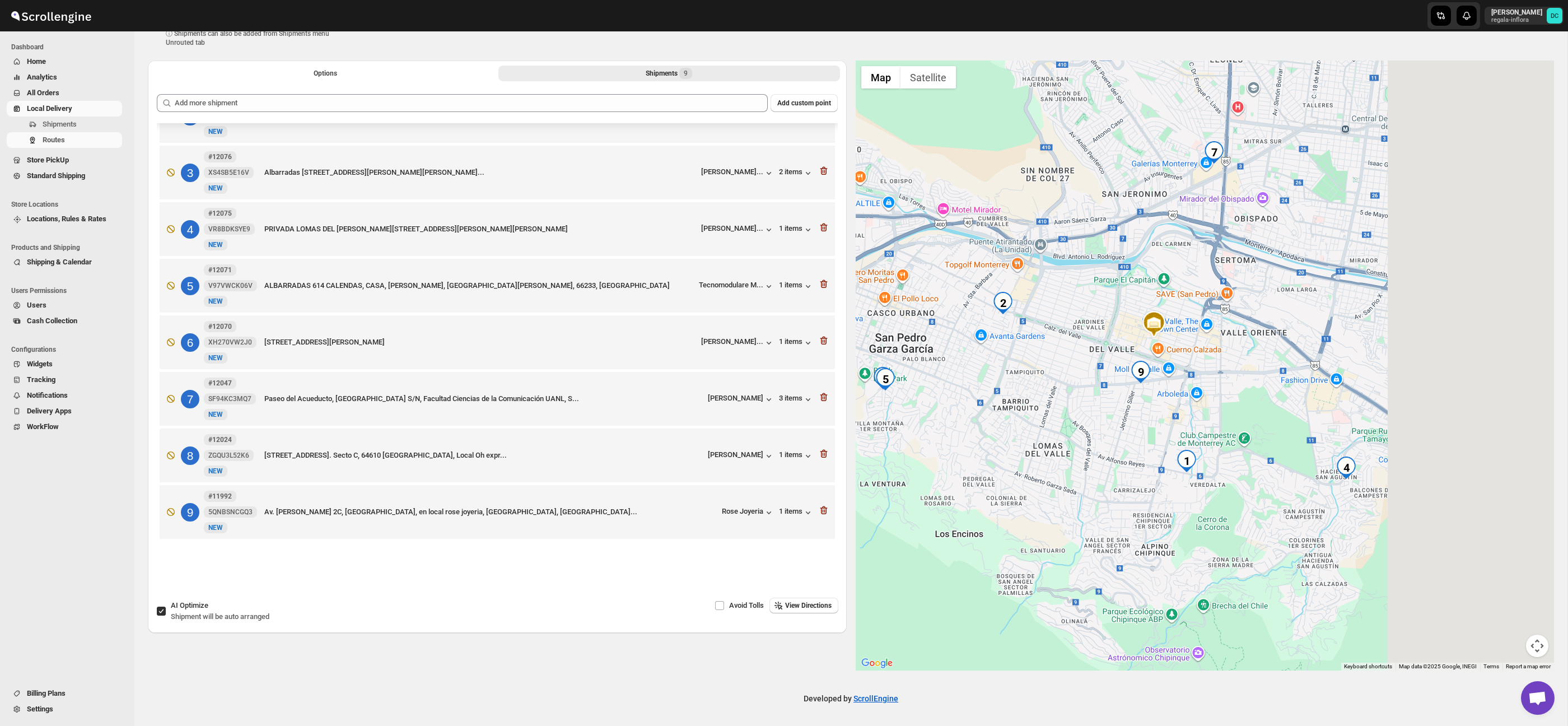
drag, startPoint x: 1140, startPoint y: 430, endPoint x: 1046, endPoint y: 443, distance: 94.9
click at [1046, 443] on div at bounding box center [1205, 366] width 699 height 610
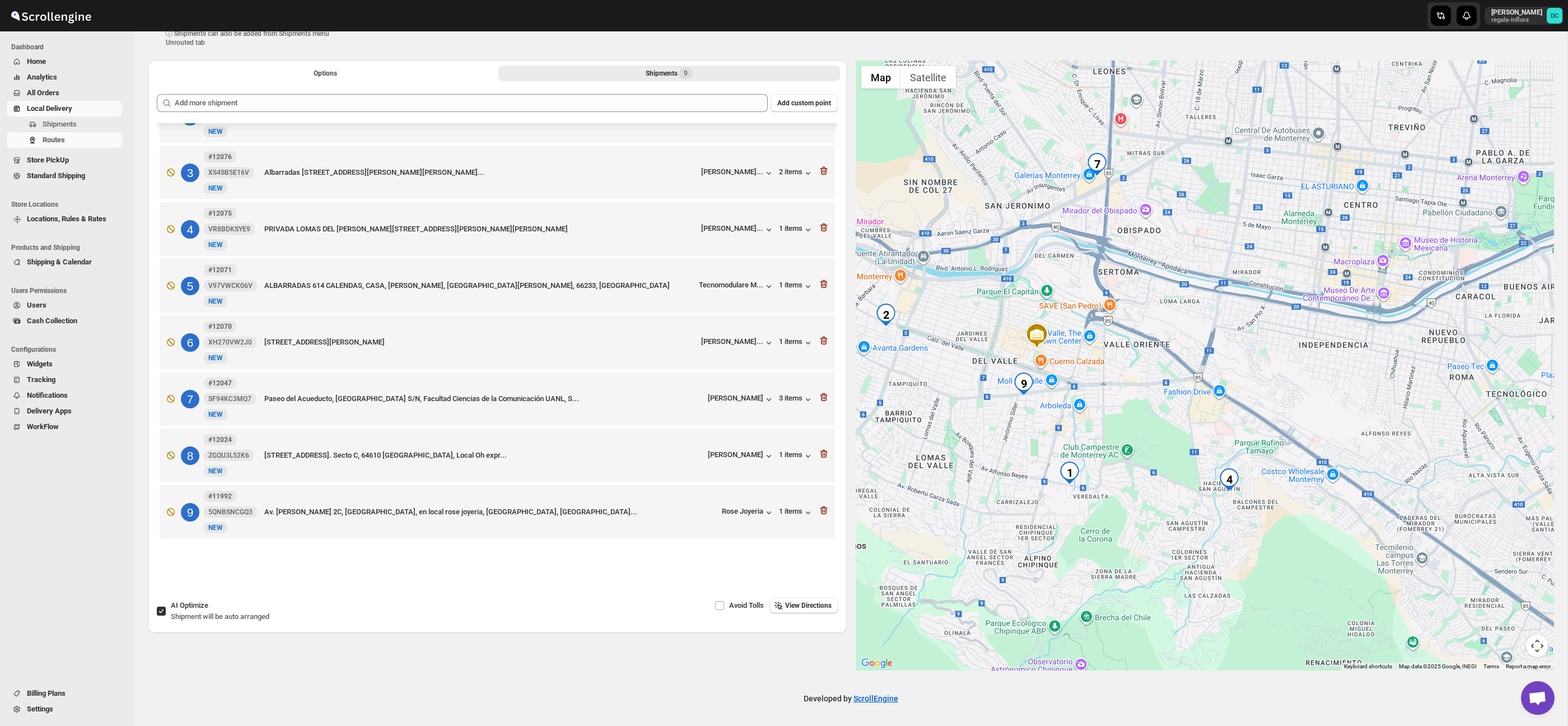
drag, startPoint x: 1256, startPoint y: 402, endPoint x: 1226, endPoint y: 360, distance: 51.6
click at [1226, 360] on div at bounding box center [1205, 366] width 699 height 610
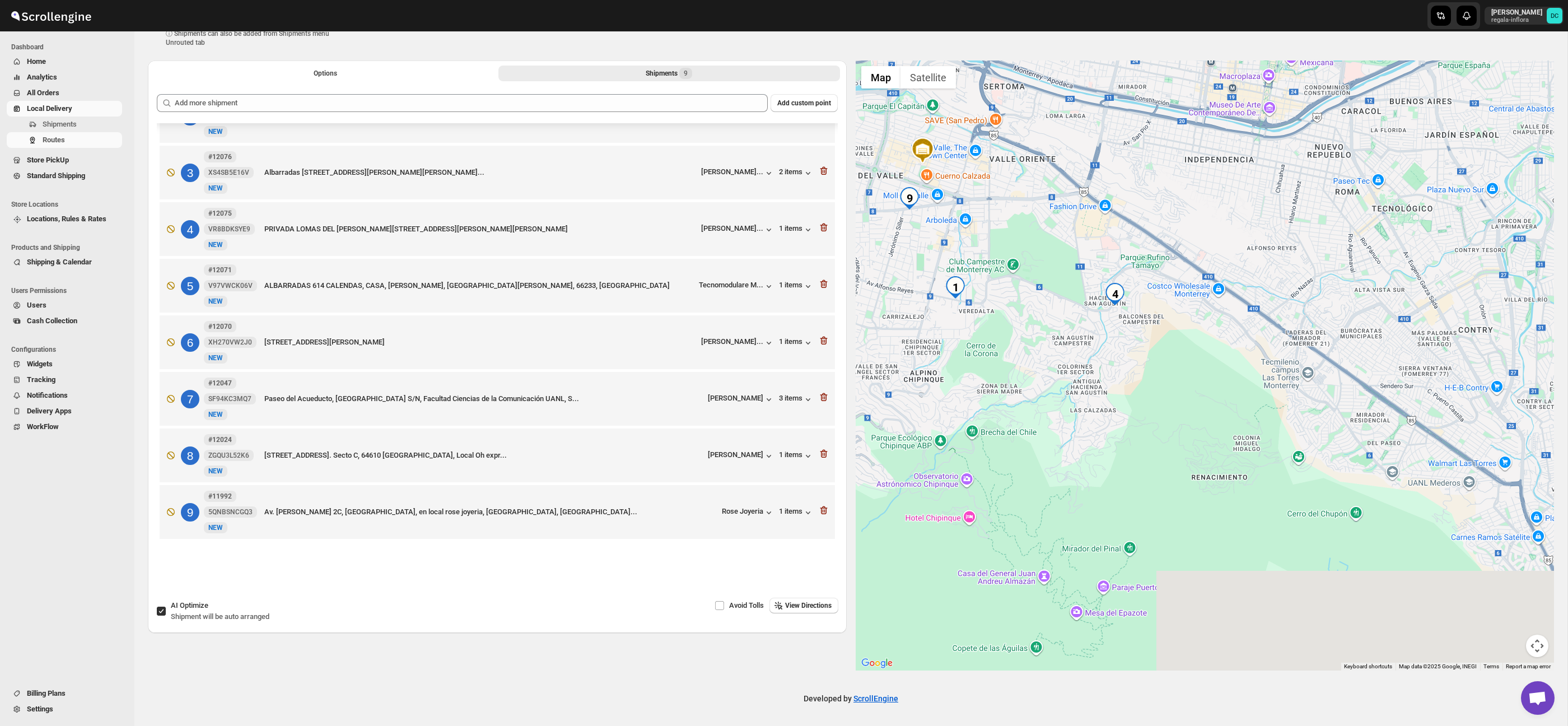
drag, startPoint x: 1196, startPoint y: 442, endPoint x: 1144, endPoint y: 325, distance: 128.0
click at [1117, 303] on div at bounding box center [1205, 366] width 699 height 610
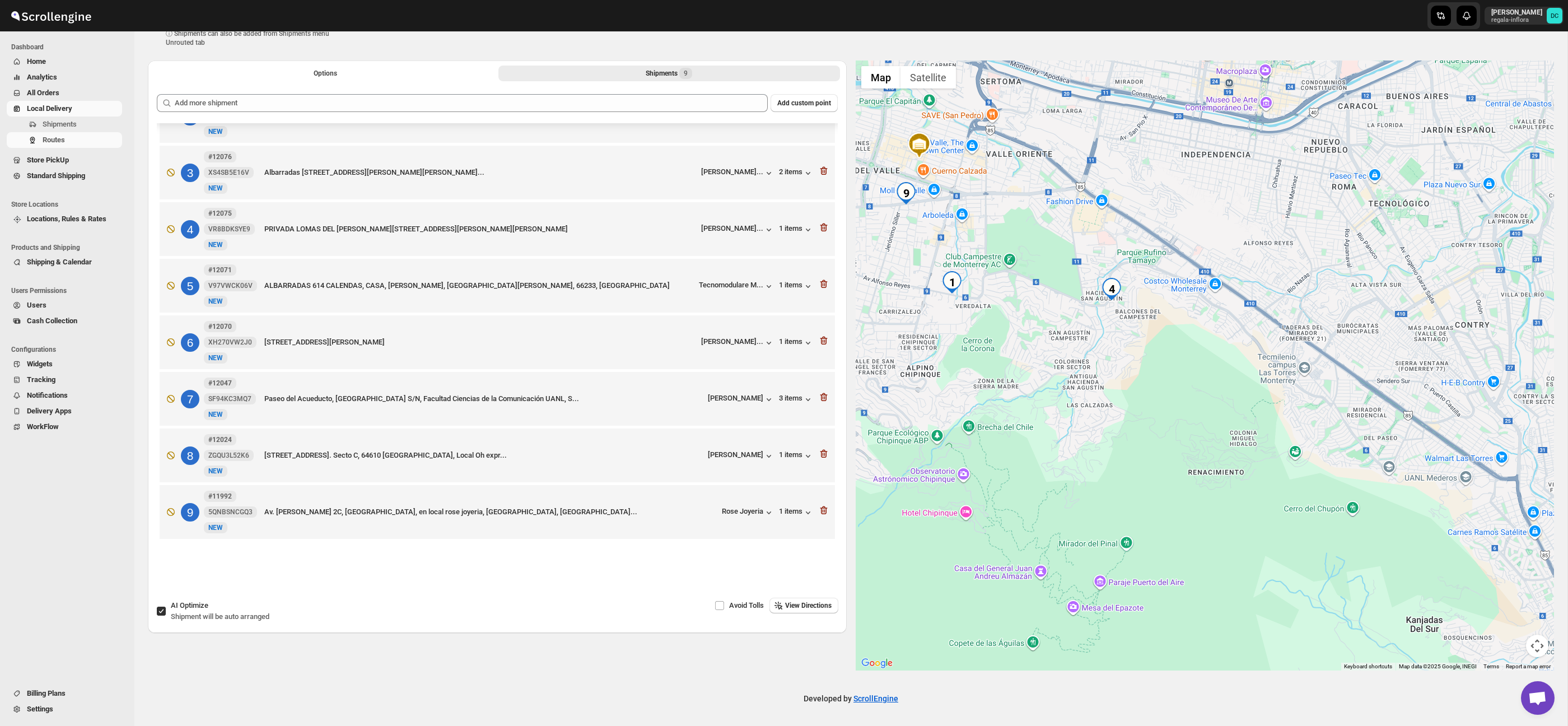
drag, startPoint x: 1242, startPoint y: 477, endPoint x: 1268, endPoint y: 502, distance: 36.1
click at [1276, 516] on div at bounding box center [1205, 366] width 699 height 610
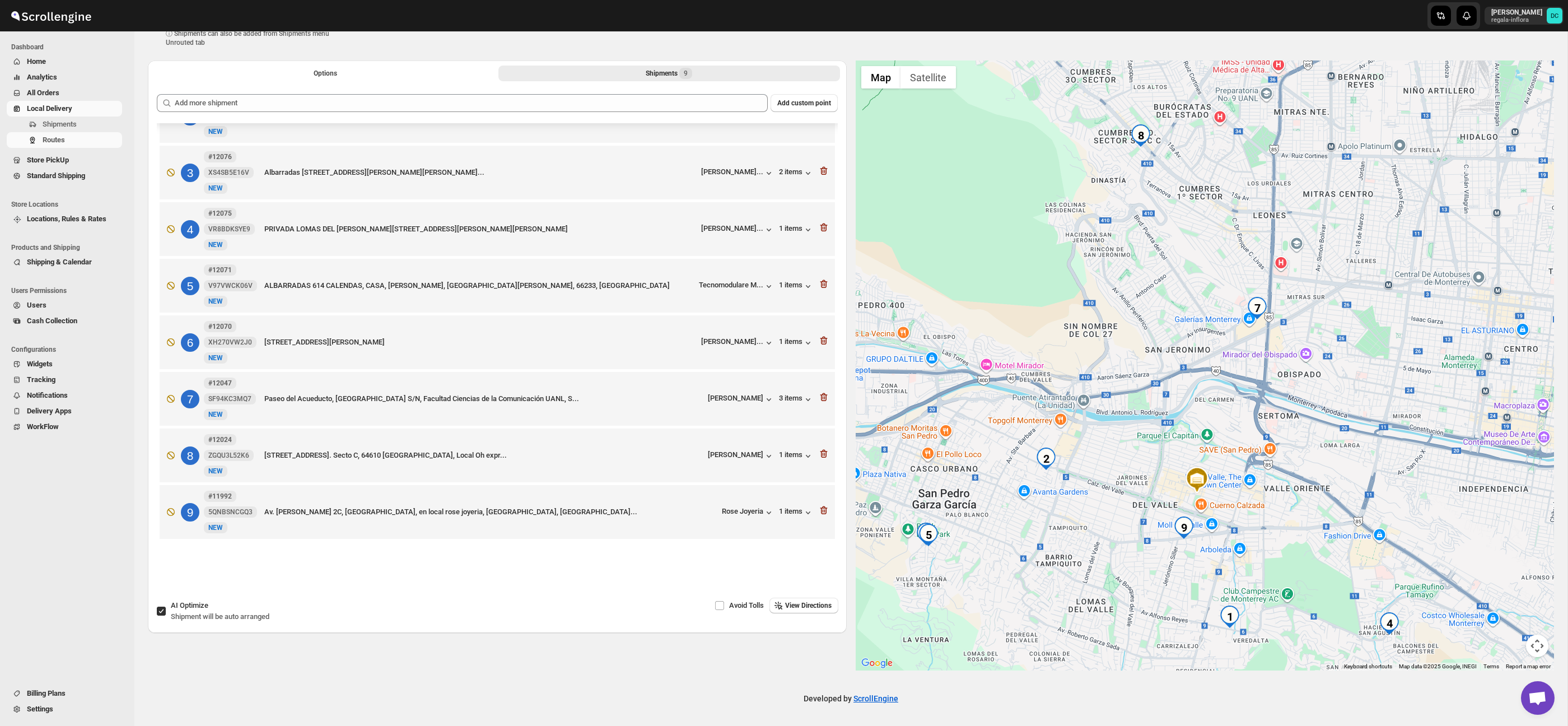
drag, startPoint x: 1196, startPoint y: 369, endPoint x: 1170, endPoint y: 505, distance: 138.5
click at [1170, 505] on div at bounding box center [1205, 366] width 699 height 610
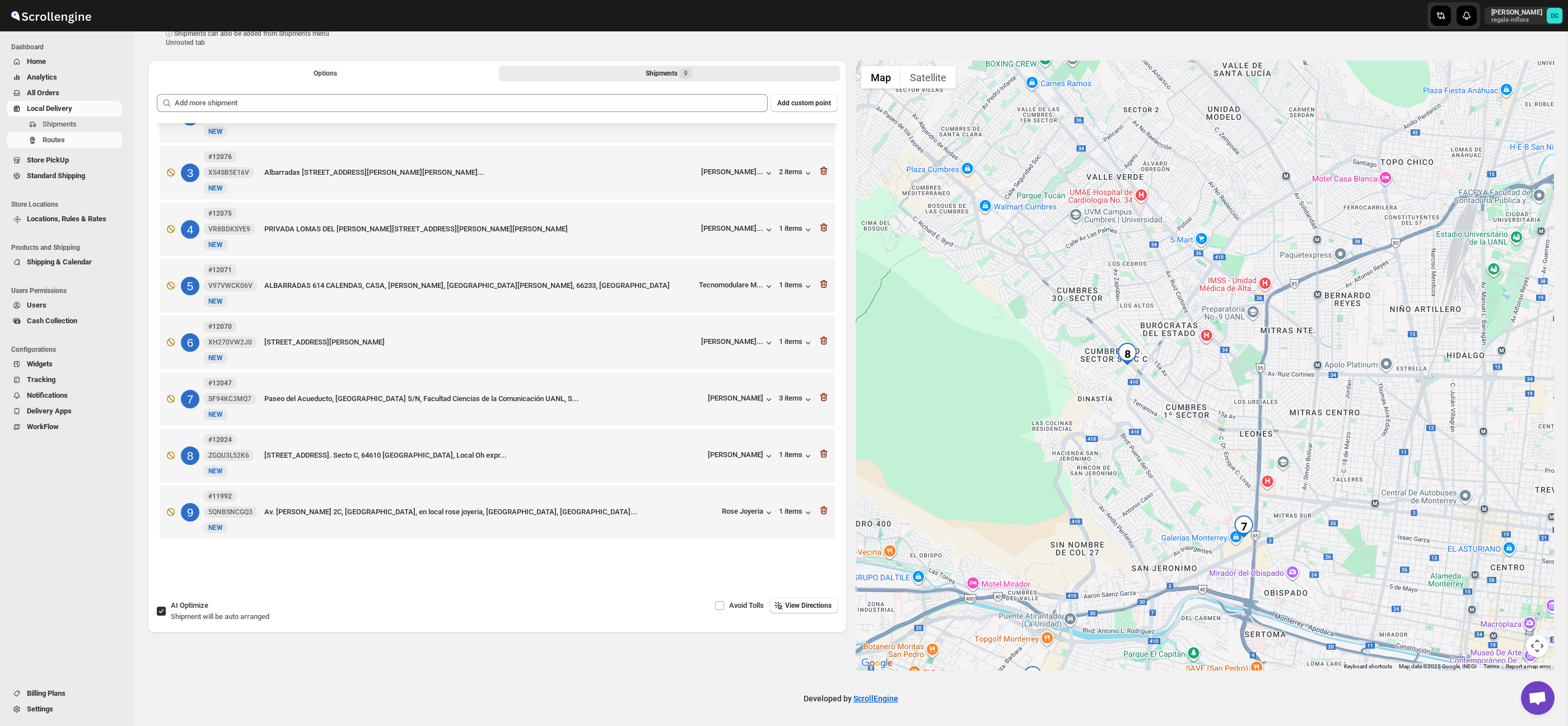
drag, startPoint x: 1176, startPoint y: 426, endPoint x: 1181, endPoint y: 437, distance: 12.1
click at [1181, 437] on div at bounding box center [1205, 366] width 699 height 610
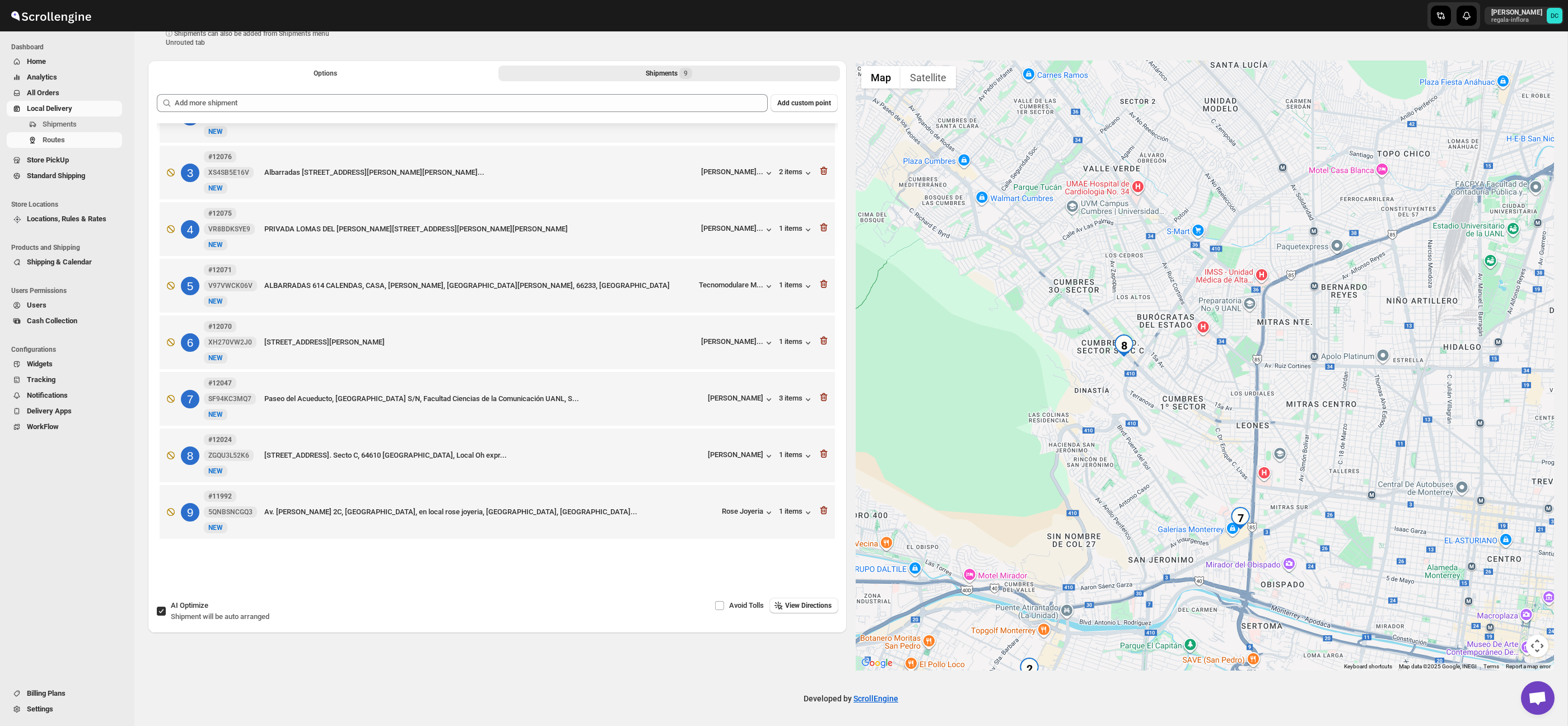
drag, startPoint x: 1176, startPoint y: 331, endPoint x: 1174, endPoint y: 325, distance: 6.3
click at [1174, 325] on div at bounding box center [1205, 366] width 699 height 610
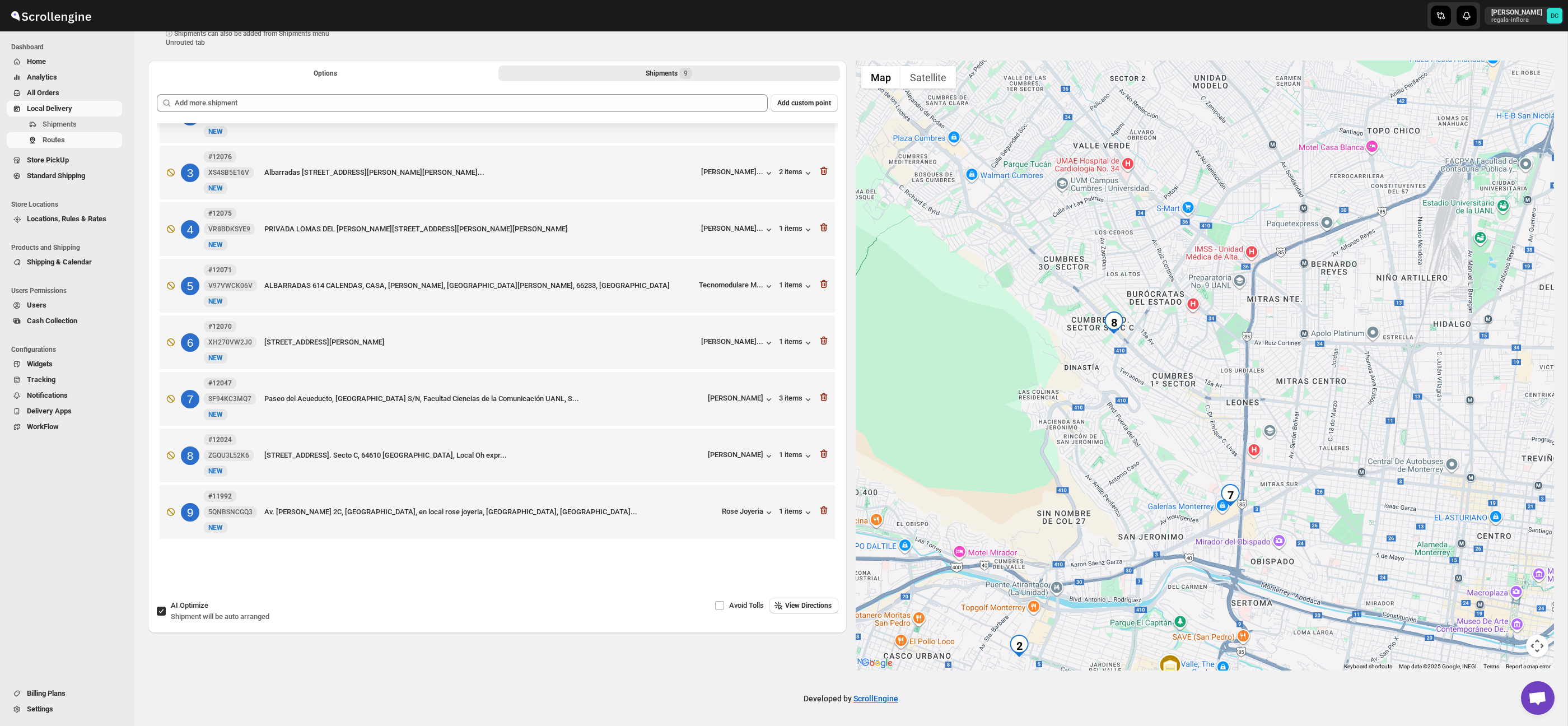
drag, startPoint x: 1235, startPoint y: 420, endPoint x: 1154, endPoint y: 254, distance: 184.7
click at [1154, 255] on div at bounding box center [1205, 366] width 699 height 610
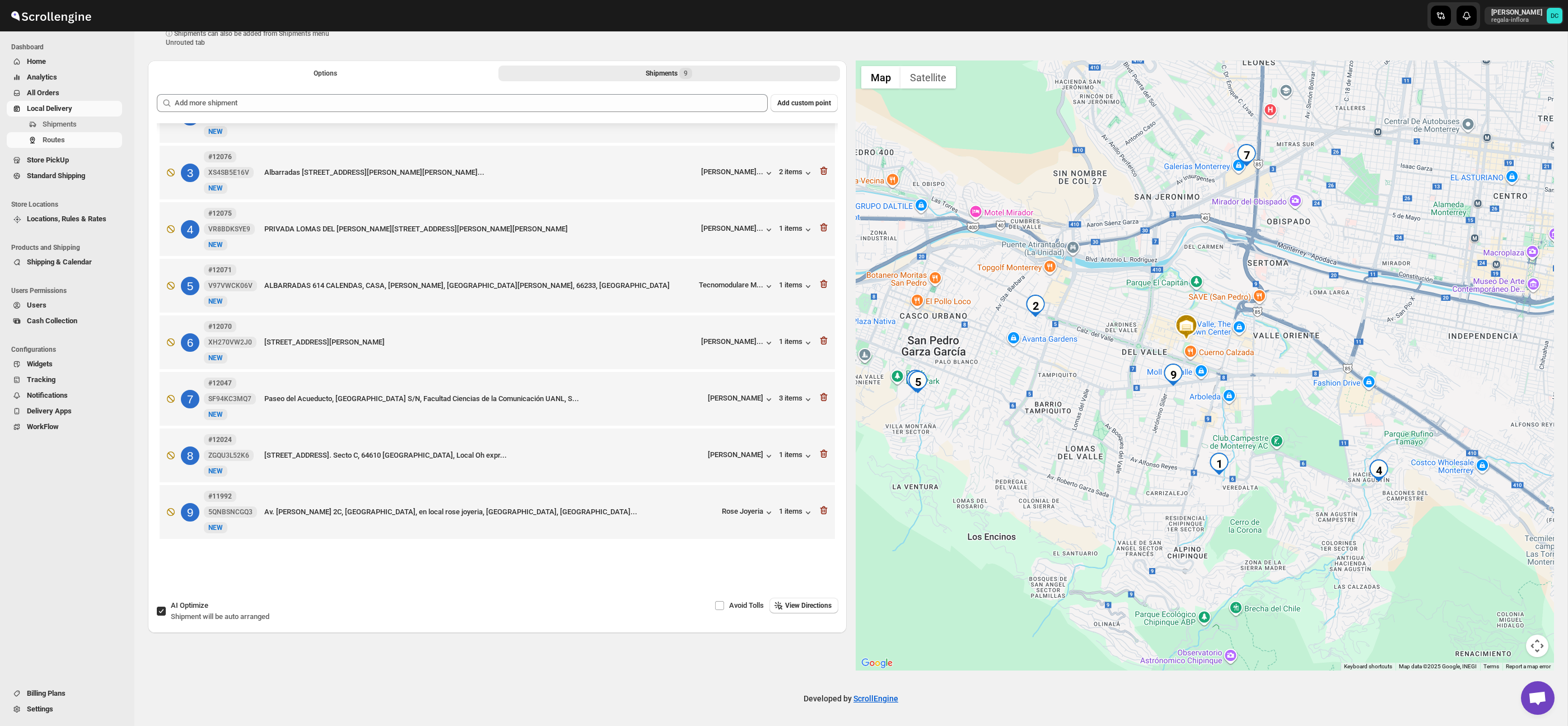
drag, startPoint x: 1116, startPoint y: 316, endPoint x: 1146, endPoint y: 266, distance: 58.3
click at [1146, 266] on div at bounding box center [1205, 366] width 699 height 610
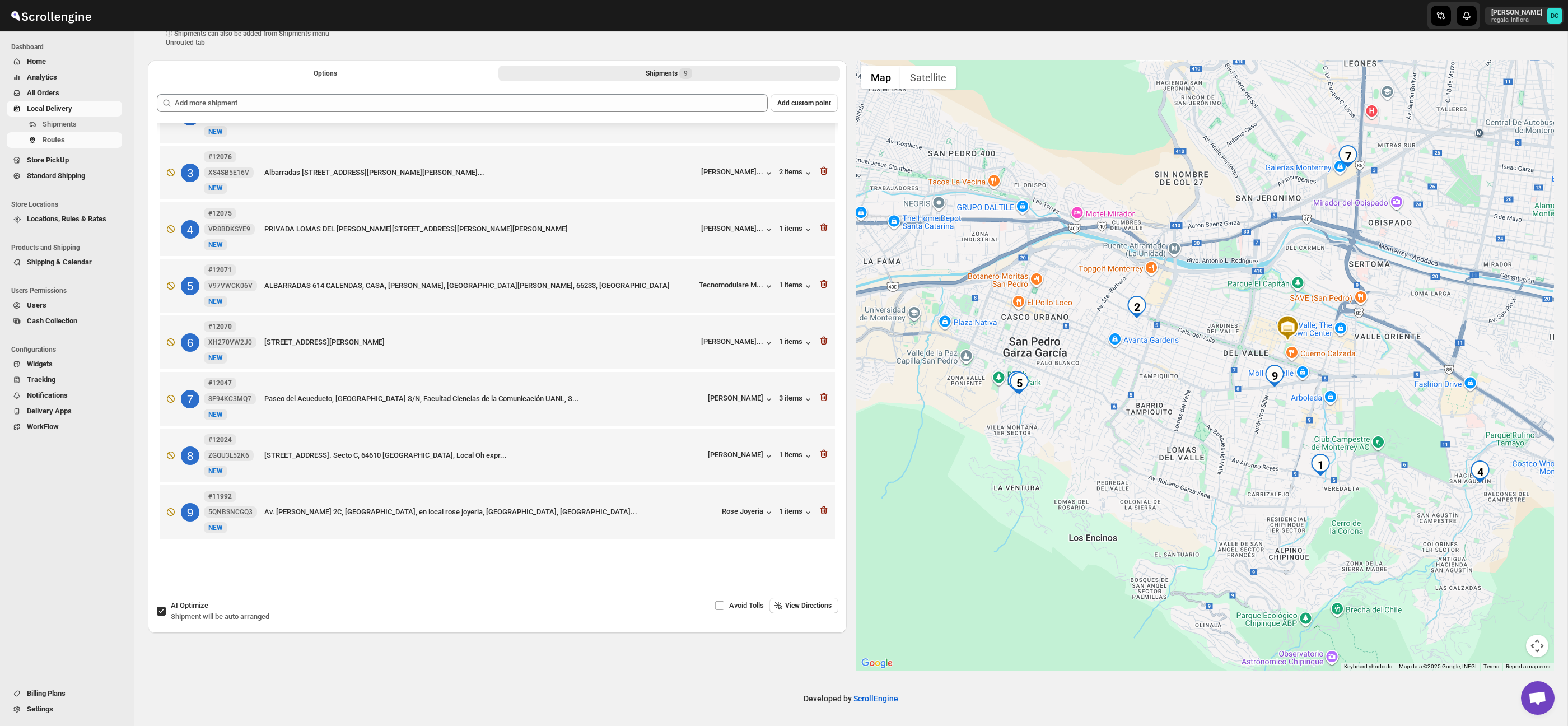
drag, startPoint x: 1037, startPoint y: 372, endPoint x: 1138, endPoint y: 372, distance: 101.0
click at [1139, 377] on div at bounding box center [1205, 366] width 699 height 610
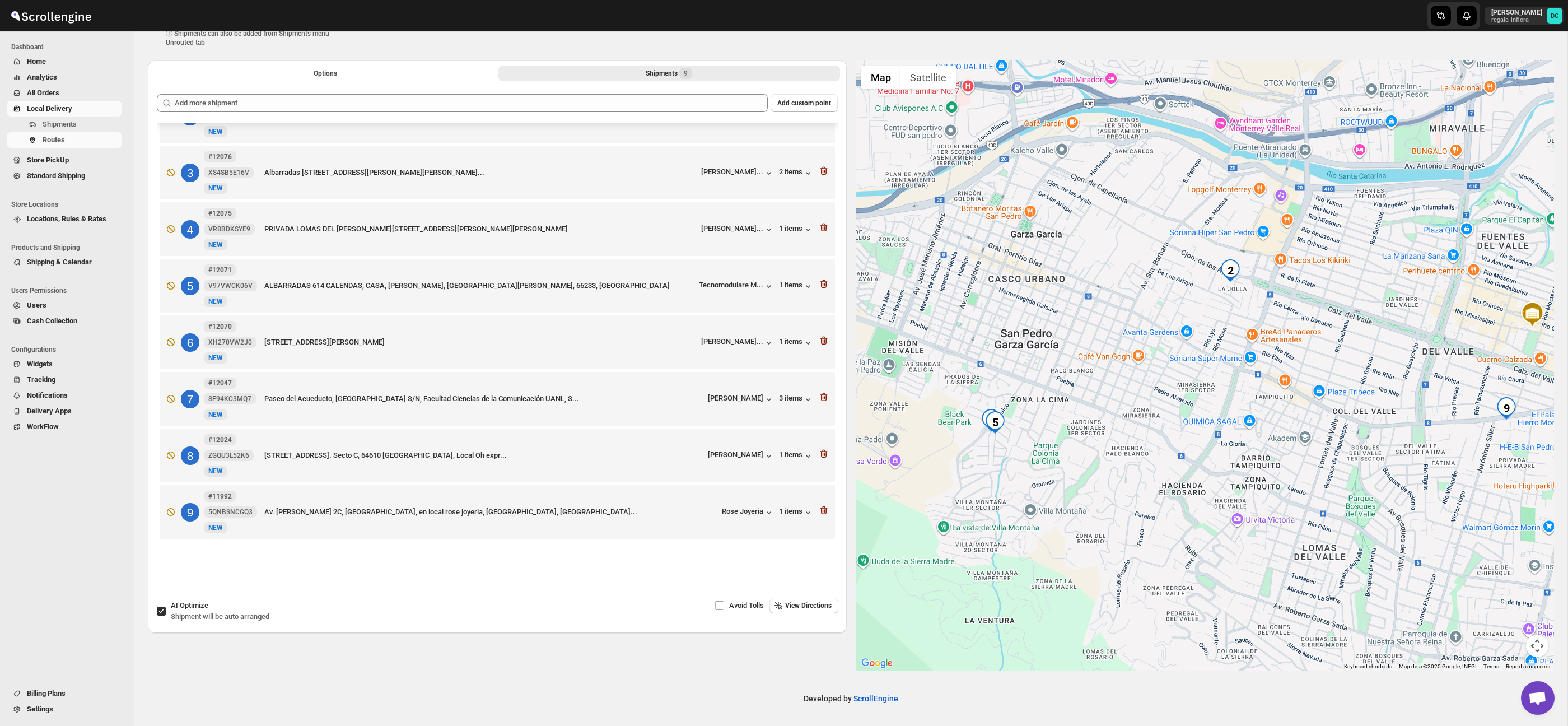
drag, startPoint x: 1099, startPoint y: 328, endPoint x: 1225, endPoint y: 352, distance: 128.3
click at [1225, 351] on div at bounding box center [1205, 366] width 699 height 610
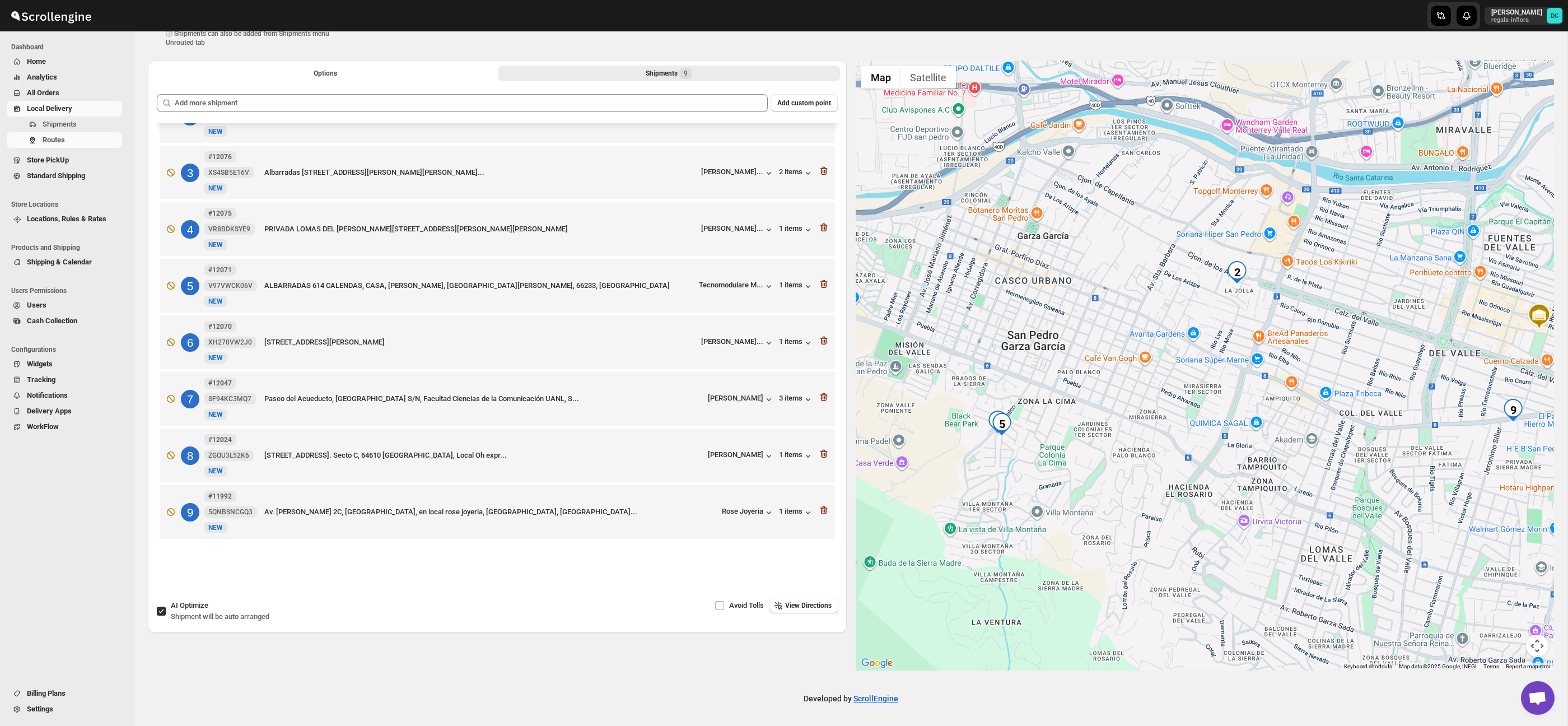
drag, startPoint x: 1192, startPoint y: 322, endPoint x: 1269, endPoint y: 493, distance: 187.5
click at [1195, 351] on div at bounding box center [1205, 366] width 699 height 610
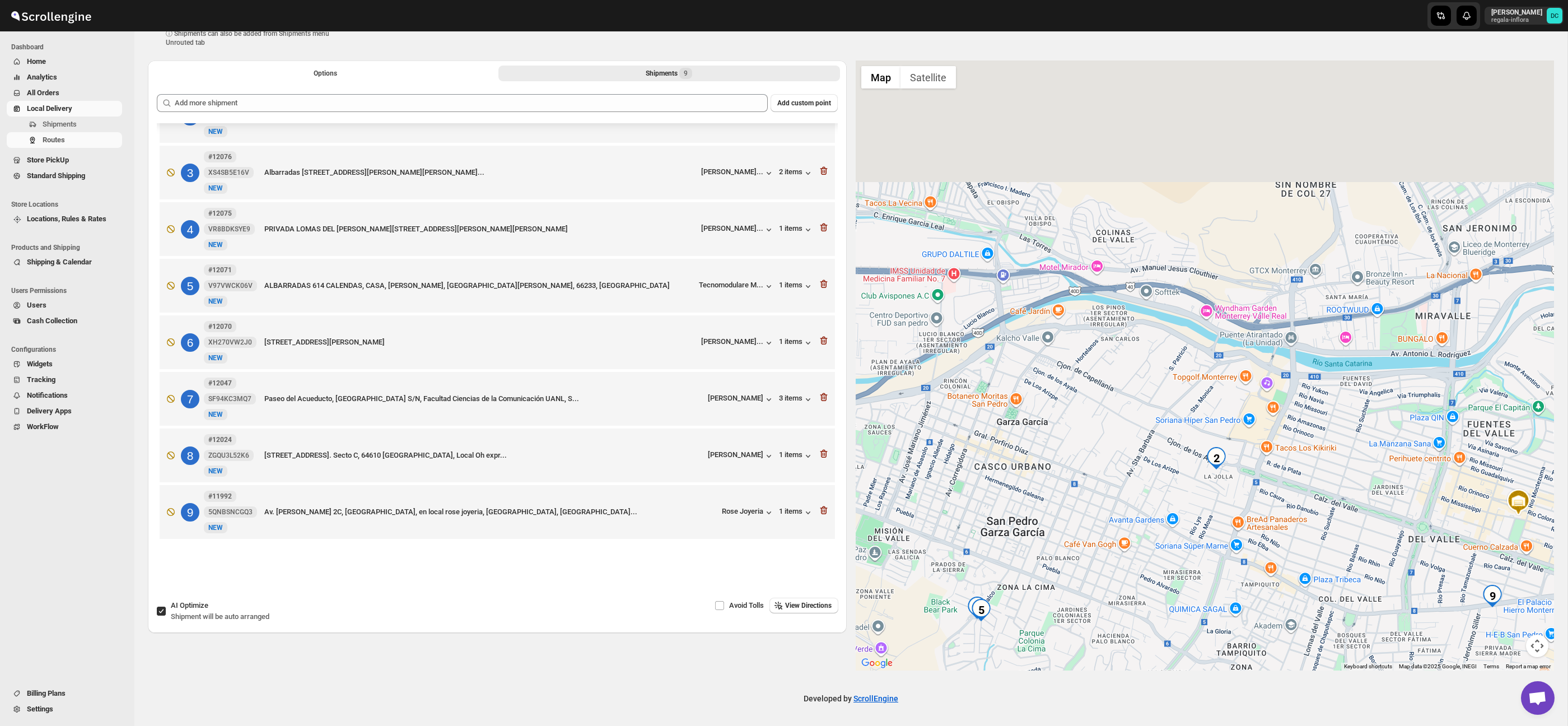
drag, startPoint x: 1246, startPoint y: 684, endPoint x: 1236, endPoint y: 631, distance: 53.9
click at [1245, 685] on div "Create Route (Draft). This page is ready Create Route (Draft) ⓘ Shipments can a…" at bounding box center [851, 363] width 1433 height 728
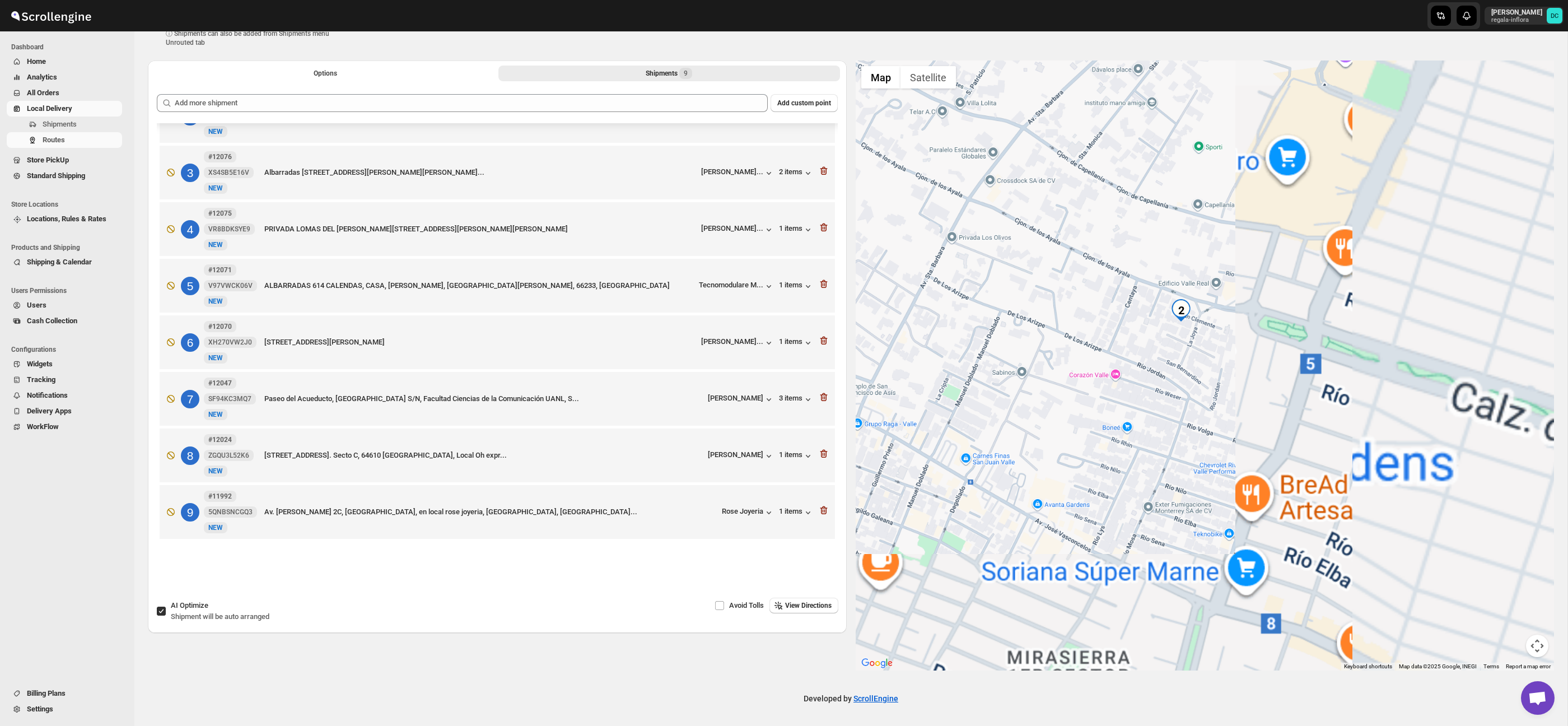
drag, startPoint x: 1305, startPoint y: 459, endPoint x: 1020, endPoint y: 361, distance: 301.4
click at [1022, 361] on div at bounding box center [1205, 366] width 699 height 610
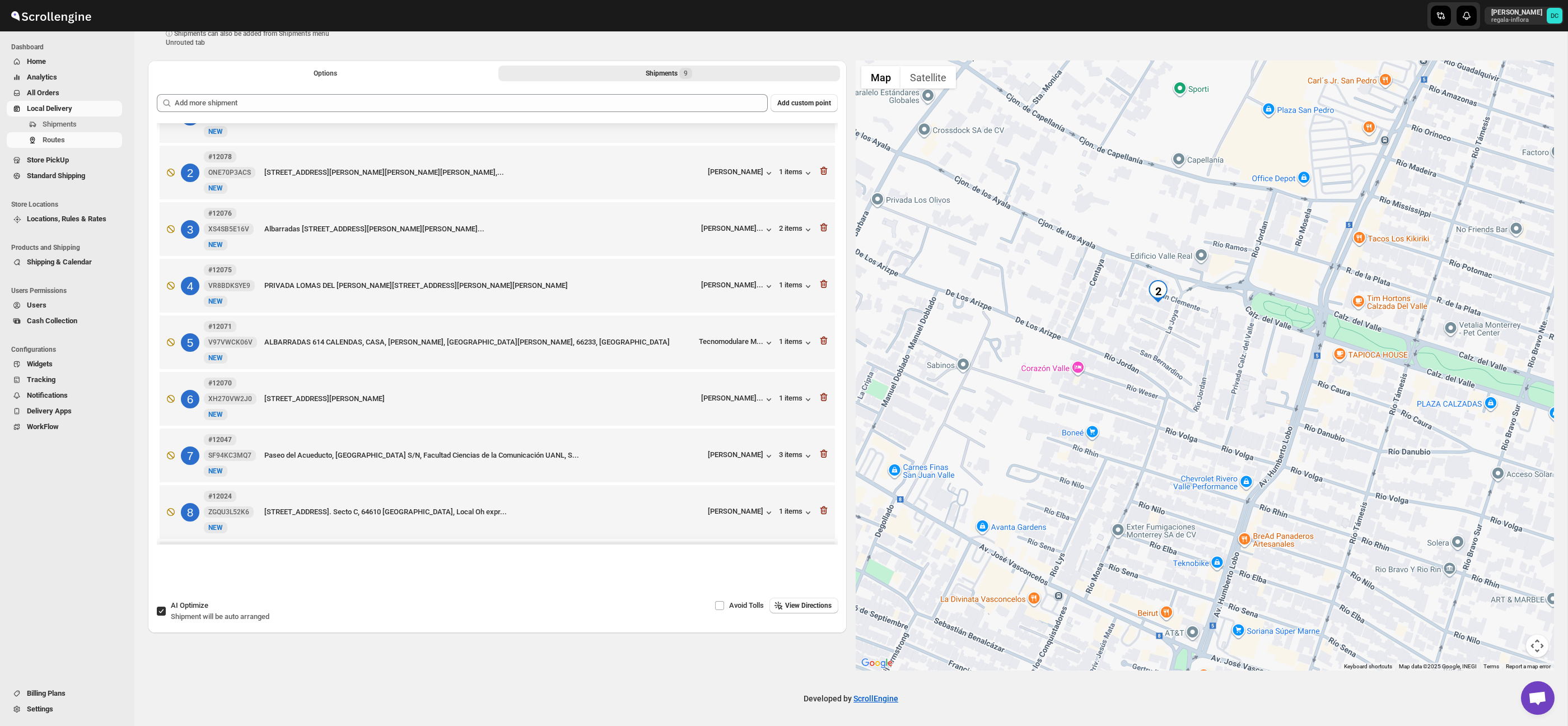
scroll to position [15, 0]
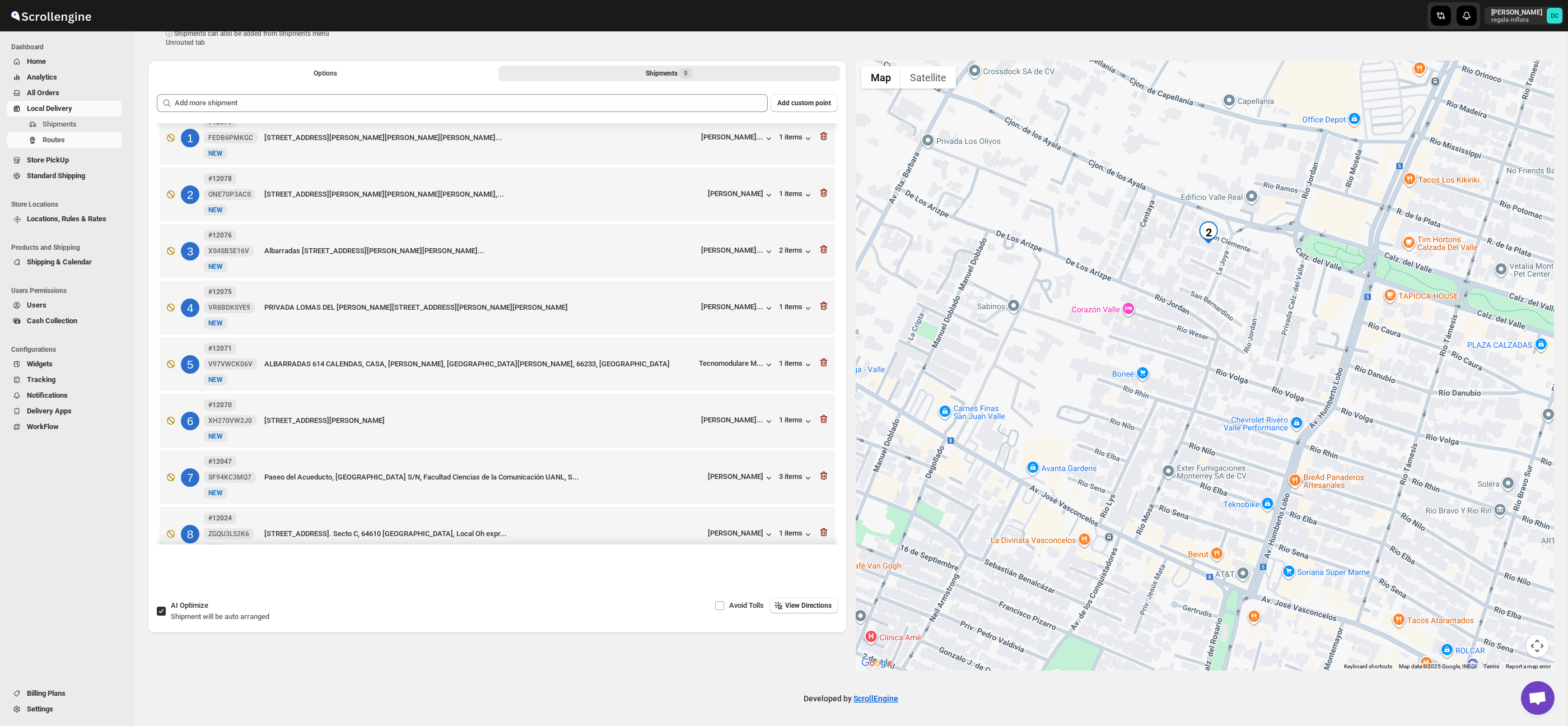
drag, startPoint x: 1144, startPoint y: 454, endPoint x: 1225, endPoint y: 389, distance: 103.9
click at [1236, 361] on div at bounding box center [1205, 366] width 699 height 610
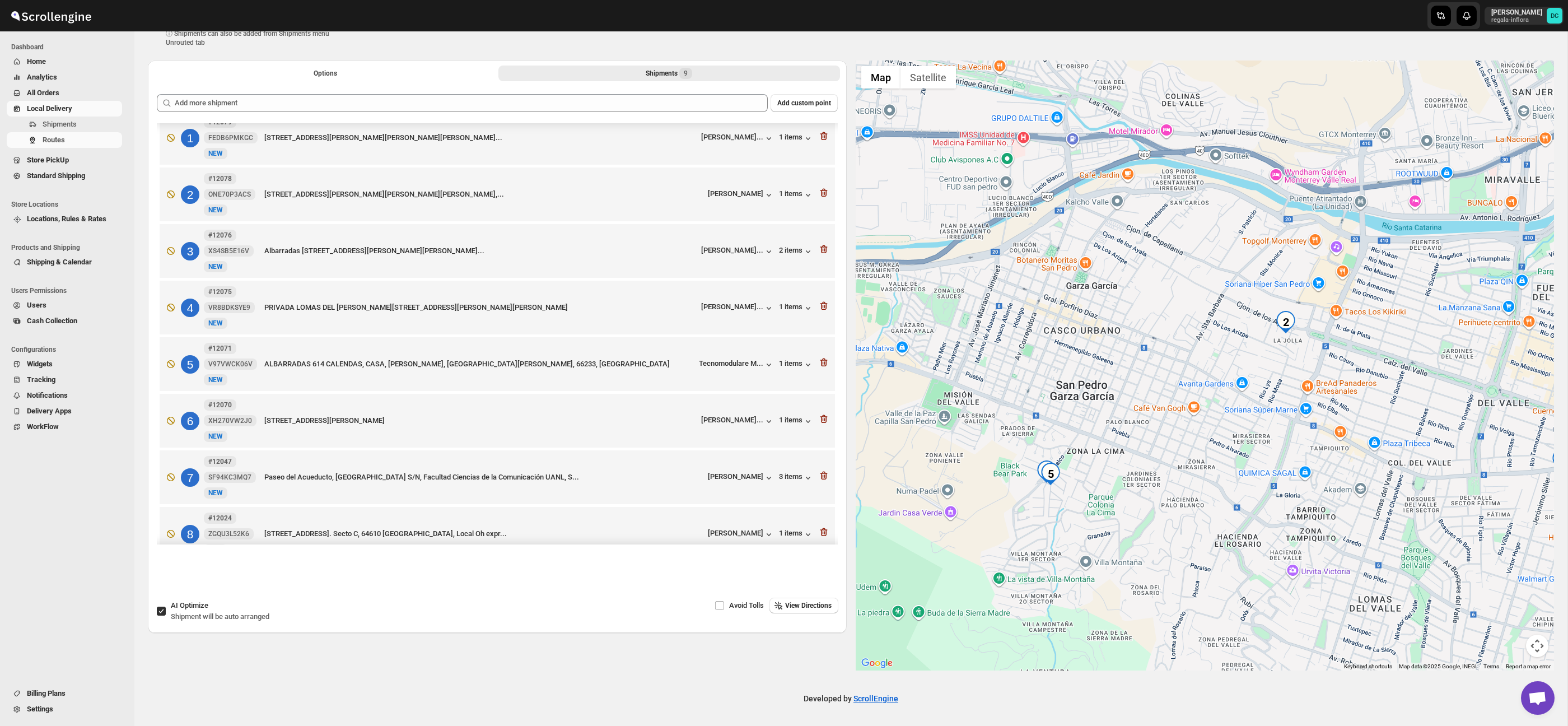
drag, startPoint x: 1081, startPoint y: 516, endPoint x: 1181, endPoint y: 459, distance: 115.1
click at [1181, 459] on div at bounding box center [1205, 366] width 699 height 610
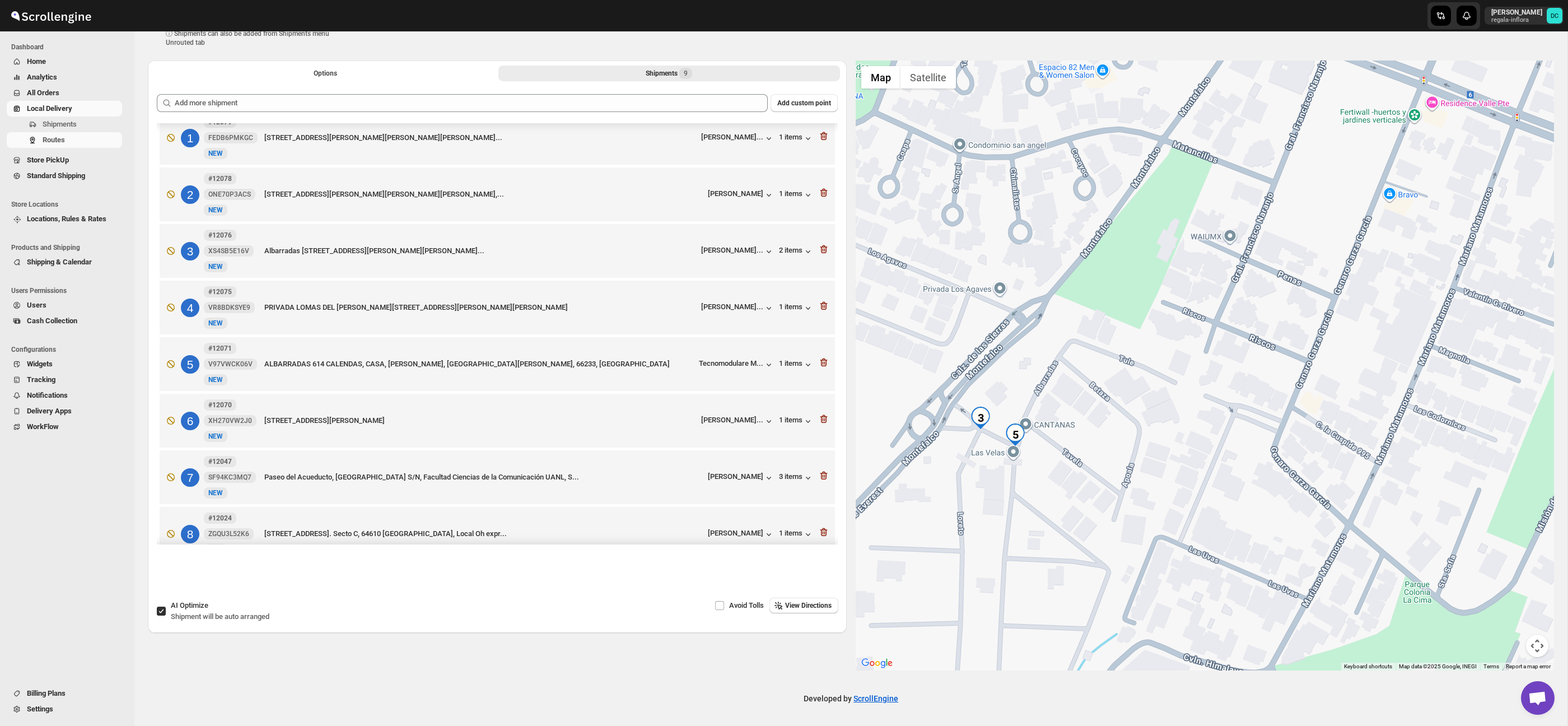
drag, startPoint x: 985, startPoint y: 470, endPoint x: 1050, endPoint y: 474, distance: 65.1
click at [1050, 474] on div at bounding box center [1205, 366] width 699 height 610
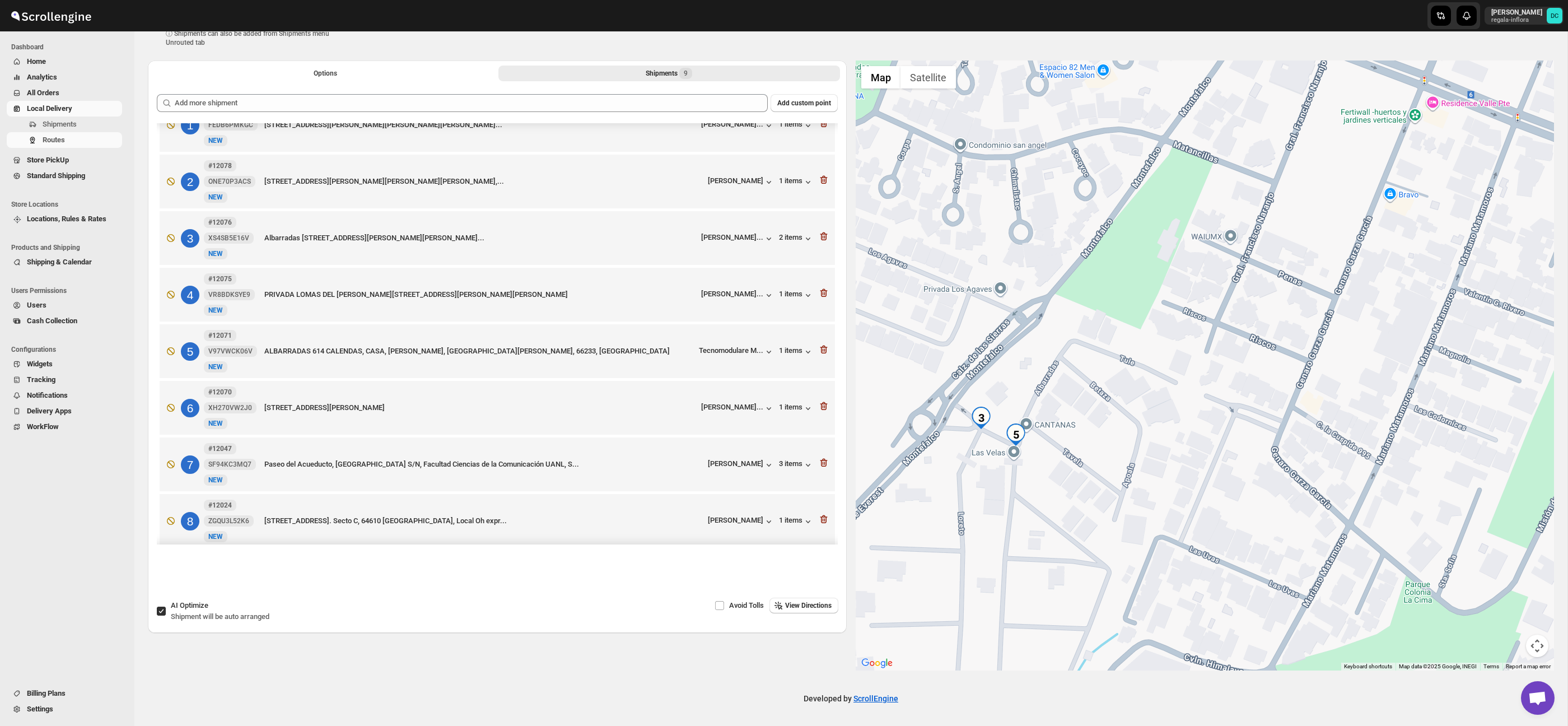
scroll to position [30, 0]
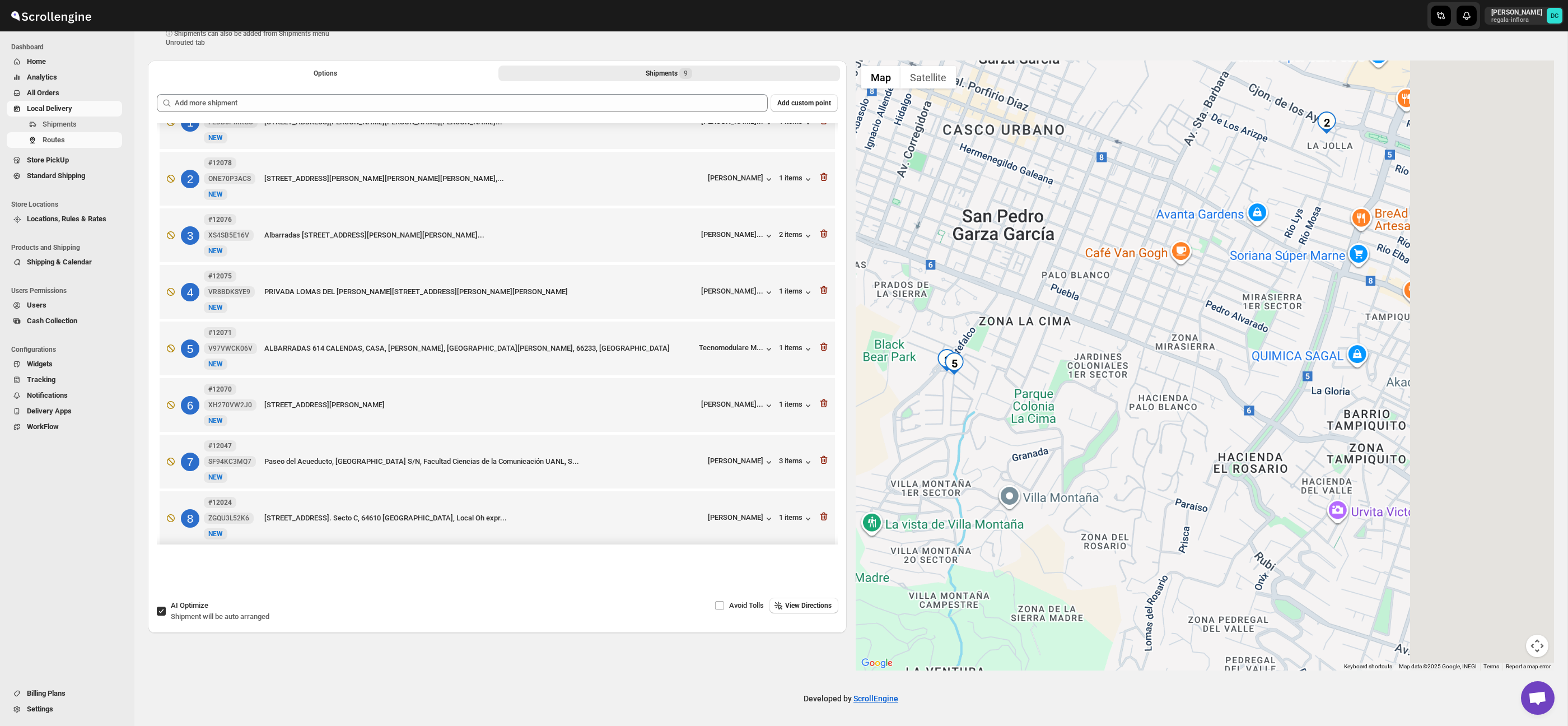
drag, startPoint x: 1456, startPoint y: 481, endPoint x: 1079, endPoint y: 402, distance: 385.2
click at [1077, 400] on div at bounding box center [1205, 366] width 699 height 610
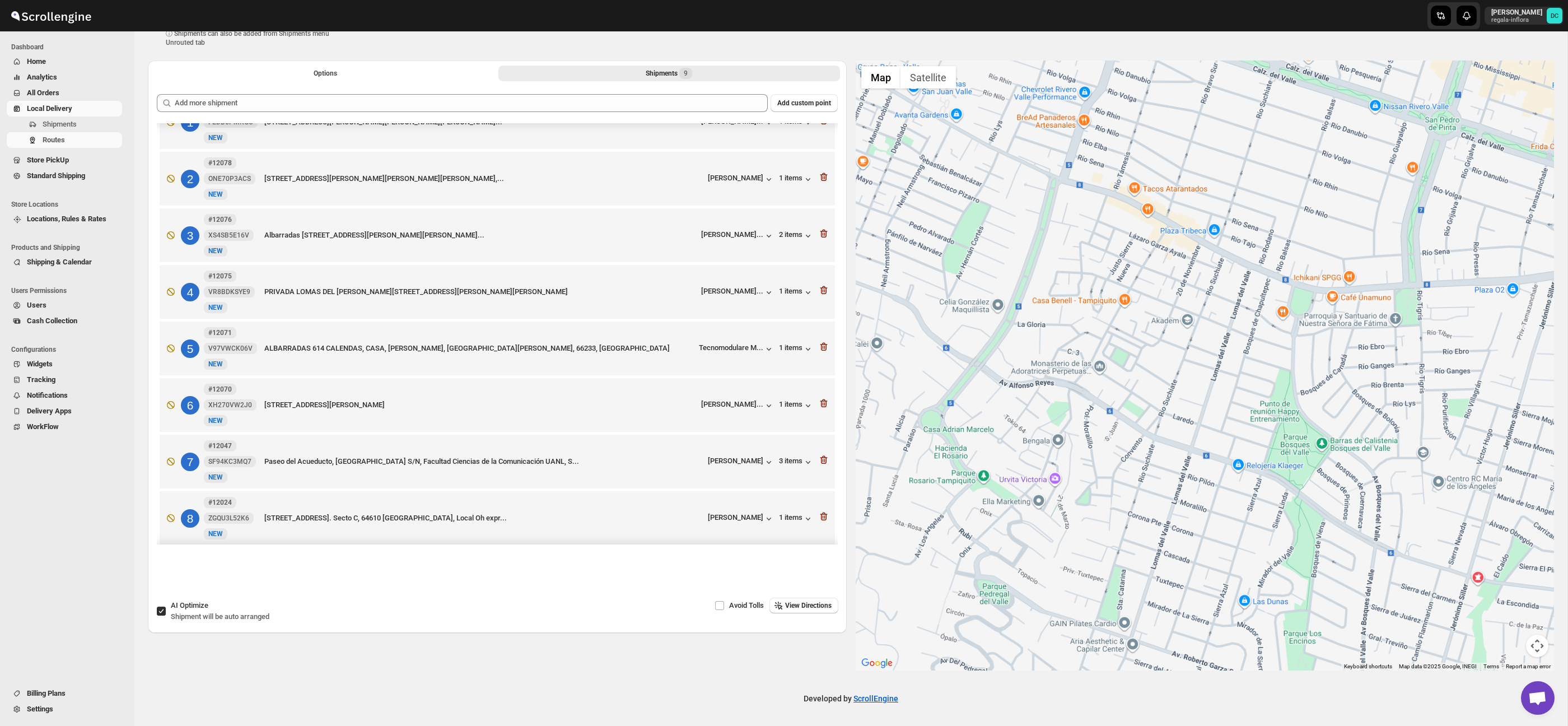
drag, startPoint x: 1324, startPoint y: 464, endPoint x: 1125, endPoint y: 388, distance: 213.0
click at [1118, 381] on div at bounding box center [1205, 366] width 699 height 610
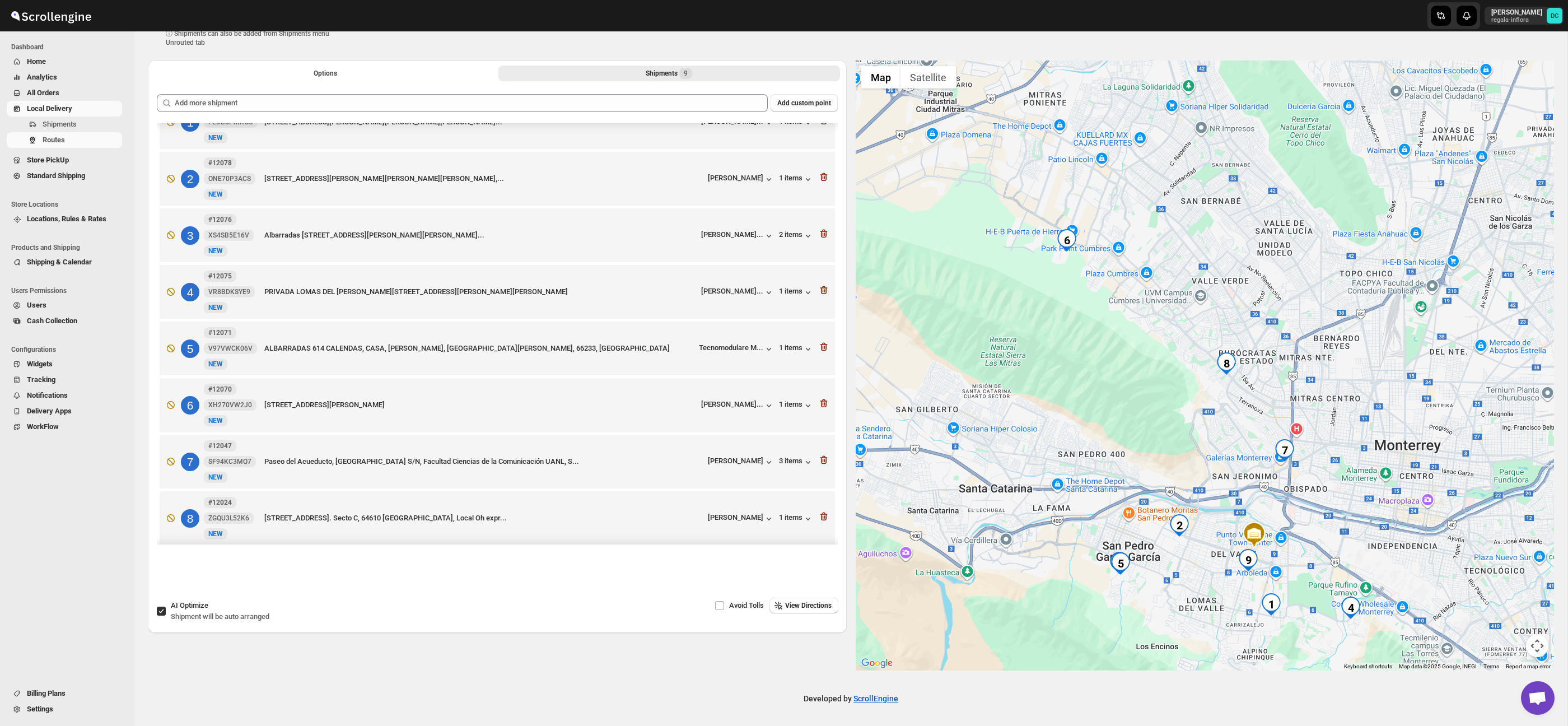
drag, startPoint x: 1222, startPoint y: 332, endPoint x: 1223, endPoint y: 485, distance: 153.0
click at [1223, 485] on div at bounding box center [1205, 366] width 699 height 610
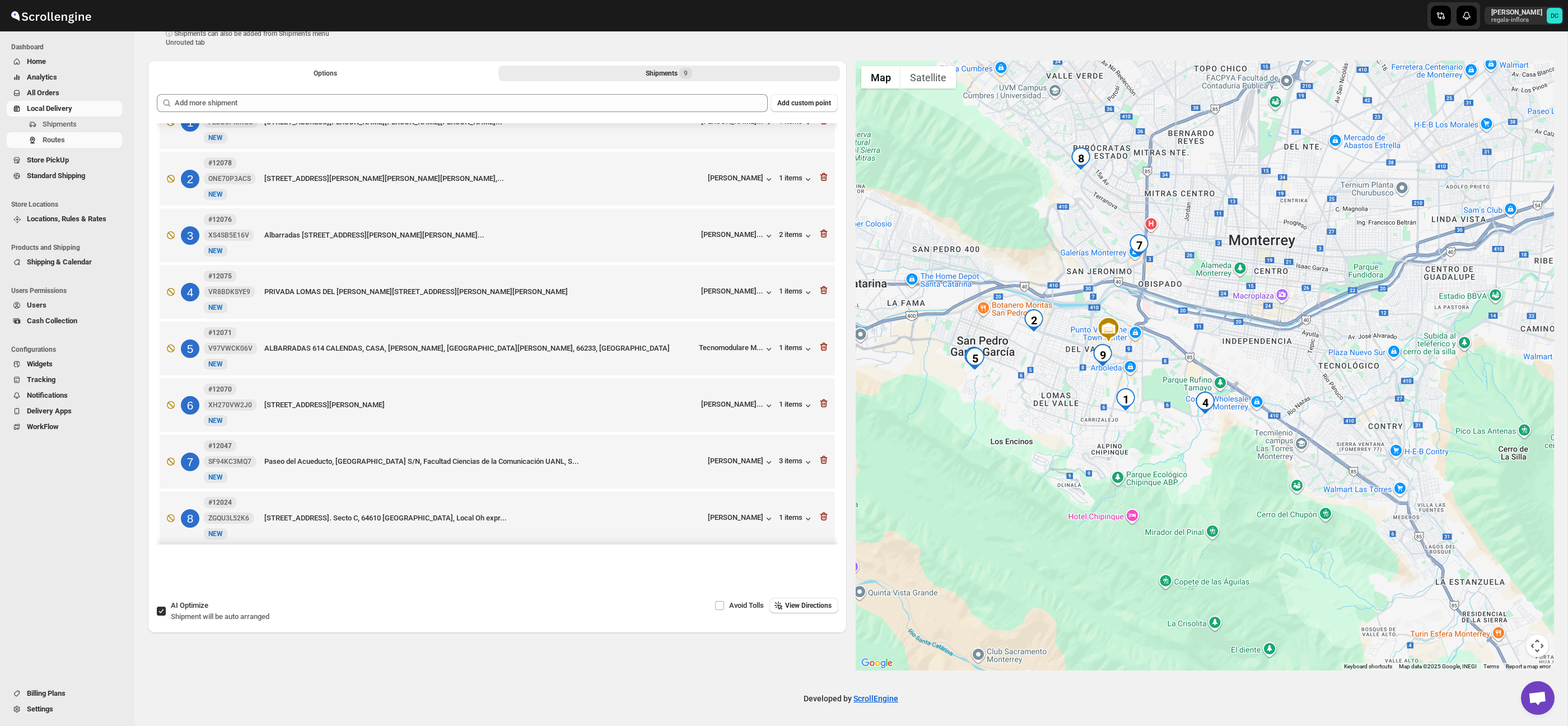
drag, startPoint x: 1274, startPoint y: 533, endPoint x: 1133, endPoint y: 333, distance: 244.7
click at [1133, 333] on div at bounding box center [1205, 366] width 699 height 610
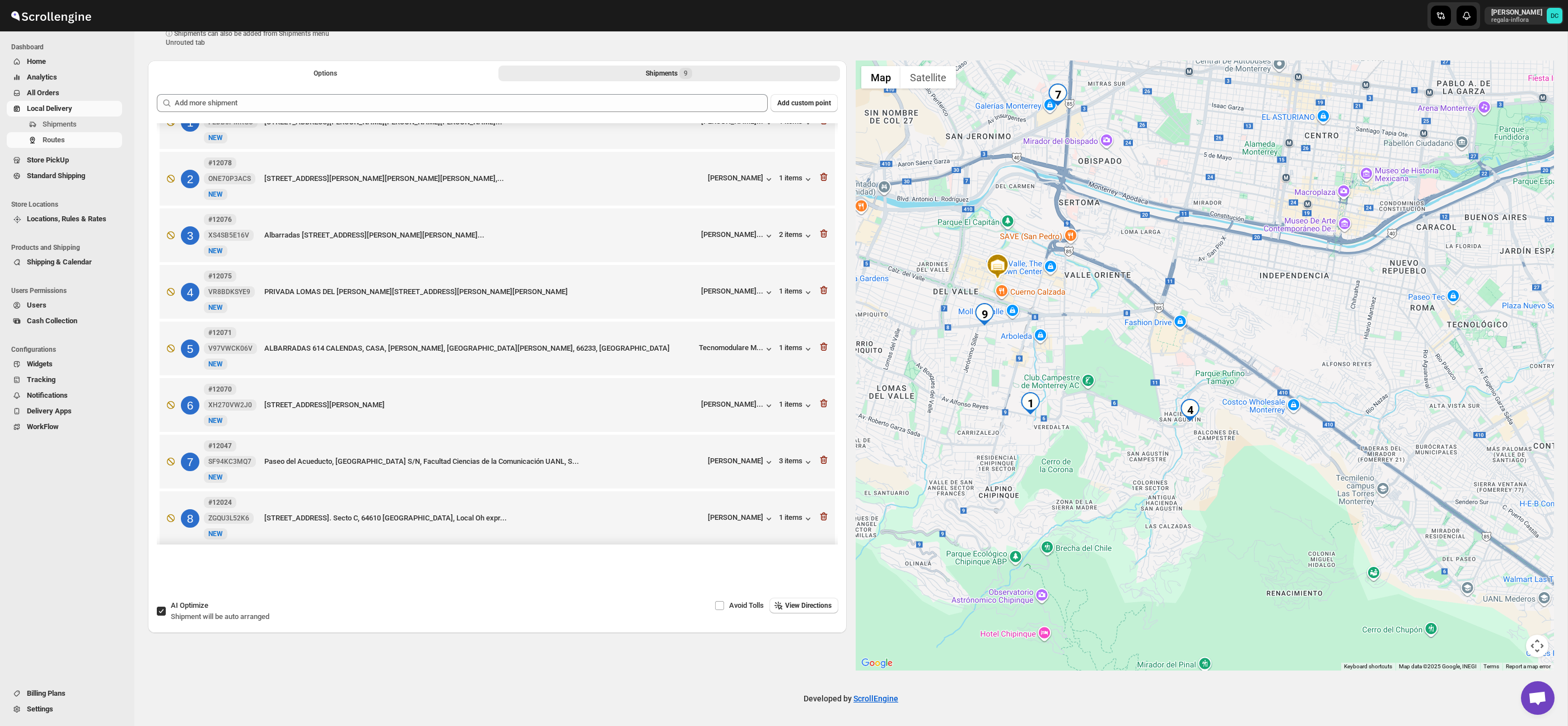
drag, startPoint x: 1254, startPoint y: 401, endPoint x: 1156, endPoint y: 317, distance: 129.1
click at [1156, 317] on div at bounding box center [1205, 366] width 699 height 610
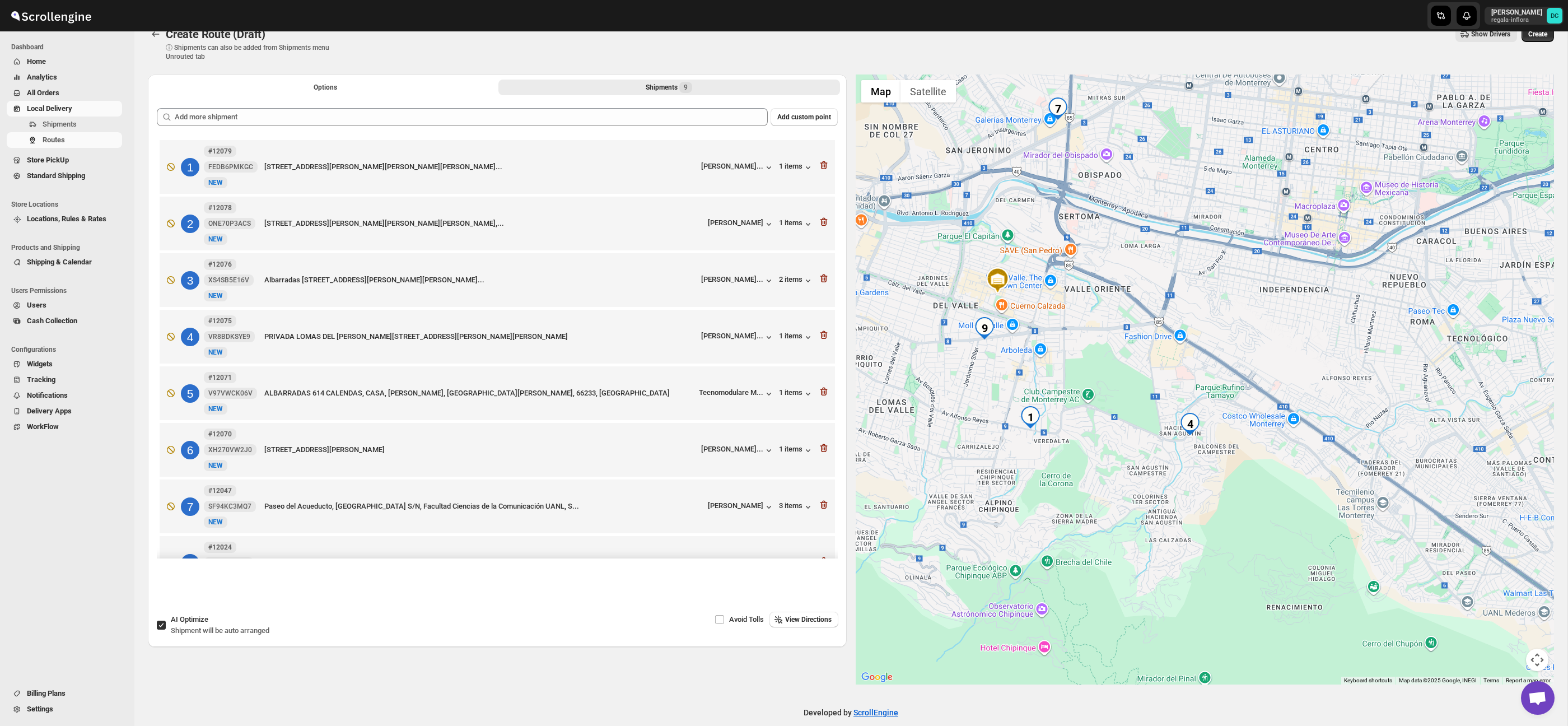
scroll to position [15, 0]
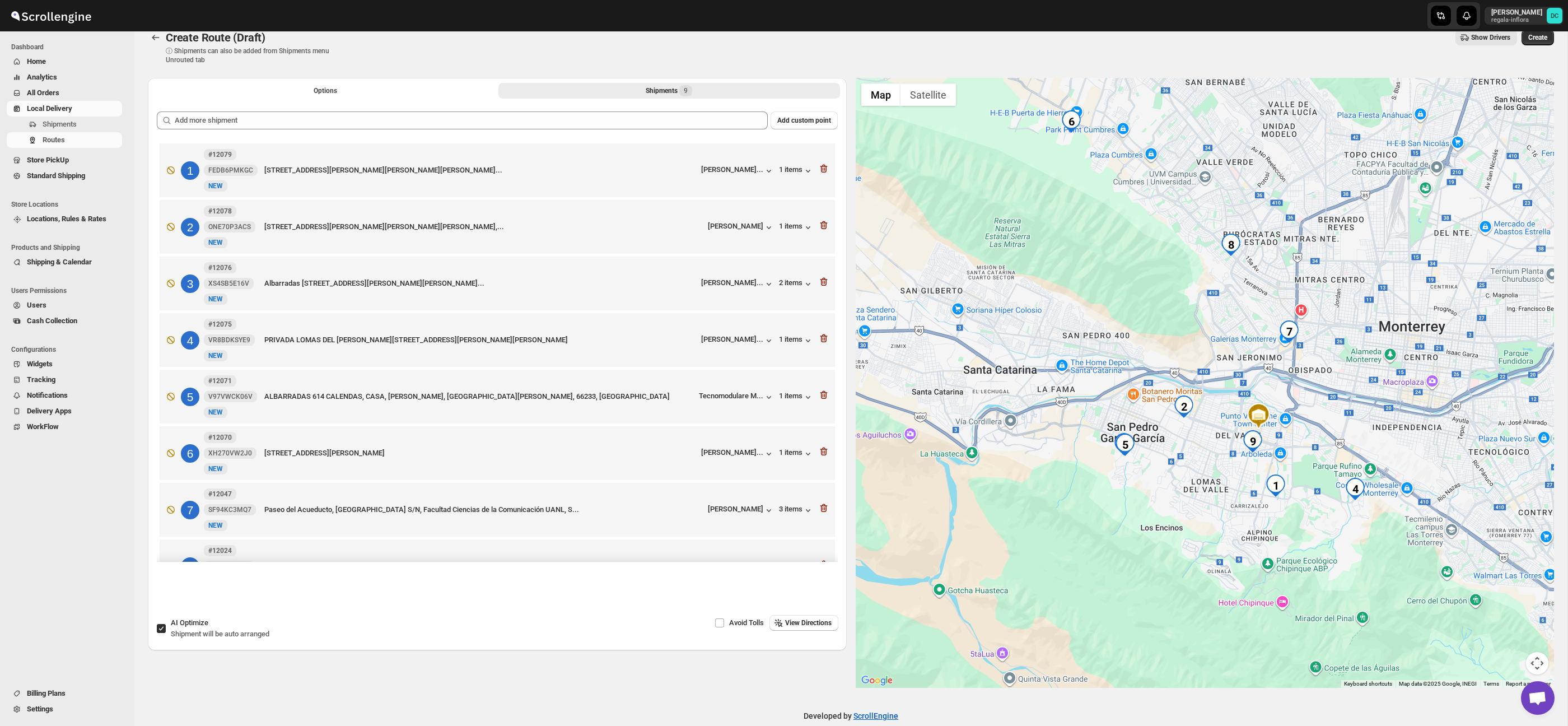
drag, startPoint x: 1237, startPoint y: 404, endPoint x: 1315, endPoint y: 419, distance: 79.4
click at [1318, 421] on div at bounding box center [1205, 382] width 699 height 610
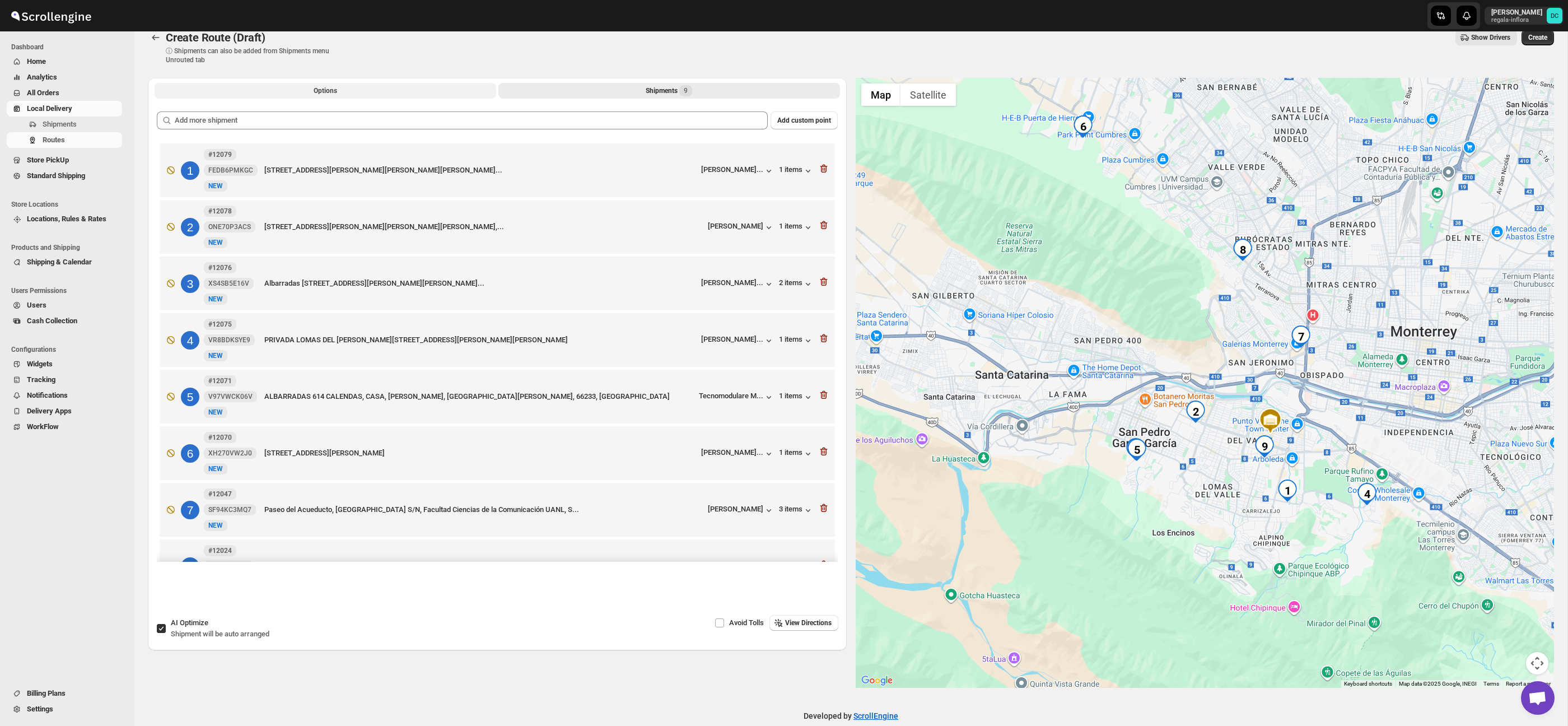
click at [417, 87] on button "Options" at bounding box center [326, 91] width 342 height 16
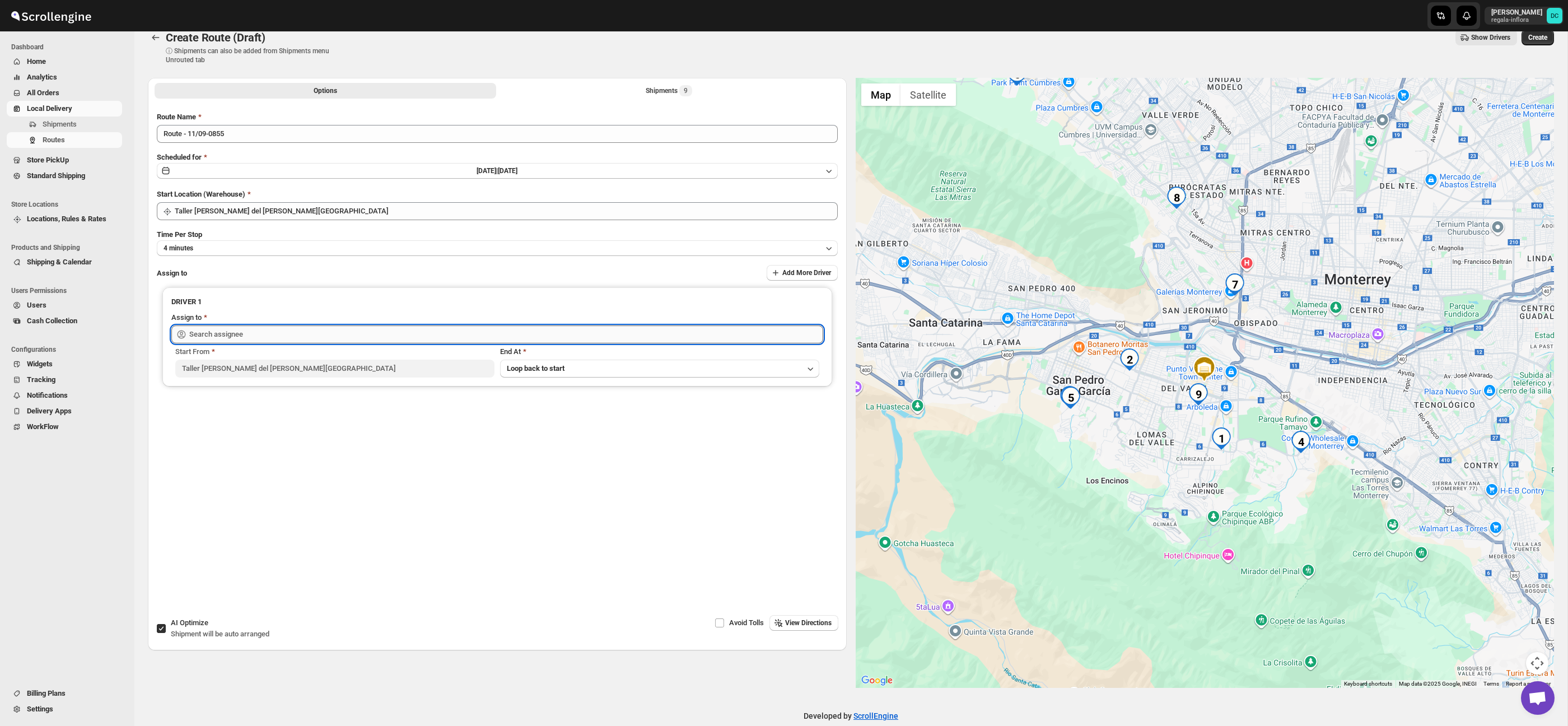
click at [447, 338] on input "text" at bounding box center [507, 334] width 634 height 18
click at [463, 360] on div "[PERSON_NAME] ([PERSON_NAME][EMAIL_ADDRESS][DOMAIN_NAME])" at bounding box center [497, 358] width 629 height 11
type input "[PERSON_NAME] ([PERSON_NAME][EMAIL_ADDRESS][DOMAIN_NAME])"
click at [1538, 36] on span "Create" at bounding box center [1538, 37] width 19 height 9
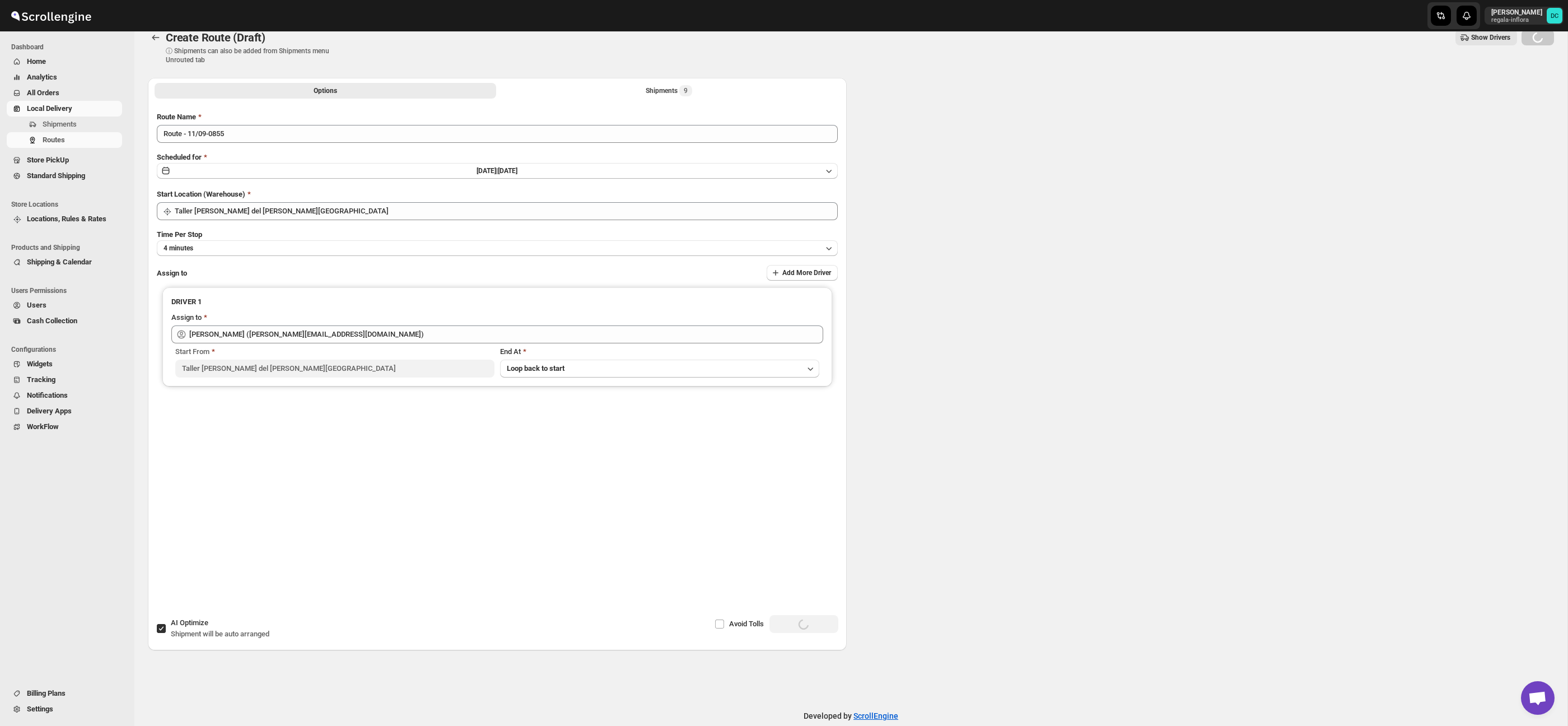
scroll to position [0, 0]
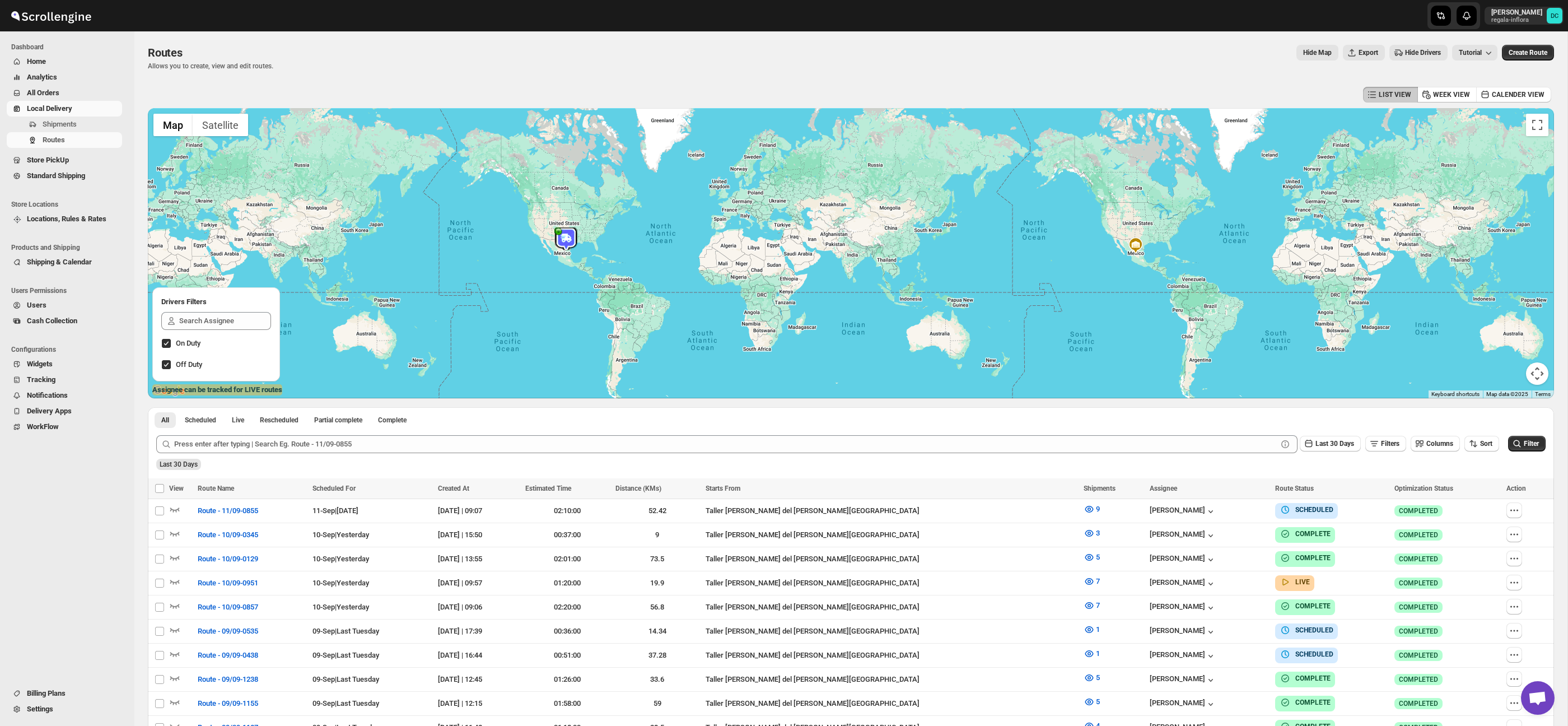
click at [59, 91] on span "All Orders" at bounding box center [43, 93] width 32 height 8
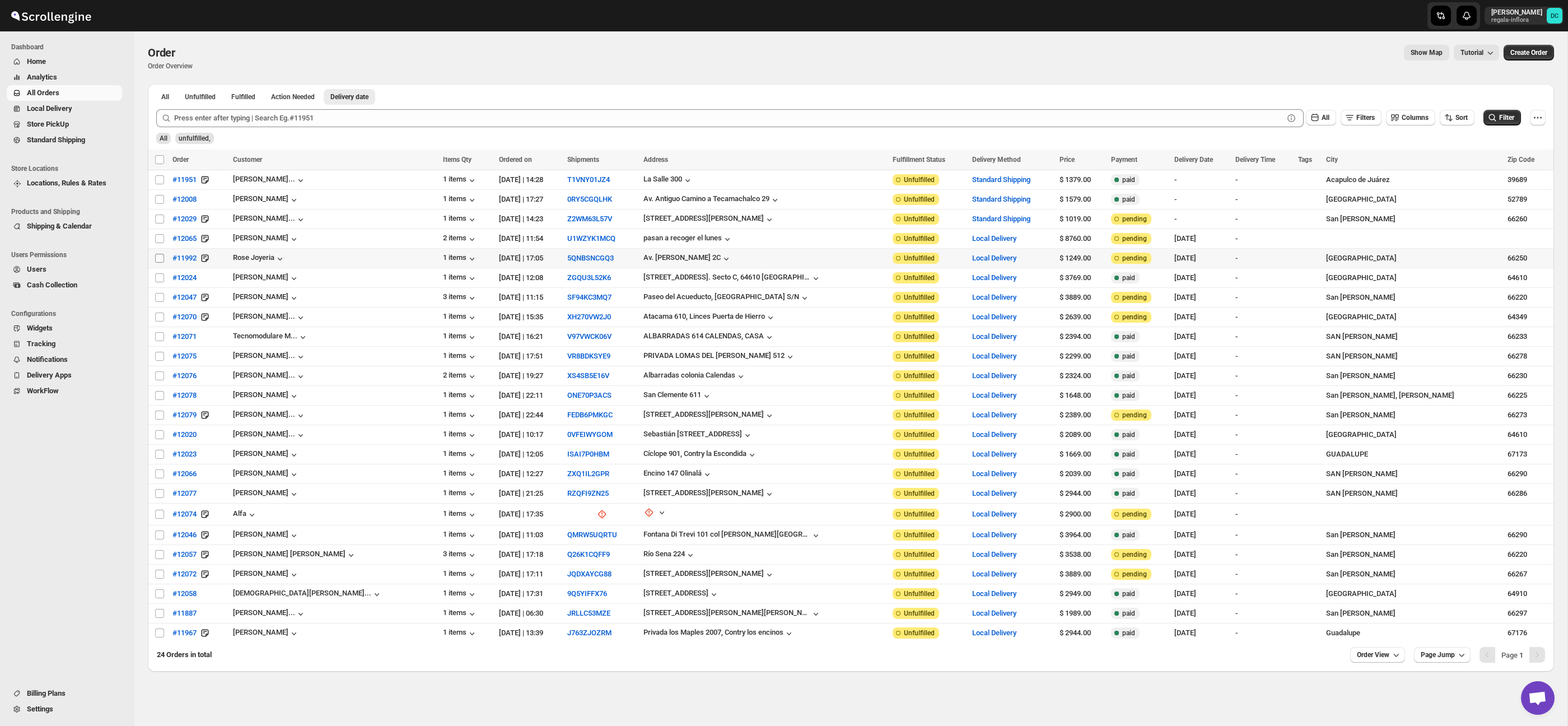
click at [158, 258] on input "Select order" at bounding box center [159, 258] width 9 height 9
checkbox input "true"
click at [159, 298] on input "Select order" at bounding box center [159, 297] width 9 height 9
checkbox input "true"
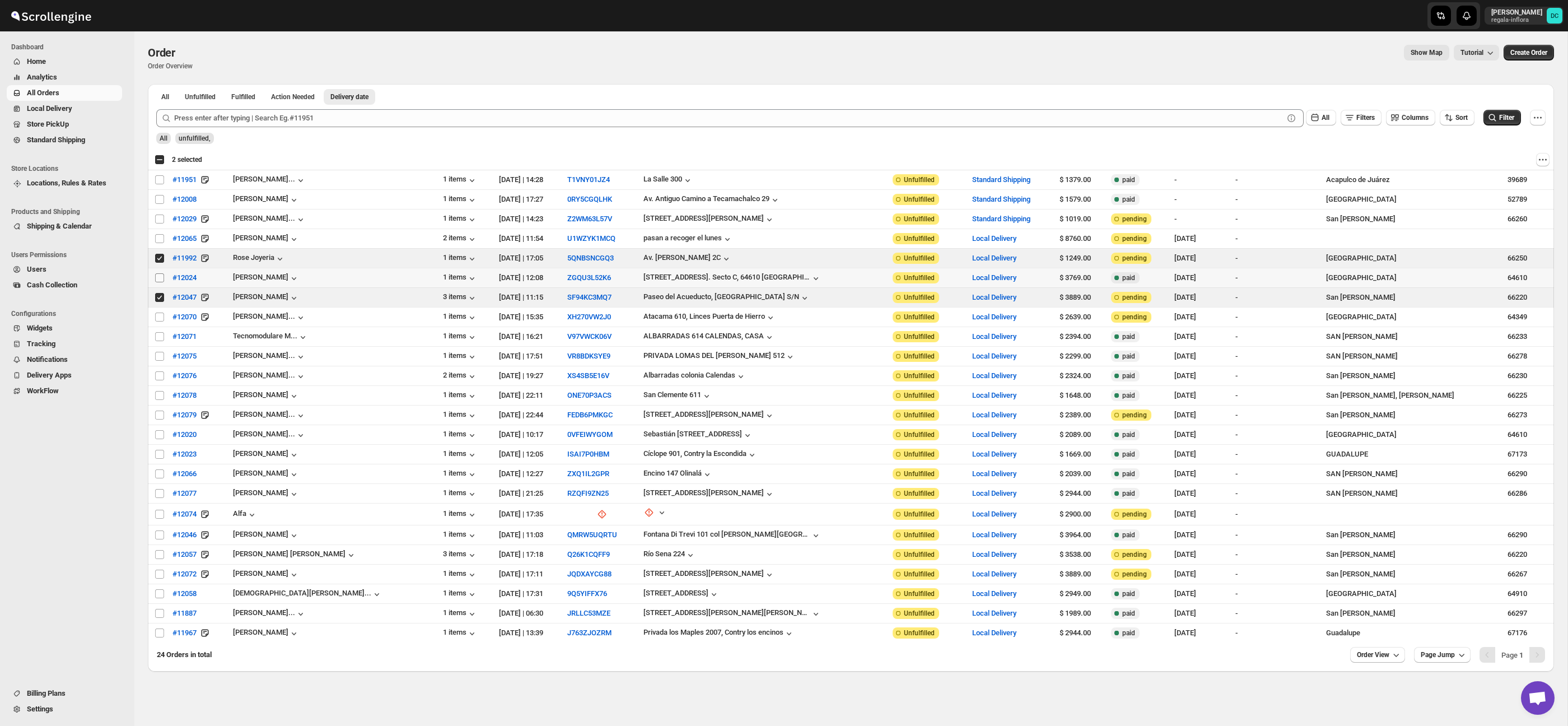
click at [162, 278] on input "Select order" at bounding box center [159, 278] width 9 height 9
checkbox input "true"
click at [158, 339] on input "Select order" at bounding box center [159, 337] width 9 height 9
checkbox input "true"
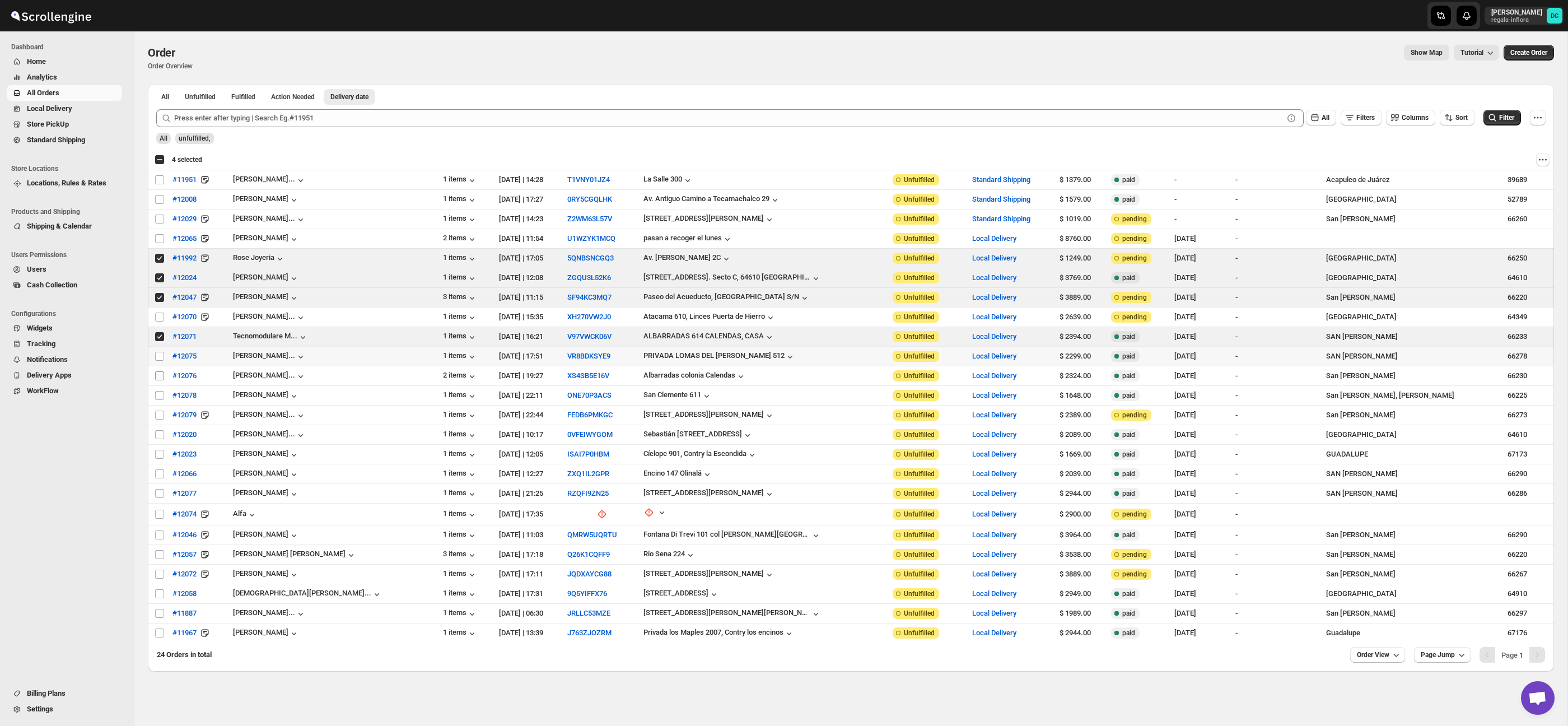
drag, startPoint x: 159, startPoint y: 356, endPoint x: 159, endPoint y: 376, distance: 20.0
click at [159, 356] on input "Select order" at bounding box center [159, 356] width 9 height 9
checkbox input "true"
drag, startPoint x: 159, startPoint y: 376, endPoint x: 156, endPoint y: 395, distance: 19.2
click at [159, 376] on input "Select order" at bounding box center [159, 376] width 9 height 9
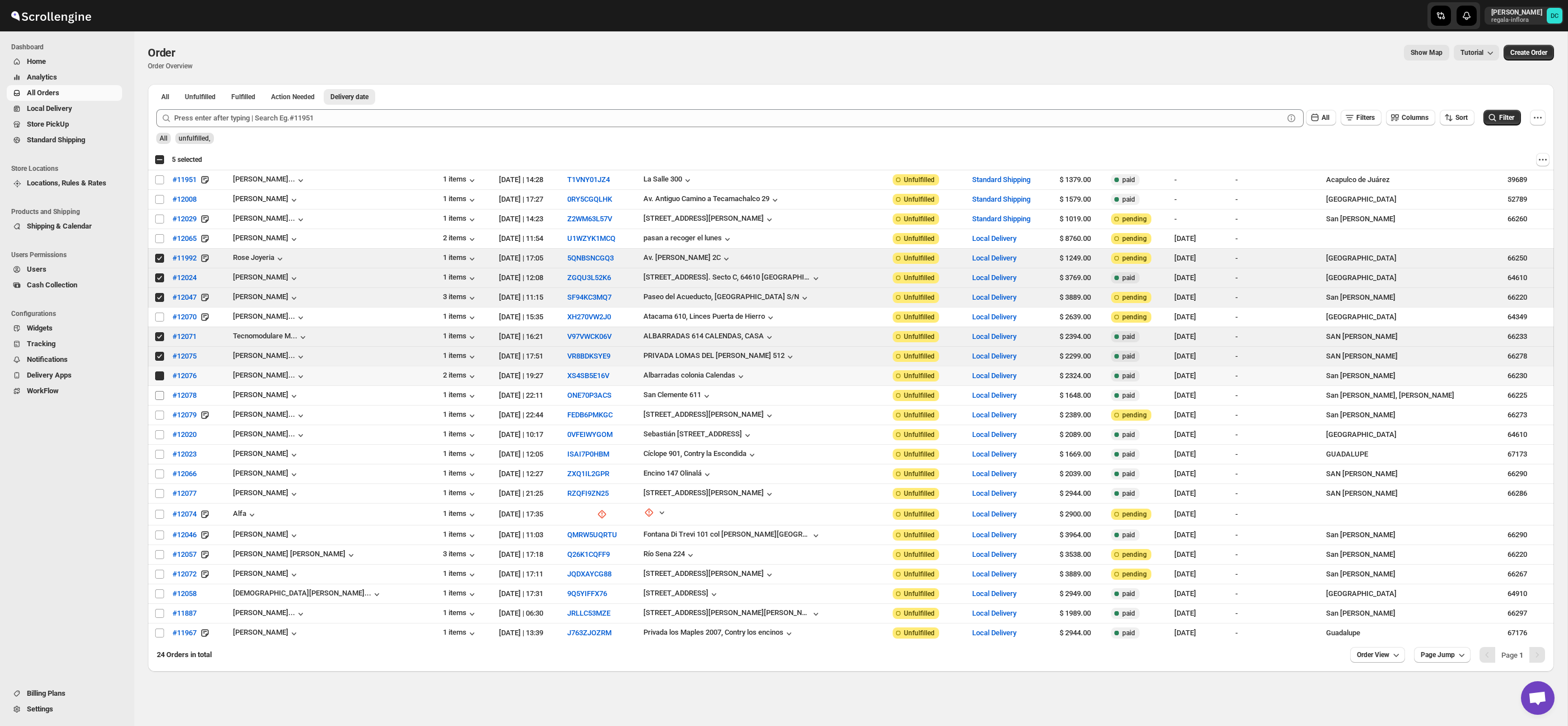
checkbox input "true"
click at [156, 397] on input "Select order" at bounding box center [159, 395] width 9 height 9
checkbox input "true"
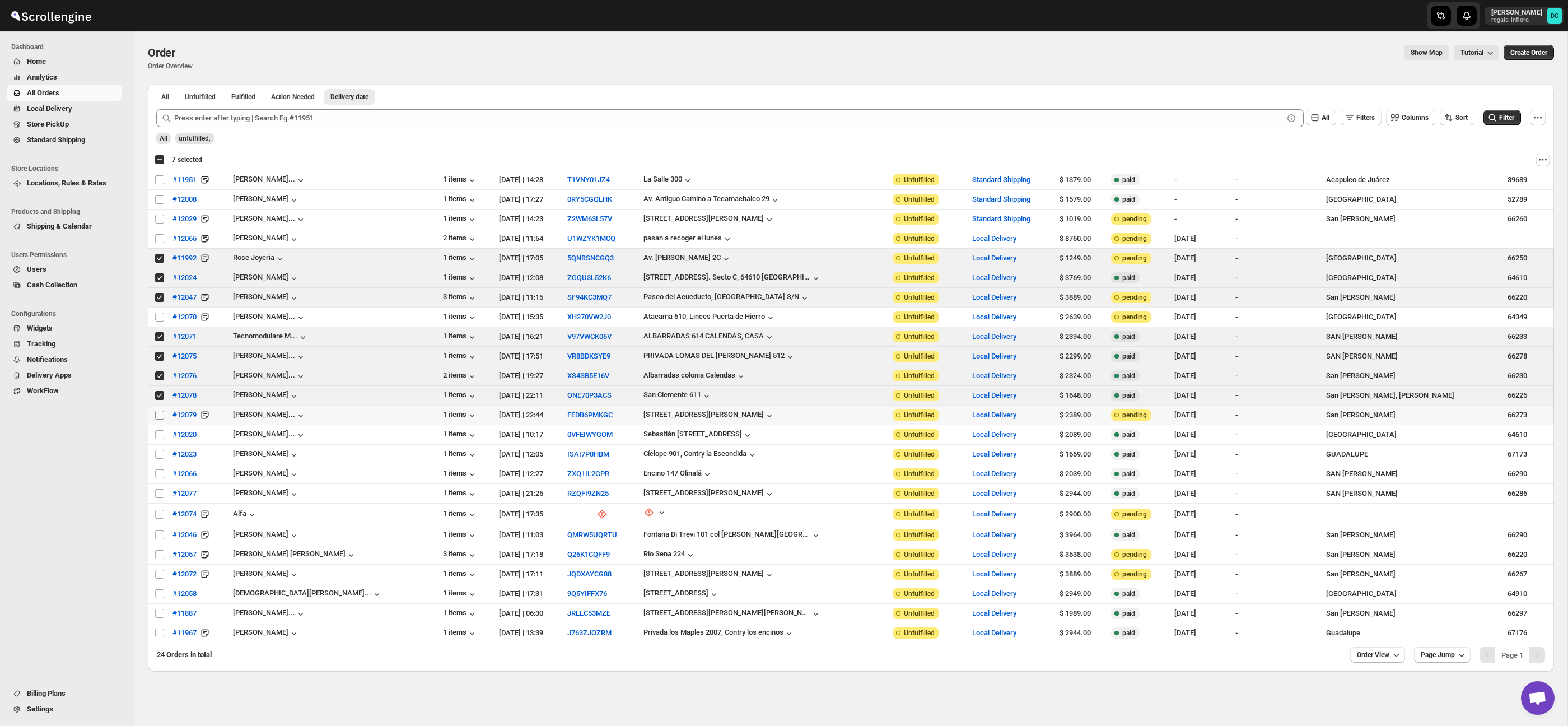
click at [160, 415] on input "Select order" at bounding box center [159, 415] width 9 height 9
checkbox input "true"
